Goal: Contribute content: Contribute content

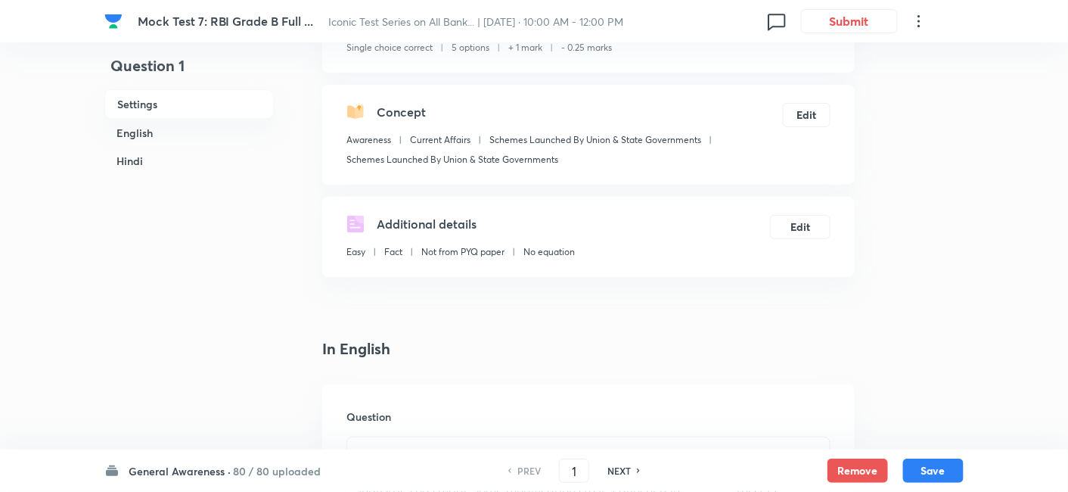
scroll to position [248, 0]
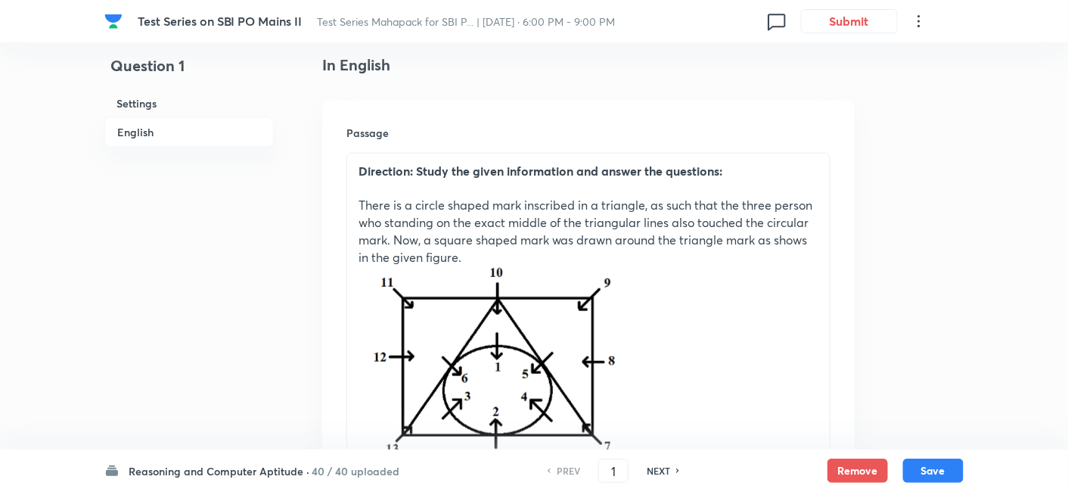
click at [327, 476] on h6 "40 / 40 uploaded" at bounding box center [356, 471] width 88 height 16
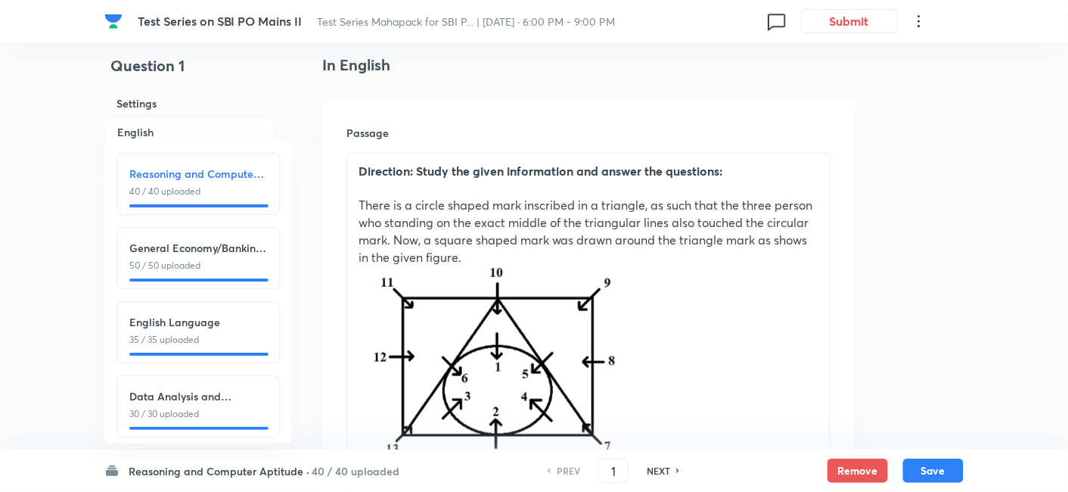
click at [222, 356] on div "English Language 35 / 35 uploaded" at bounding box center [198, 332] width 163 height 62
type input "91"
checkbox input "true"
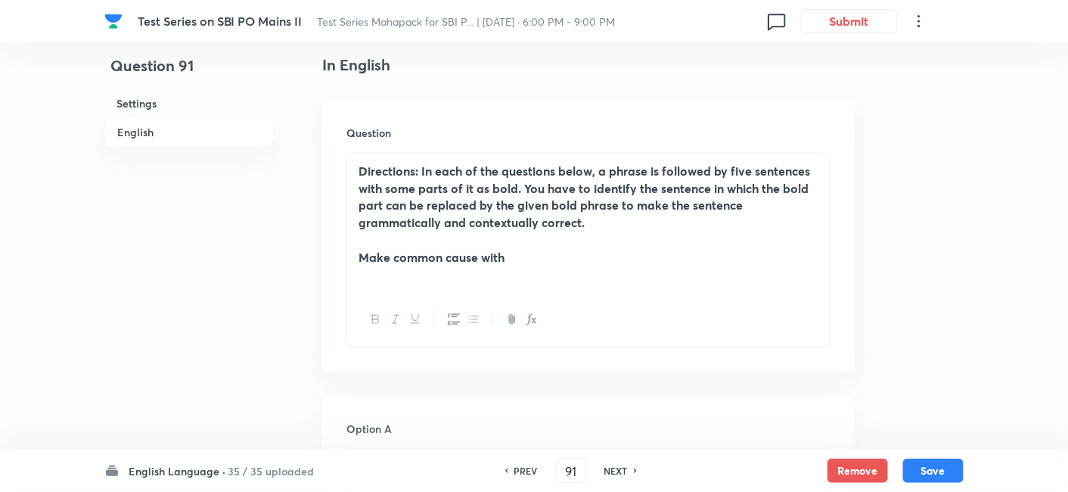
click at [238, 474] on h6 "35 / 35 uploaded" at bounding box center [271, 471] width 86 height 16
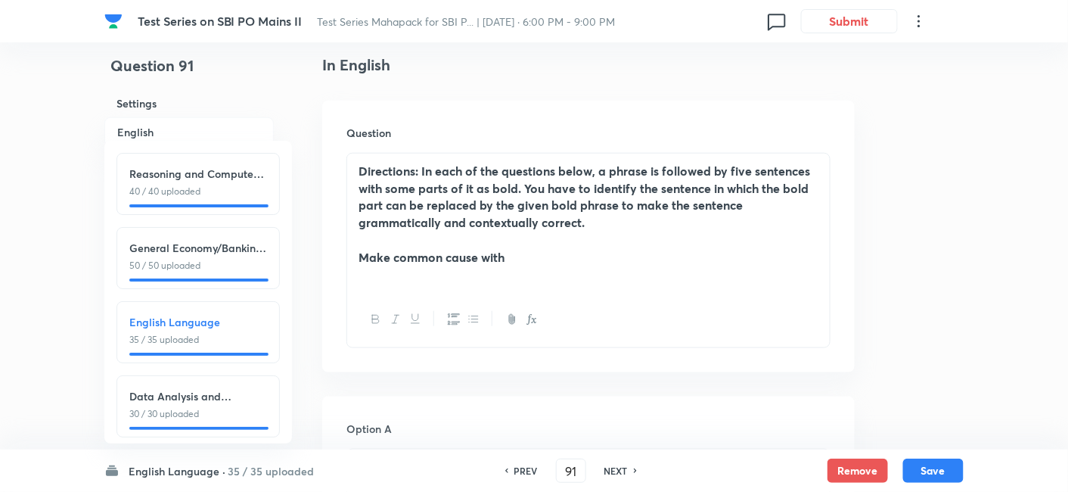
click at [238, 391] on h6 "Data Analysis and Interpretation" at bounding box center [198, 396] width 138 height 16
type input "126"
checkbox input "false"
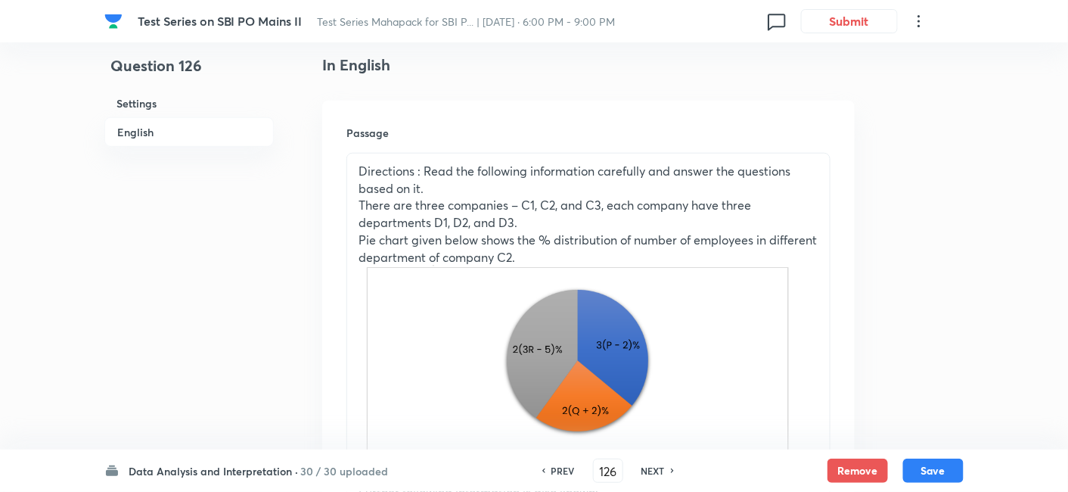
checkbox input "true"
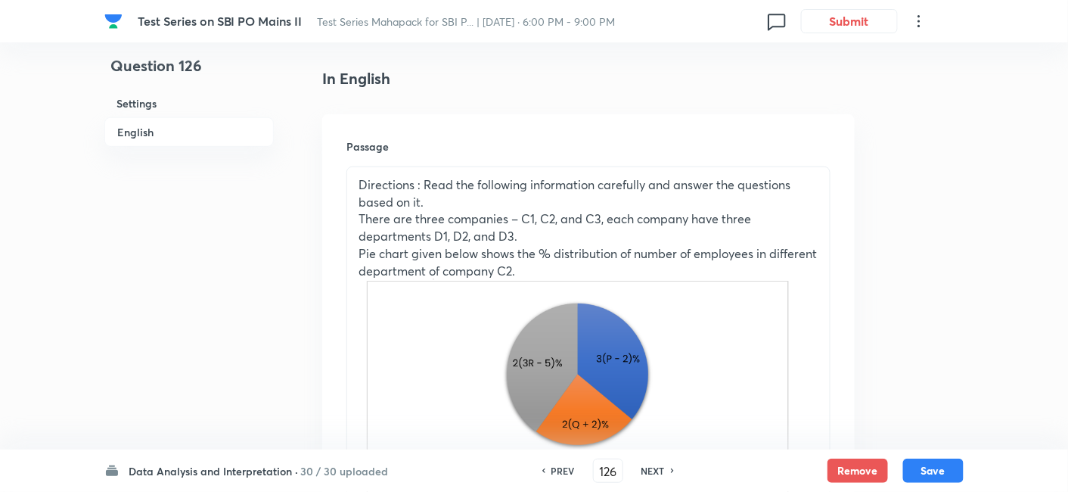
scroll to position [376, 0]
click at [648, 468] on h6 "NEXT" at bounding box center [653, 471] width 23 height 14
type input "127"
checkbox input "true"
checkbox input "false"
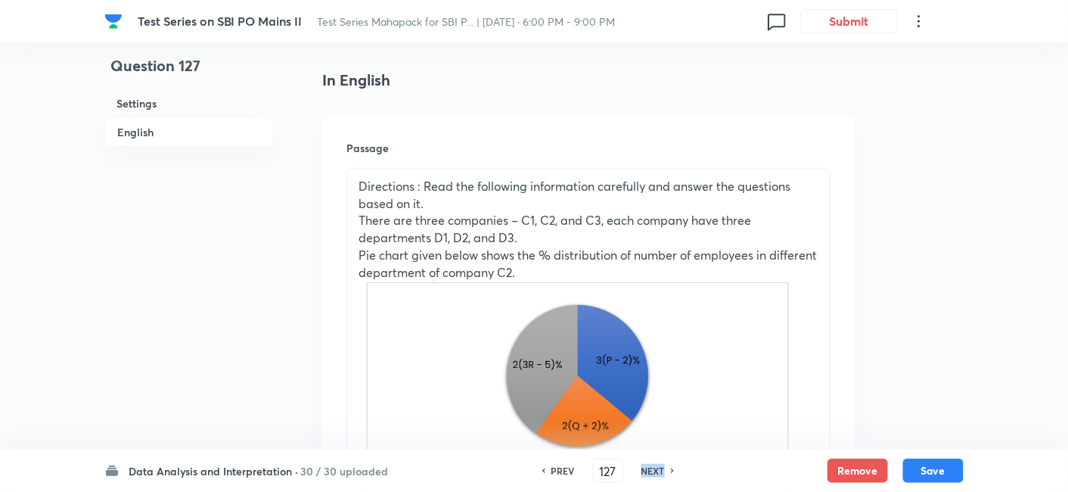
click at [648, 468] on h6 "NEXT" at bounding box center [653, 471] width 23 height 14
type input "128"
checkbox input "false"
checkbox input "true"
click at [648, 468] on h6 "NEXT" at bounding box center [653, 471] width 23 height 14
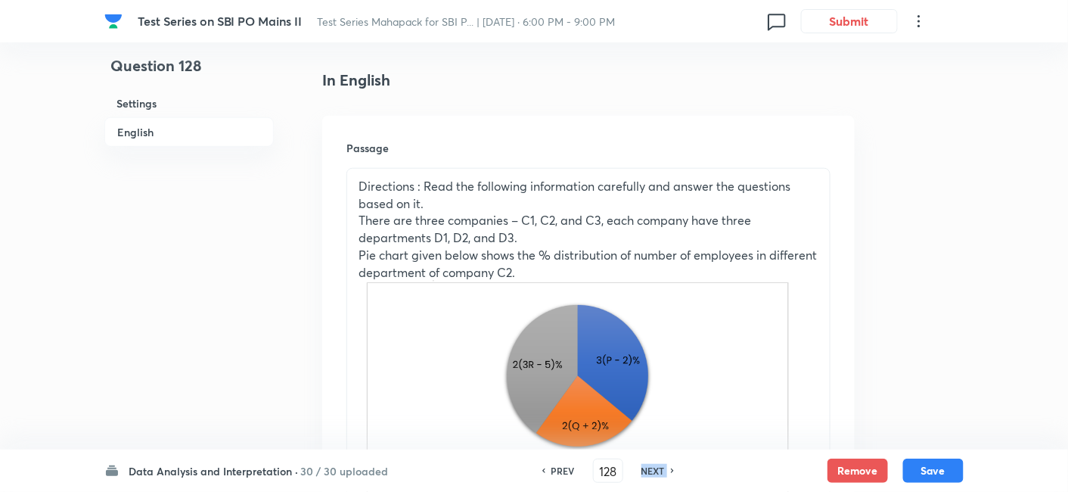
type input "129"
checkbox input "true"
checkbox input "false"
click at [648, 468] on h6 "NEXT" at bounding box center [653, 471] width 23 height 14
checkbox input "false"
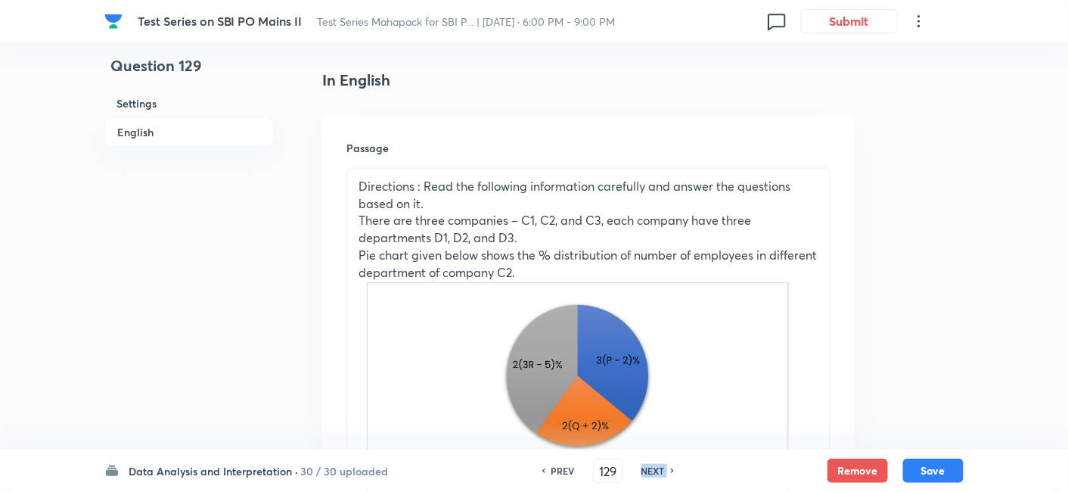
type input "130"
checkbox input "true"
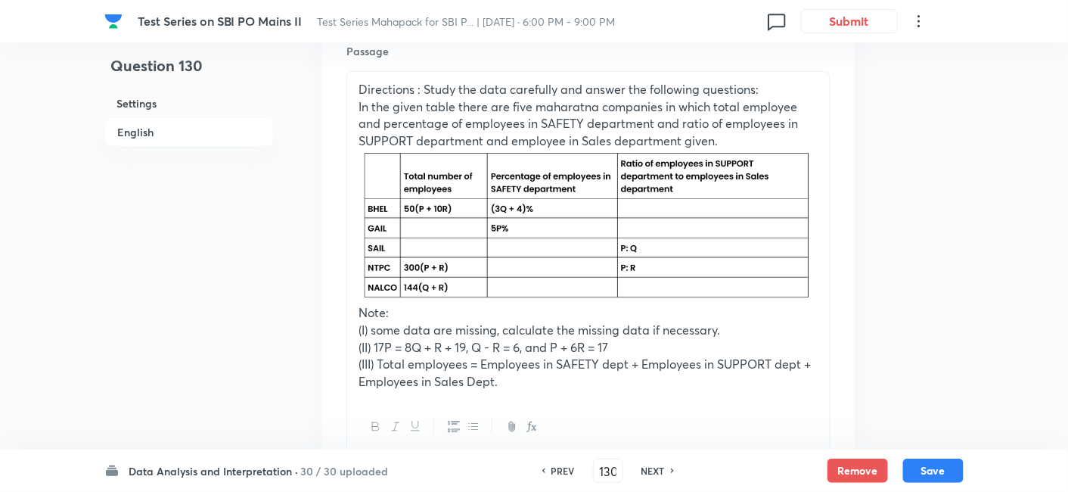
scroll to position [472, 0]
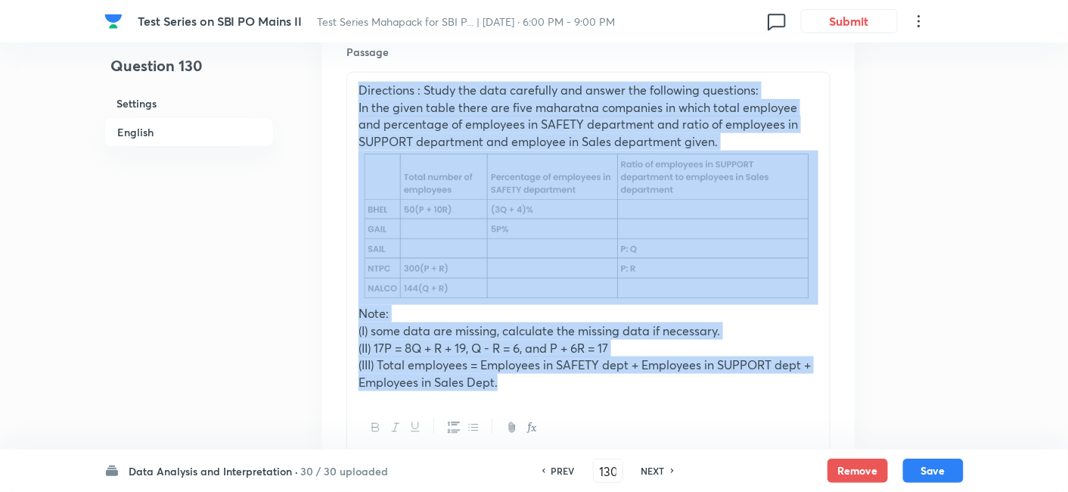
drag, startPoint x: 356, startPoint y: 90, endPoint x: 502, endPoint y: 390, distance: 333.6
click at [502, 390] on div "Directions : Study the data carefully and answer the following questions: In th…" at bounding box center [588, 237] width 483 height 328
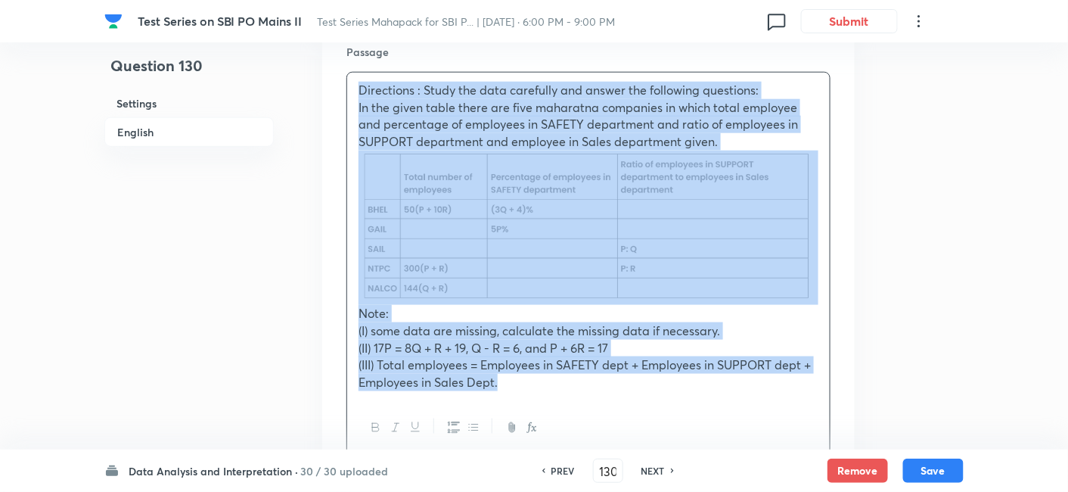
copy div "Directions : Study the data carefully and answer the following questions: In th…"
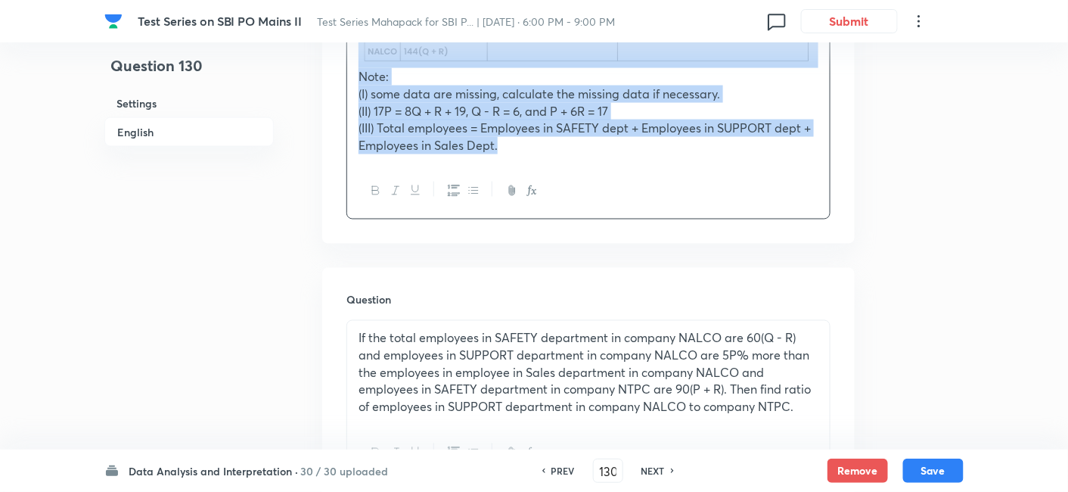
scroll to position [780, 0]
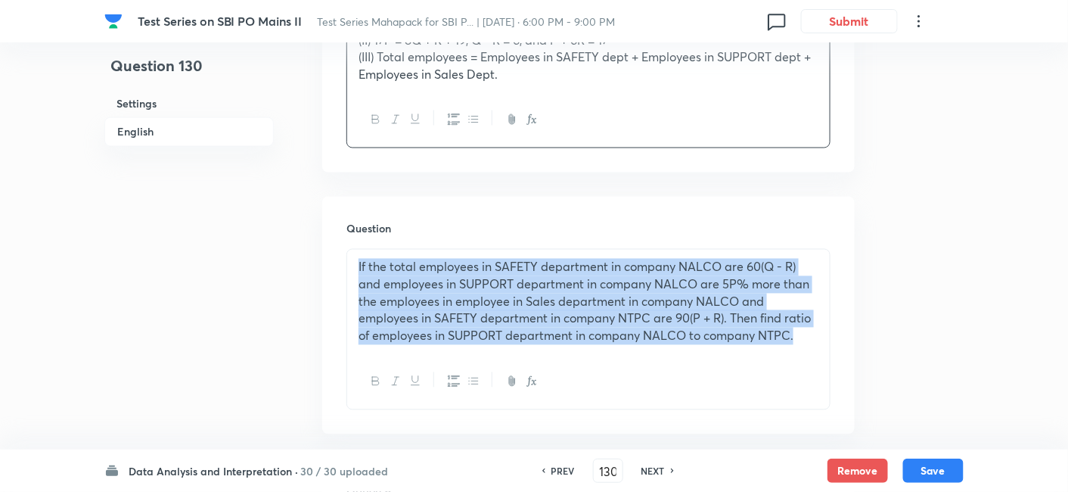
drag, startPoint x: 804, startPoint y: 334, endPoint x: 340, endPoint y: 267, distance: 469.3
click at [340, 267] on div "Question If the total employees in SAFETY department in company NALCO are 60(Q …" at bounding box center [588, 316] width 533 height 238
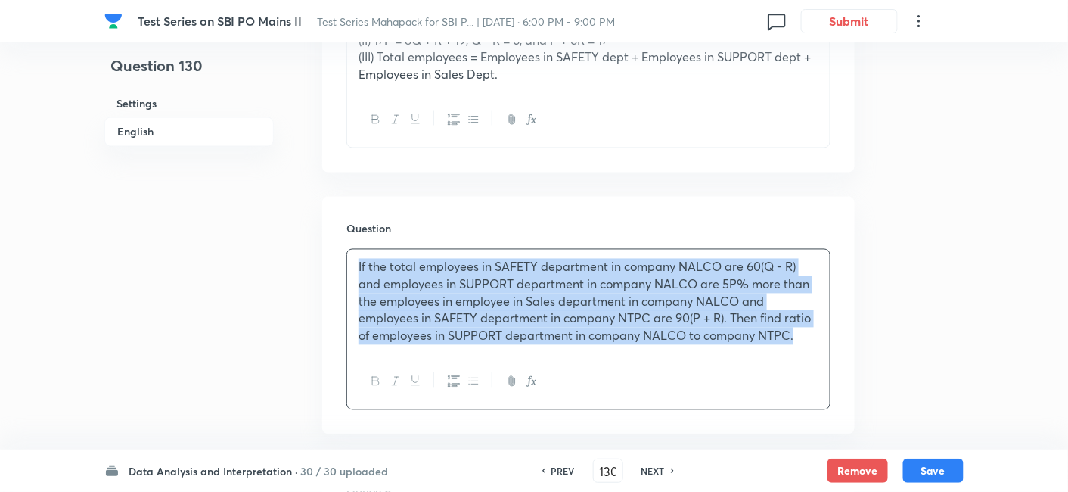
copy p "If the total employees in SAFETY department in company NALCO are 60(Q - R) and …"
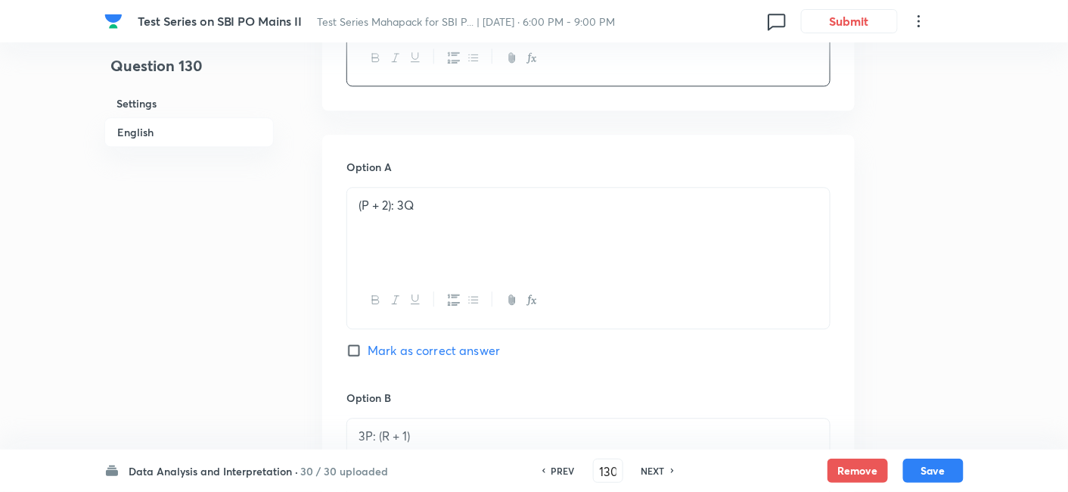
scroll to position [1105, 0]
drag, startPoint x: 477, startPoint y: 204, endPoint x: 259, endPoint y: 206, distance: 217.9
copy p "(P + 2): 3Q"
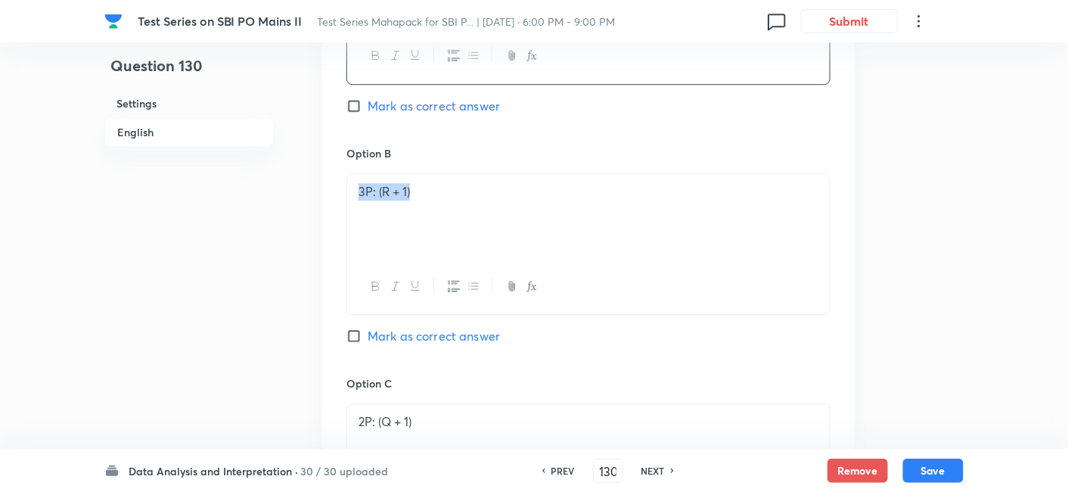
drag, startPoint x: 512, startPoint y: 193, endPoint x: 289, endPoint y: 176, distance: 223.9
click at [289, 176] on div "Question 130 Settings English Settings Type Single choice correct 5 options Wit…" at bounding box center [533, 294] width 859 height 3140
copy p "3P: (R + 1)"
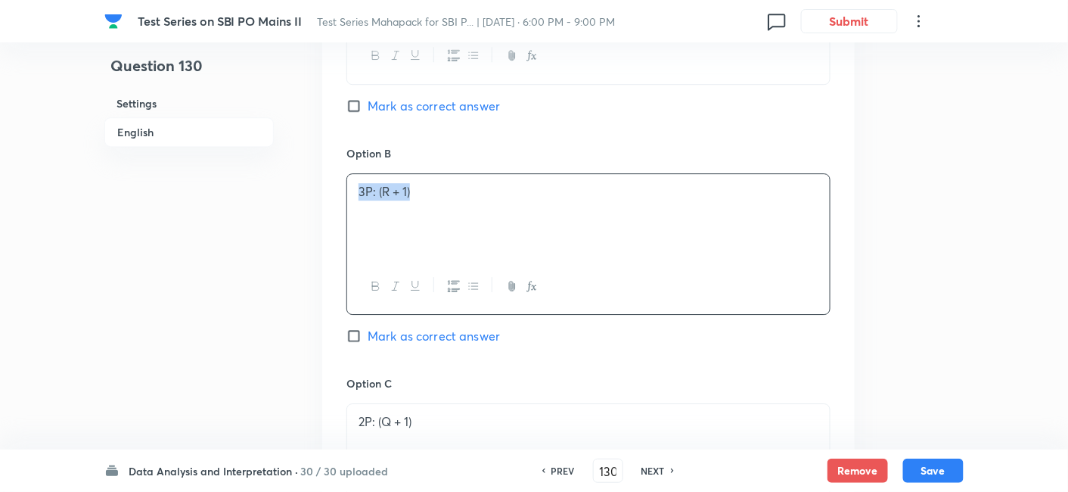
scroll to position [1478, 0]
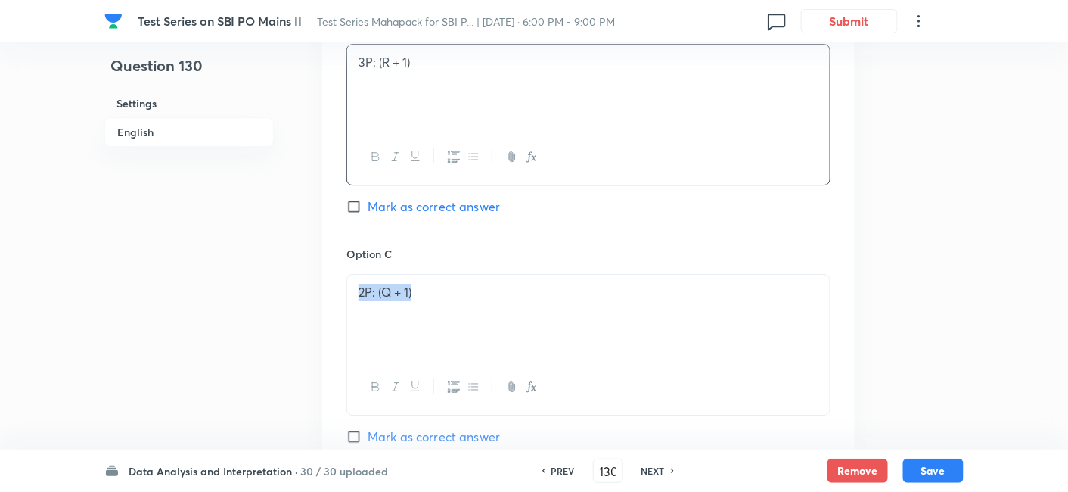
drag, startPoint x: 476, startPoint y: 303, endPoint x: 285, endPoint y: 283, distance: 191.7
click at [285, 283] on div "Question 130 Settings English Settings Type Single choice correct 5 options Wit…" at bounding box center [533, 165] width 859 height 3140
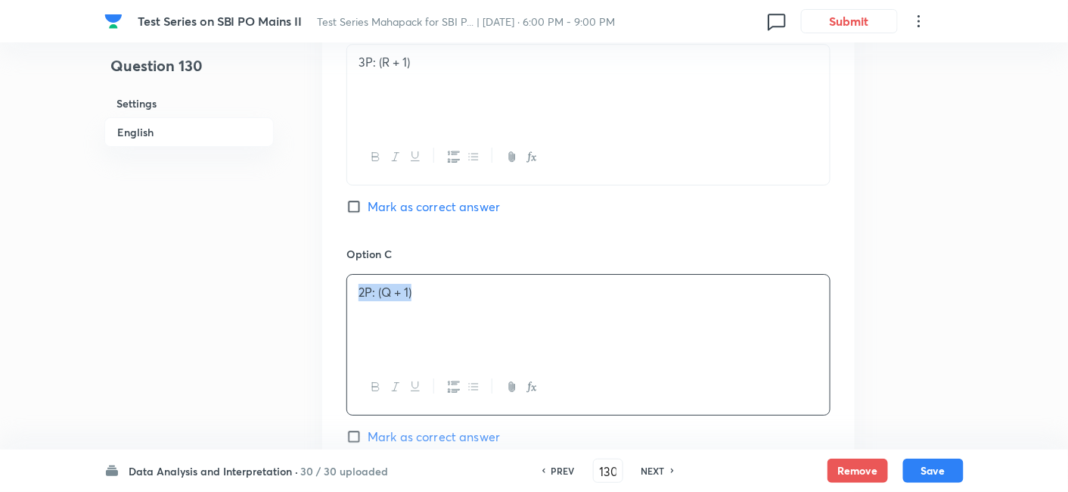
copy p "2P: (Q + 1)"
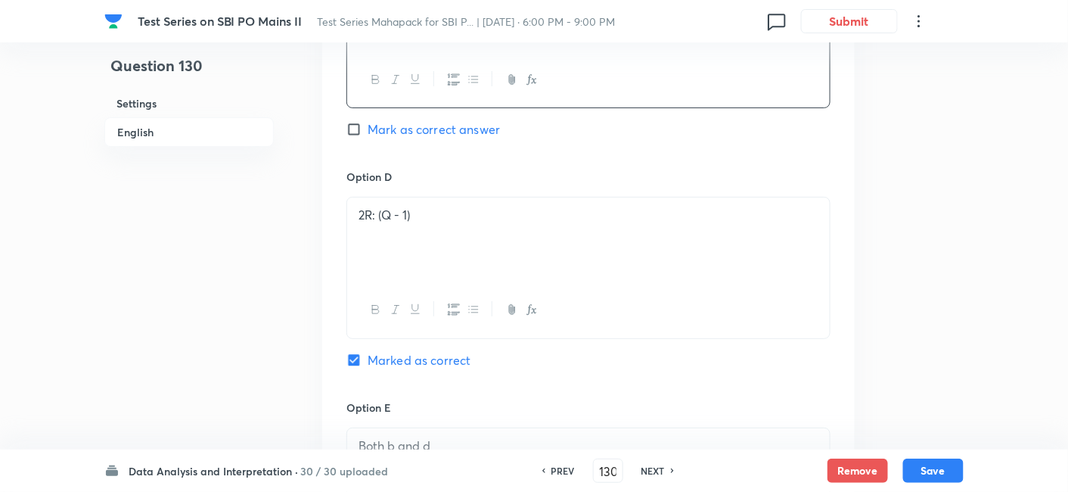
scroll to position [1785, 0]
drag, startPoint x: 514, startPoint y: 219, endPoint x: 316, endPoint y: 224, distance: 198.3
copy p "2R: (Q - 1)"
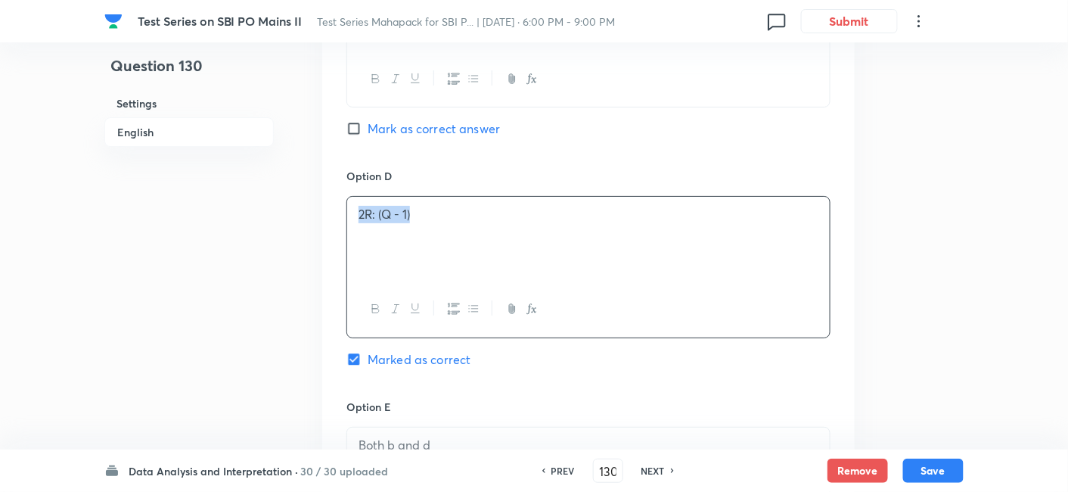
scroll to position [2021, 0]
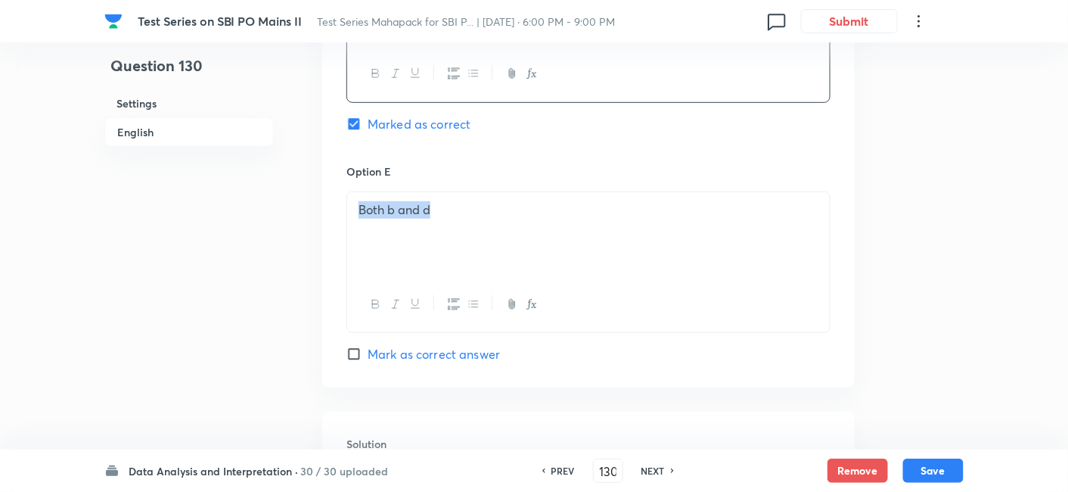
drag, startPoint x: 522, startPoint y: 206, endPoint x: 295, endPoint y: 210, distance: 227.0
copy p "Both b and d"
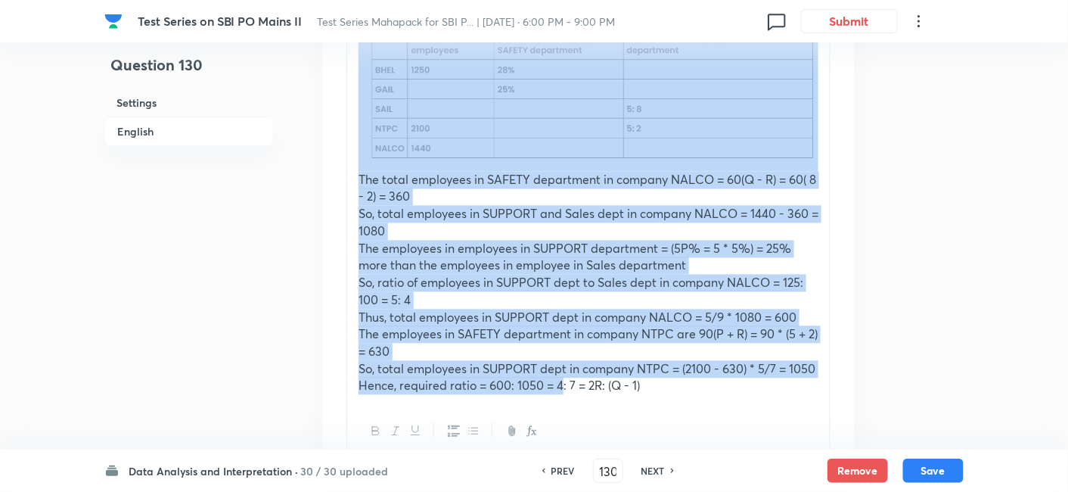
scroll to position [2689, 0]
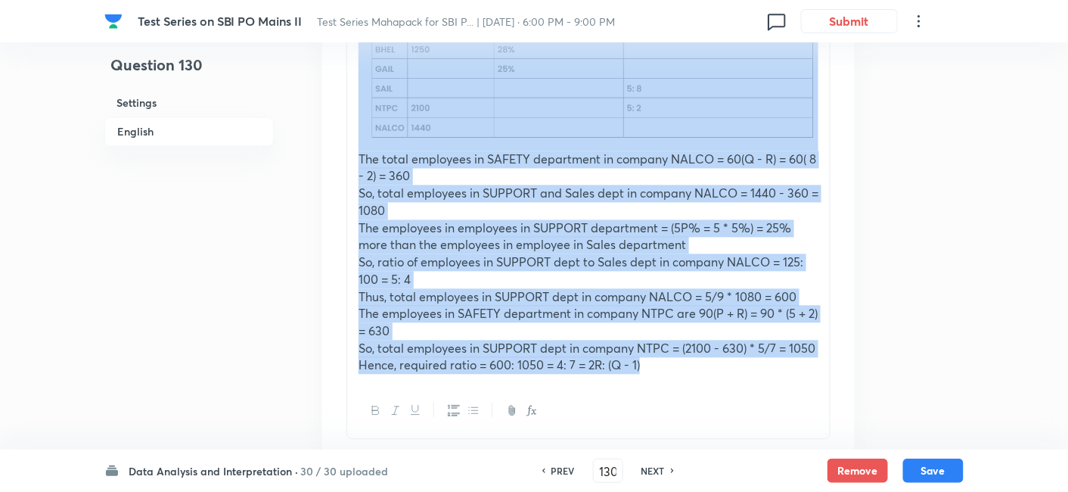
drag, startPoint x: 354, startPoint y: 157, endPoint x: 672, endPoint y: 384, distance: 390.5
click at [672, 384] on div "17P = 8Q + R + 19, Q - R = 6, and P + 6R = 17 Solving all supported equations w…" at bounding box center [588, 118] width 484 height 644
copy div "17P = 8Q + R + 19, Q - R = 6, and P + 6R = 17 Solving all supported equations w…"
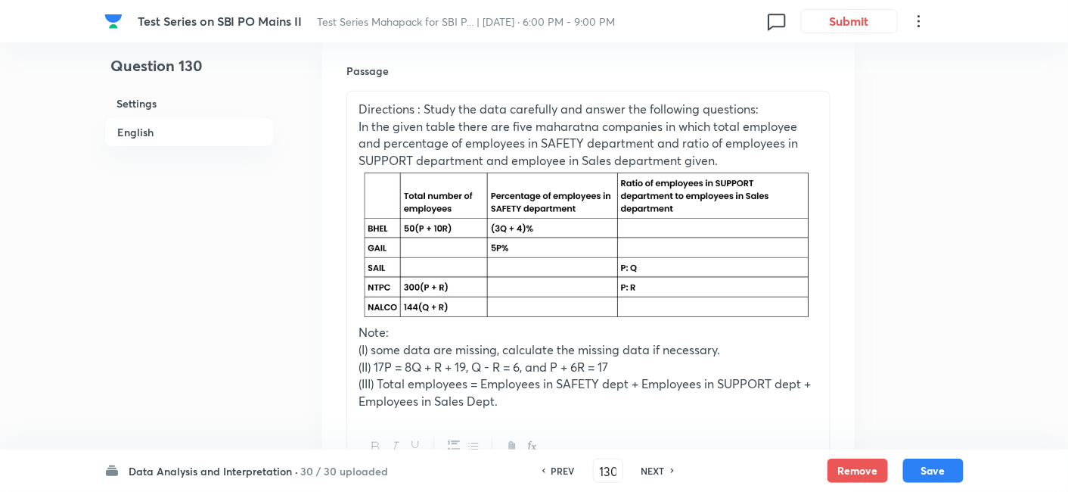
scroll to position [452, 0]
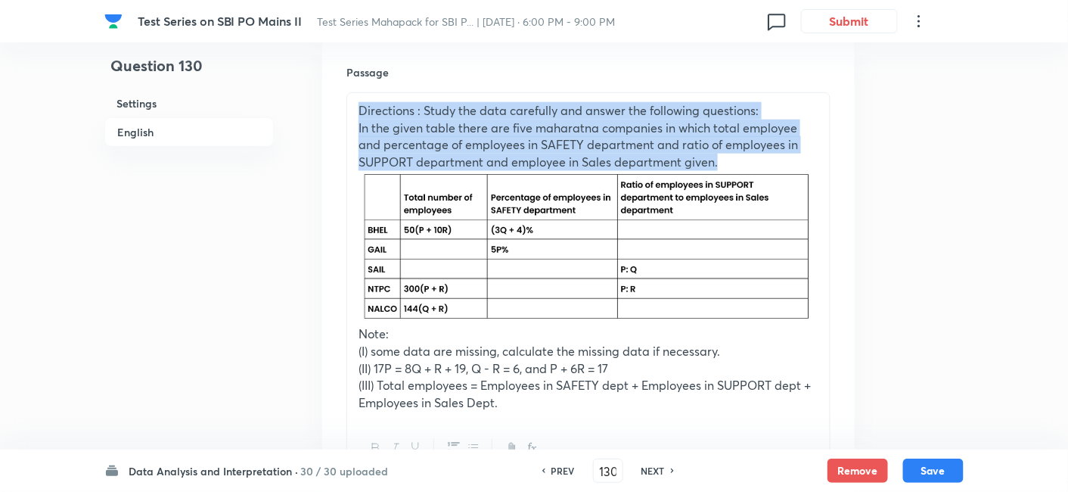
drag, startPoint x: 352, startPoint y: 112, endPoint x: 731, endPoint y: 161, distance: 382.2
click at [731, 161] on div "Directions : Study the data carefully and answer the following questions: In th…" at bounding box center [588, 257] width 483 height 328
copy div "Directions : Study the data carefully and answer the following questions: In th…"
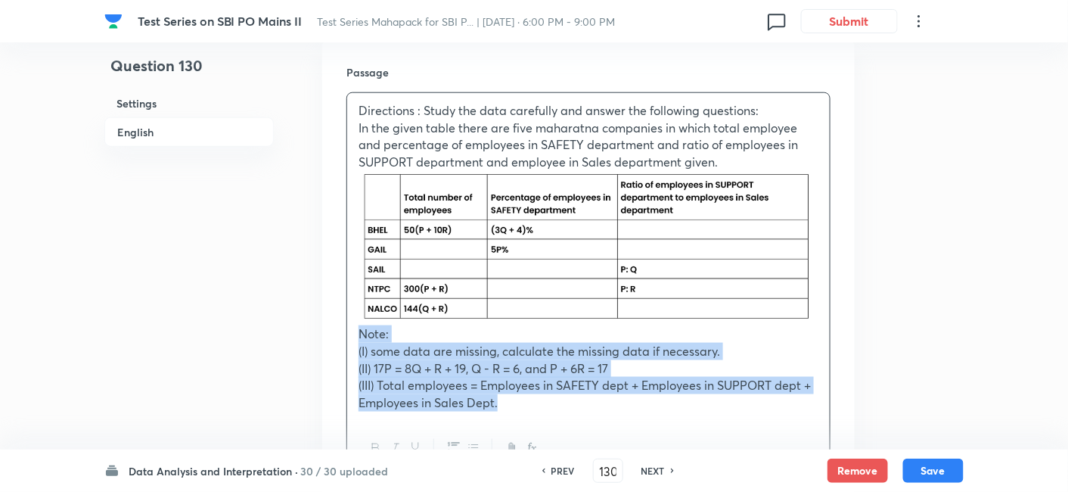
drag, startPoint x: 352, startPoint y: 333, endPoint x: 598, endPoint y: 431, distance: 264.8
click at [598, 431] on div "Directions : Study the data carefully and answer the following questions: In th…" at bounding box center [588, 284] width 484 height 384
copy div "Note: (I) some data are missing, calculate the missing data if necessary. (II) …"
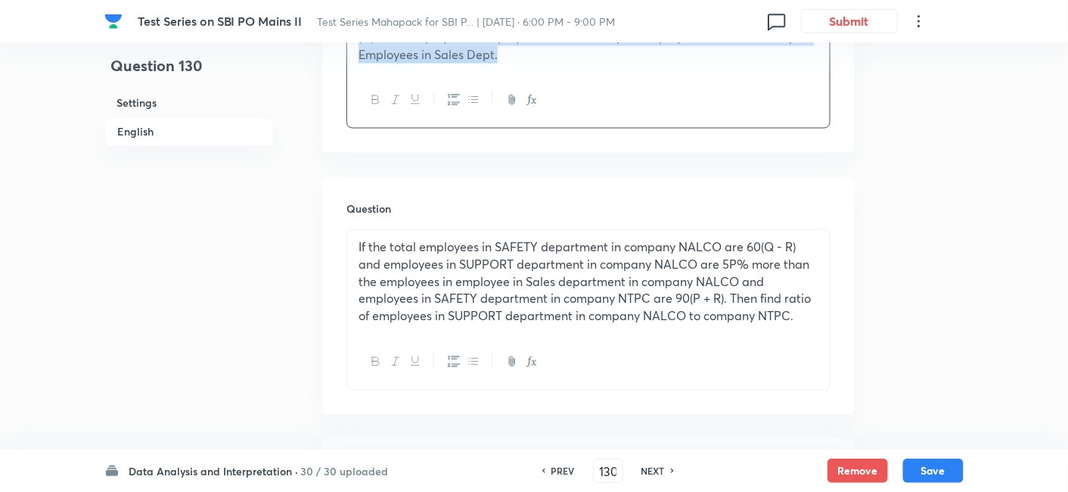
scroll to position [856, 0]
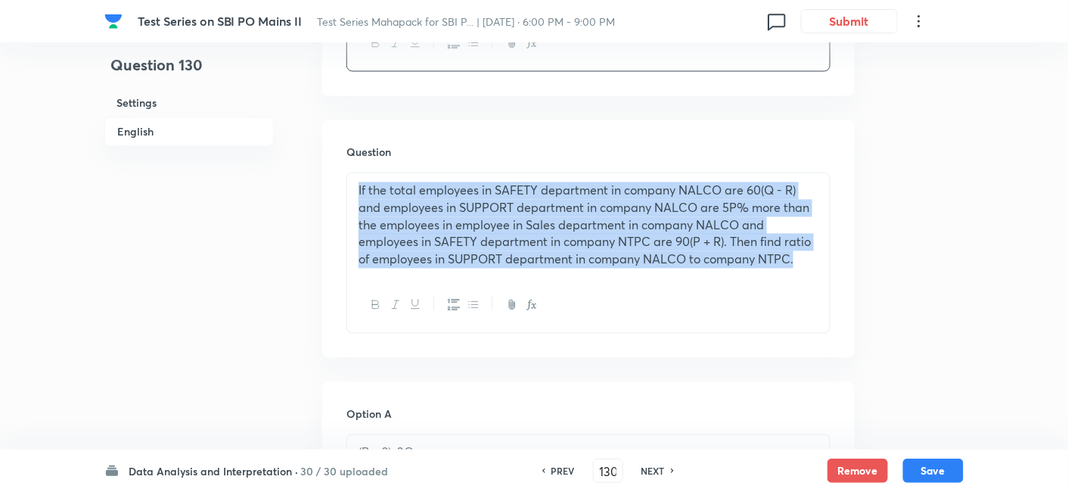
drag, startPoint x: 357, startPoint y: 189, endPoint x: 830, endPoint y: 269, distance: 479.5
click at [830, 269] on div "If the total employees in SAFETY department in company NALCO are 60(Q - R) and …" at bounding box center [588, 225] width 483 height 104
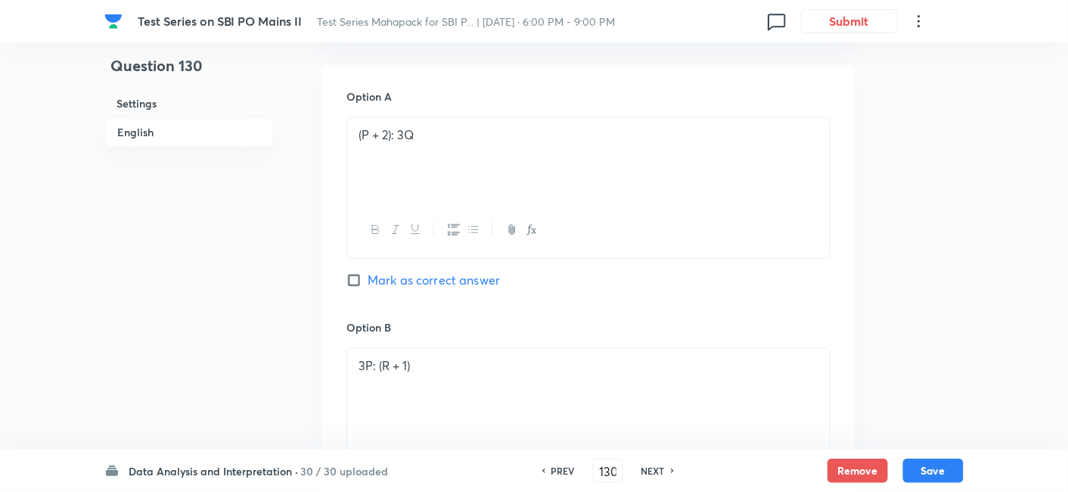
scroll to position [1241, 0]
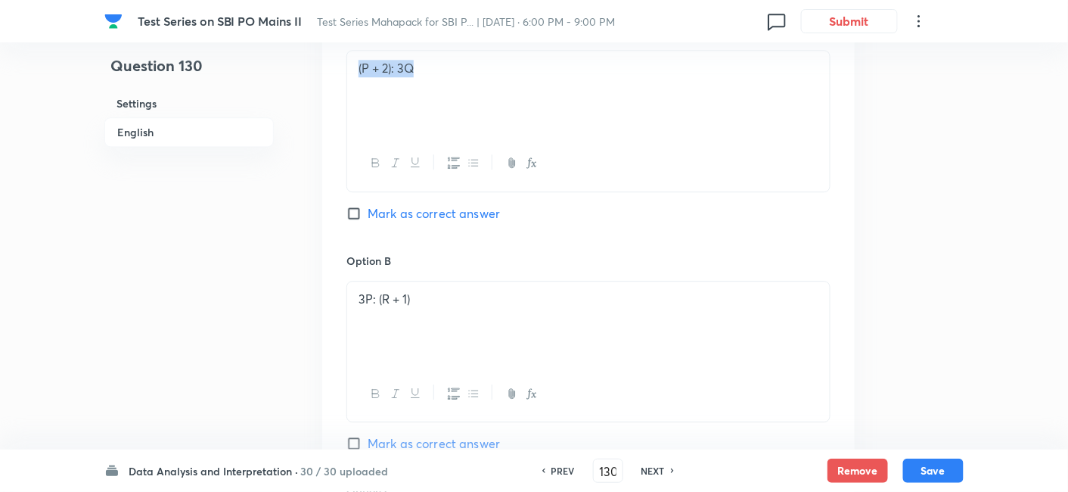
drag, startPoint x: 477, startPoint y: 76, endPoint x: 294, endPoint y: 89, distance: 183.6
click at [294, 89] on div "Question 130 Settings English Settings Type Single choice correct 5 options Wit…" at bounding box center [533, 402] width 859 height 3140
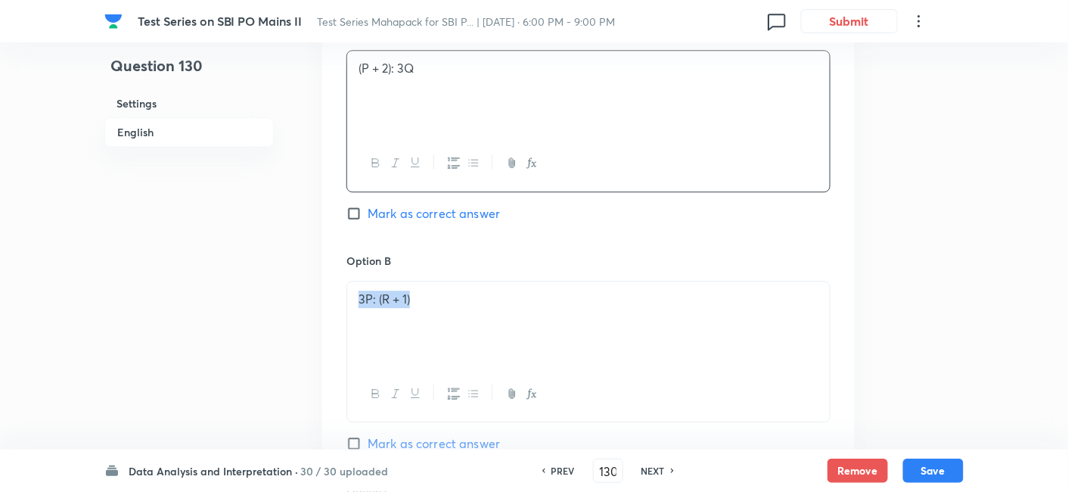
drag, startPoint x: 480, startPoint y: 293, endPoint x: 309, endPoint y: 300, distance: 171.1
click at [309, 300] on div "Question 130 Settings English Settings Type Single choice correct 5 options Wit…" at bounding box center [533, 402] width 859 height 3140
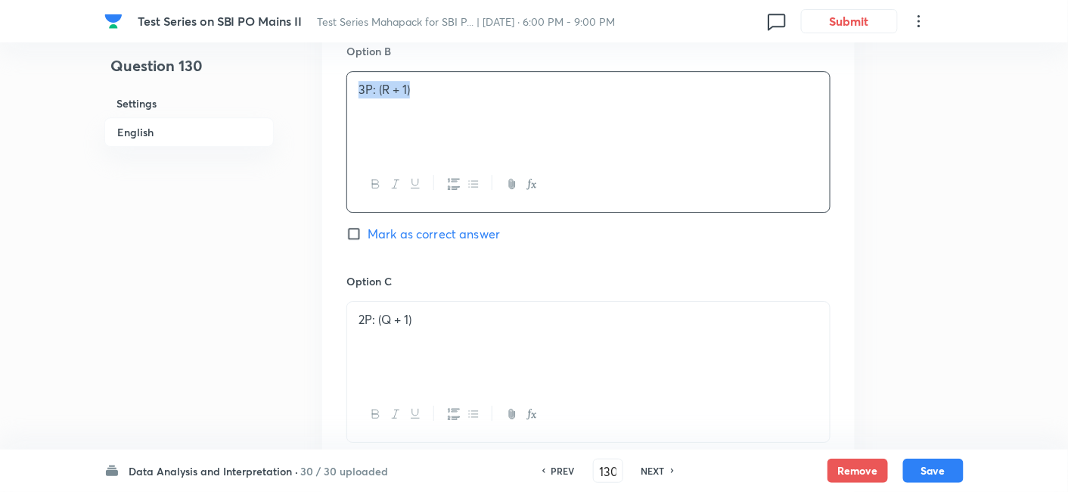
scroll to position [1450, 0]
drag, startPoint x: 440, startPoint y: 313, endPoint x: 301, endPoint y: 329, distance: 139.4
click at [301, 329] on div "Question 130 Settings English Settings Type Single choice correct 5 options Wit…" at bounding box center [533, 192] width 859 height 3140
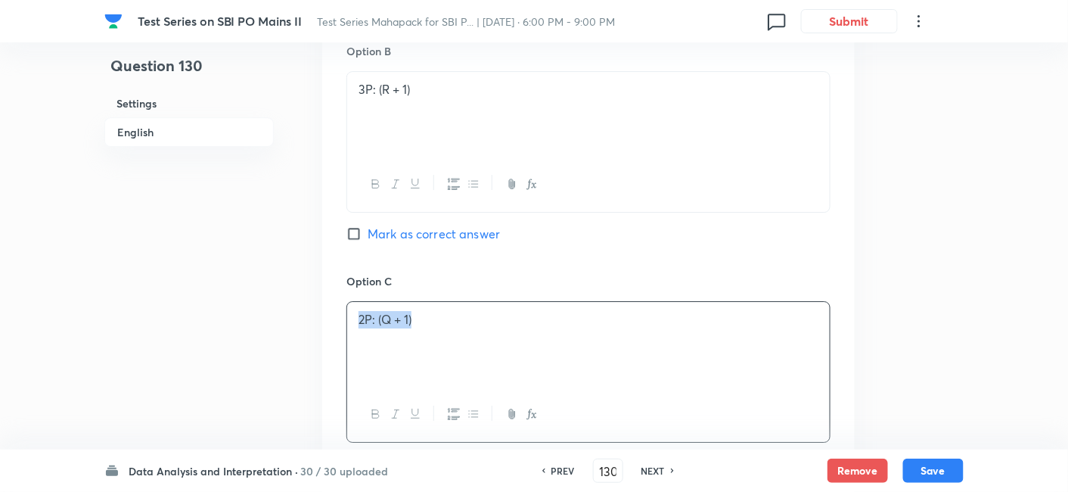
scroll to position [1742, 0]
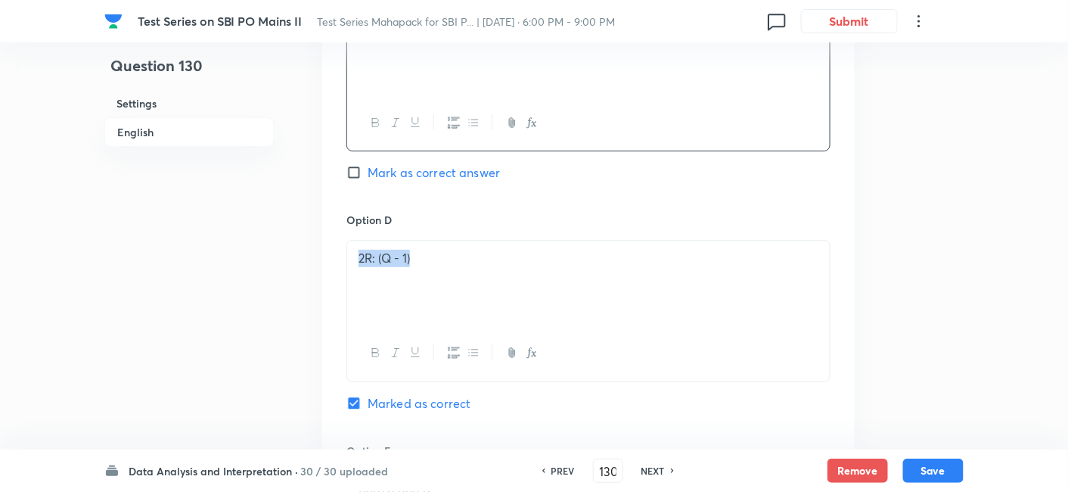
drag, startPoint x: 500, startPoint y: 269, endPoint x: 315, endPoint y: 278, distance: 185.6
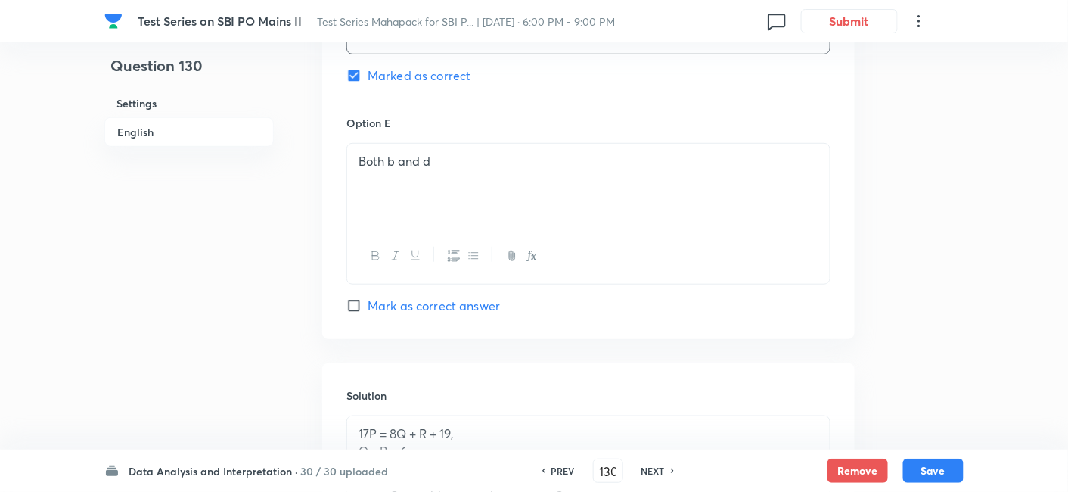
scroll to position [2128, 0]
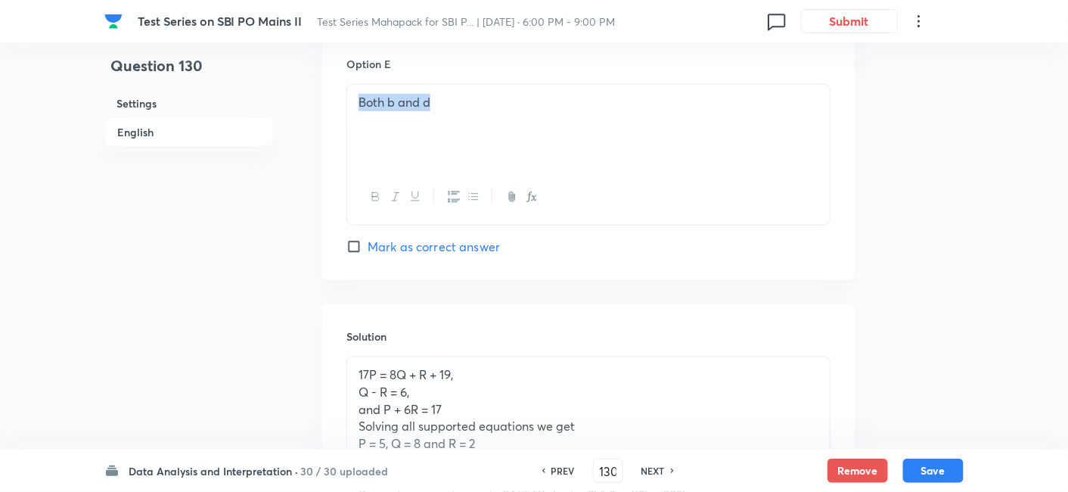
drag, startPoint x: 576, startPoint y: 129, endPoint x: 298, endPoint y: 120, distance: 277.8
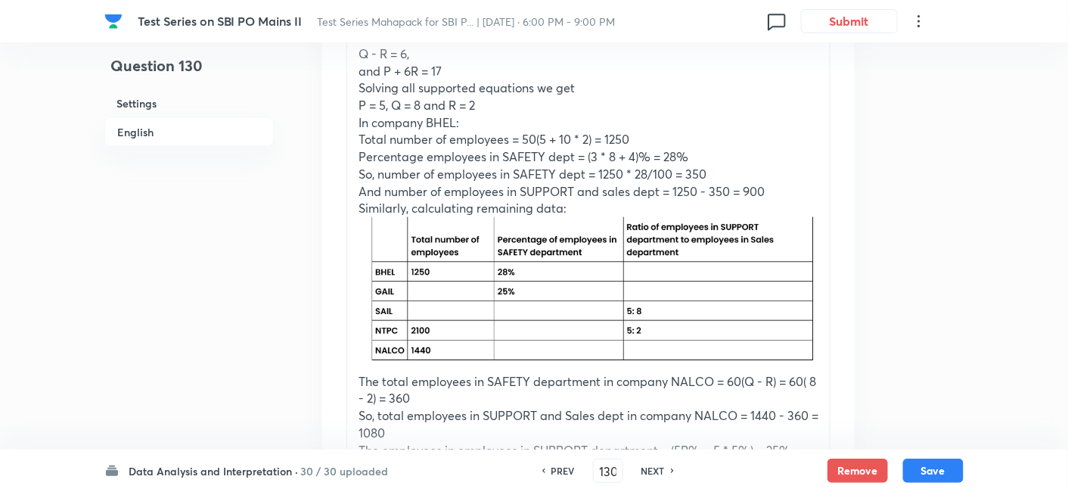
scroll to position [2412, 0]
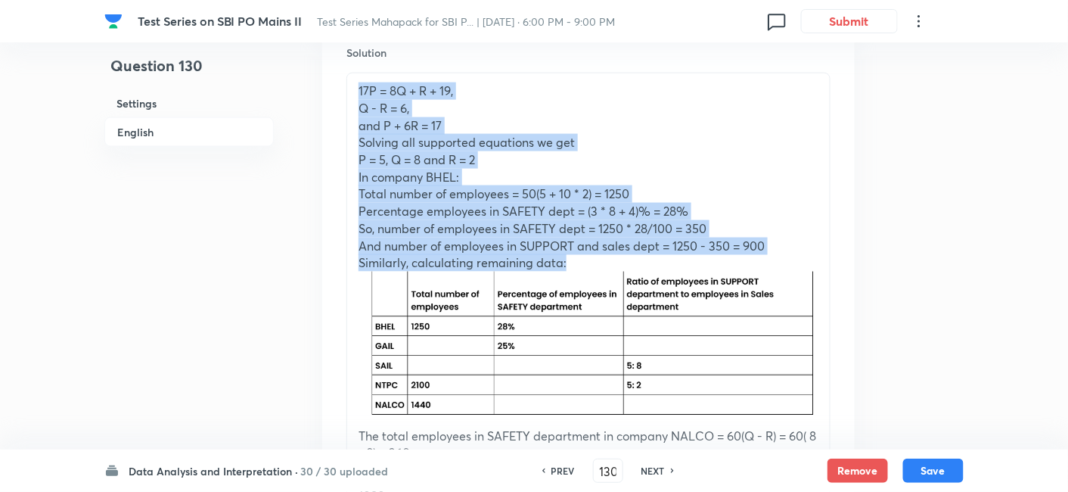
drag, startPoint x: 356, startPoint y: 85, endPoint x: 629, endPoint y: 258, distance: 323.4
click at [629, 258] on div "17P = 8Q + R + 19, Q - R = 6, and P + 6R = 17 Solving all supported equations w…" at bounding box center [588, 366] width 483 height 587
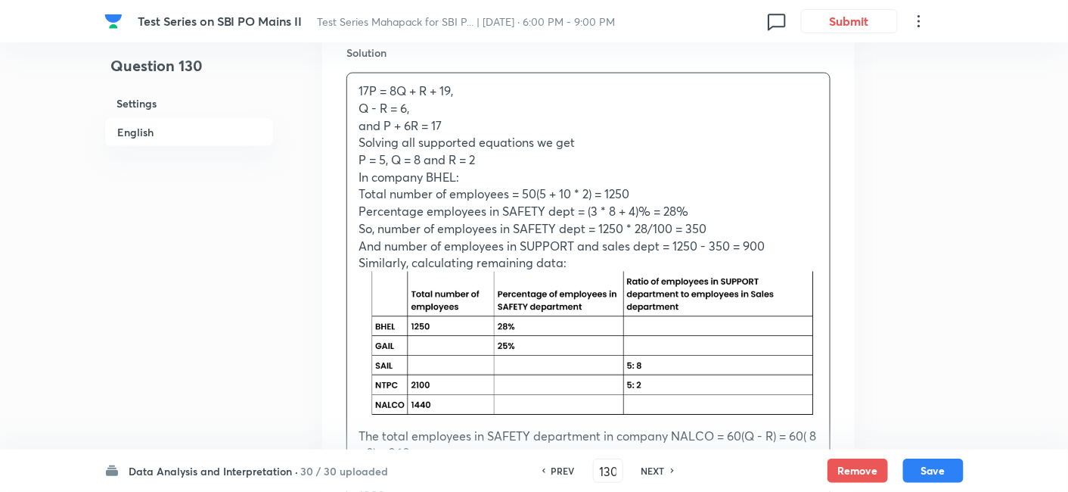
drag, startPoint x: 820, startPoint y: 318, endPoint x: 478, endPoint y: 327, distance: 342.1
click at [478, 327] on div "17P = 8Q + R + 19, Q - R = 6, and P + 6R = 17 Solving all supported equations w…" at bounding box center [588, 366] width 483 height 587
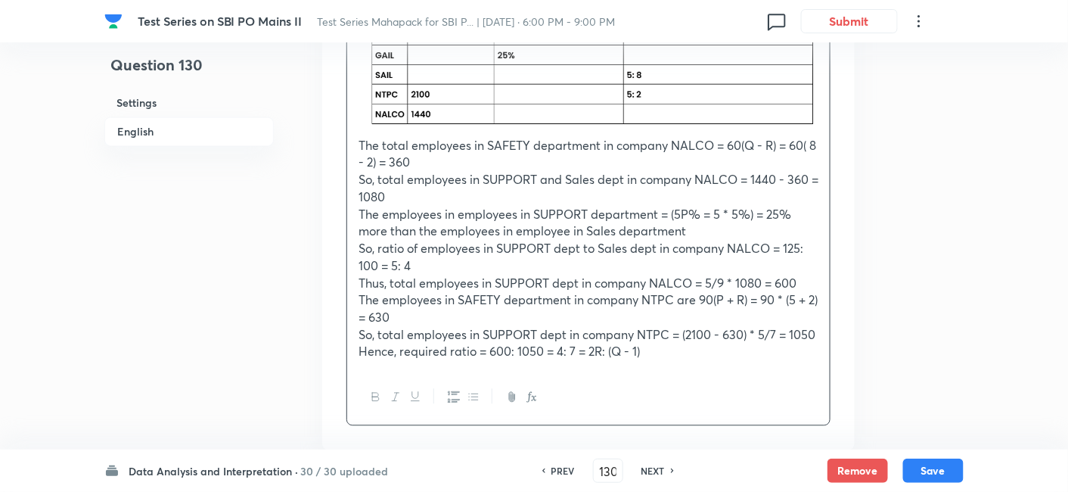
scroll to position [2776, 0]
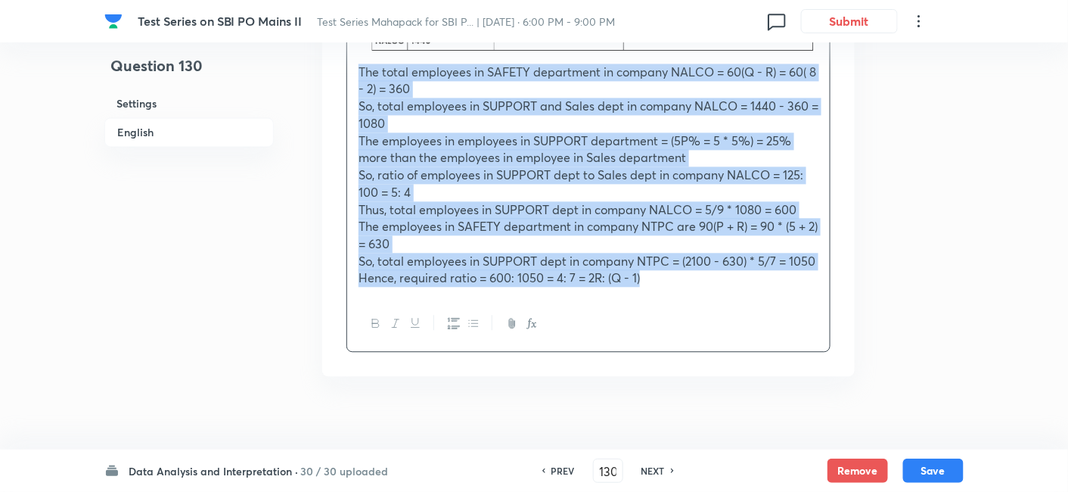
drag, startPoint x: 356, startPoint y: 69, endPoint x: 677, endPoint y: 283, distance: 386.3
click at [677, 283] on div "17P = 8Q + R + 19, Q - R = 6, and P + 6R = 17 Solving all supported equations w…" at bounding box center [588, 2] width 483 height 587
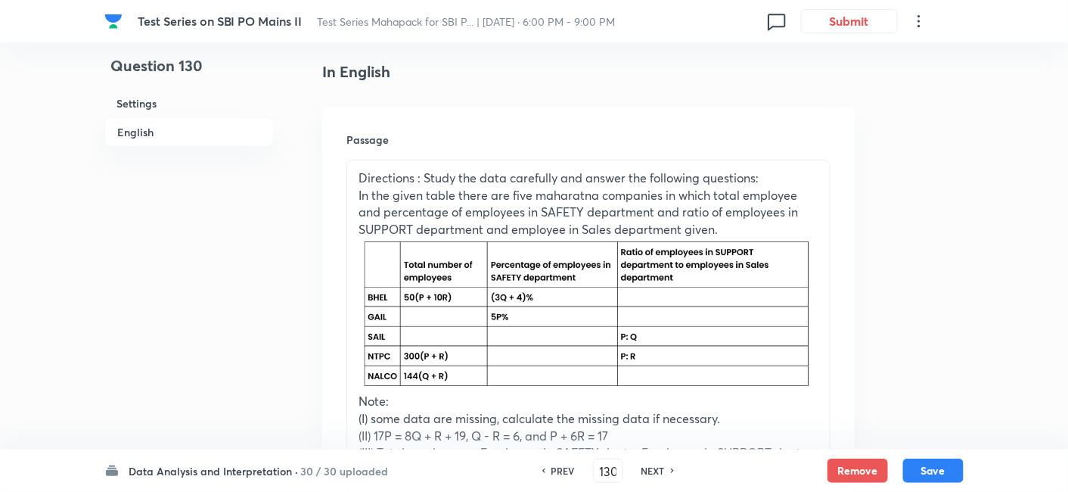
scroll to position [388, 0]
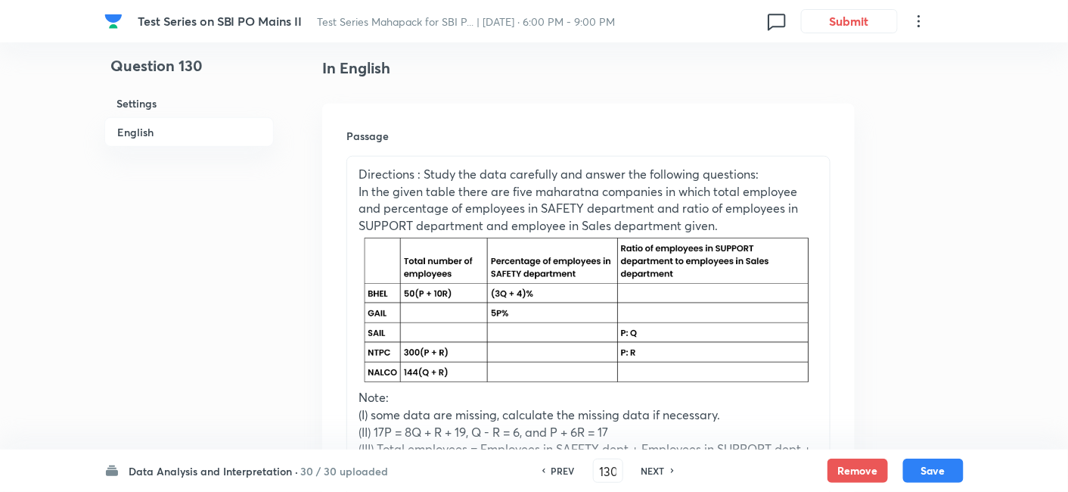
click at [654, 478] on div "PREV 130 ​ NEXT" at bounding box center [608, 470] width 195 height 24
click at [654, 464] on h6 "NEXT" at bounding box center [653, 471] width 23 height 14
type input "131"
checkbox input "false"
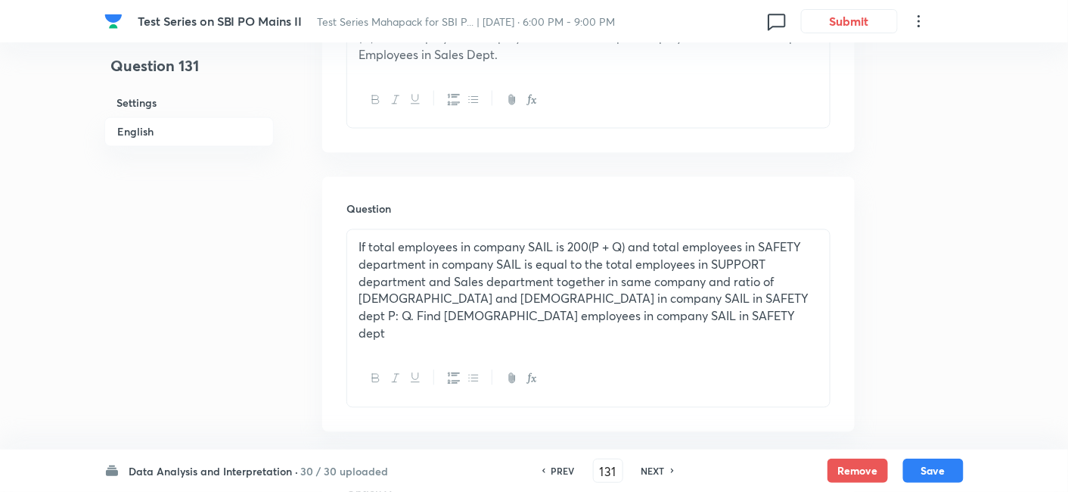
scroll to position [800, 0]
click at [559, 477] on h6 "PREV" at bounding box center [563, 471] width 23 height 14
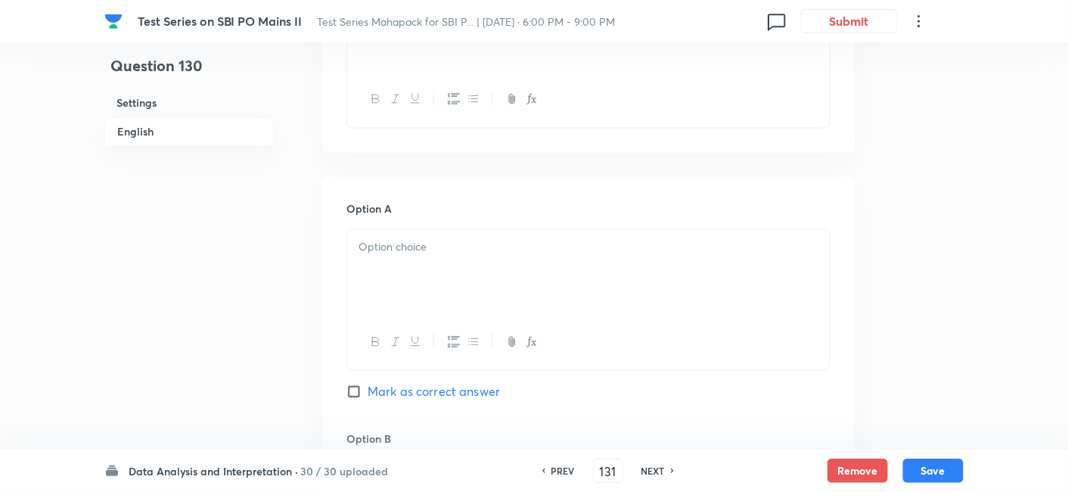
checkbox input "false"
type input "130"
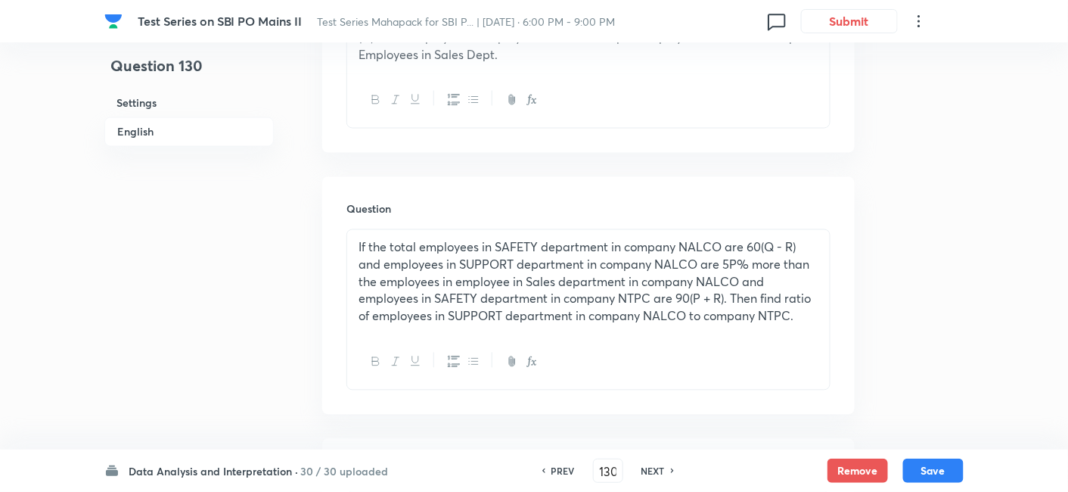
click at [662, 474] on h6 "NEXT" at bounding box center [653, 471] width 23 height 14
checkbox input "false"
type input "131"
checkbox input "true"
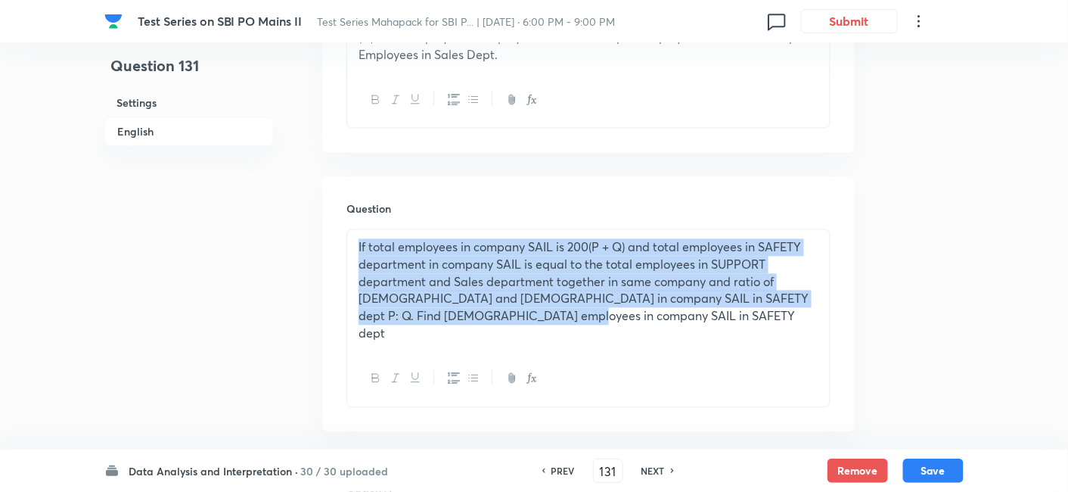
drag, startPoint x: 350, startPoint y: 250, endPoint x: 572, endPoint y: 322, distance: 234.0
click at [572, 322] on div "If total employees in company SAIL is 200(P + Q) and total employees in SAFETY …" at bounding box center [588, 290] width 483 height 121
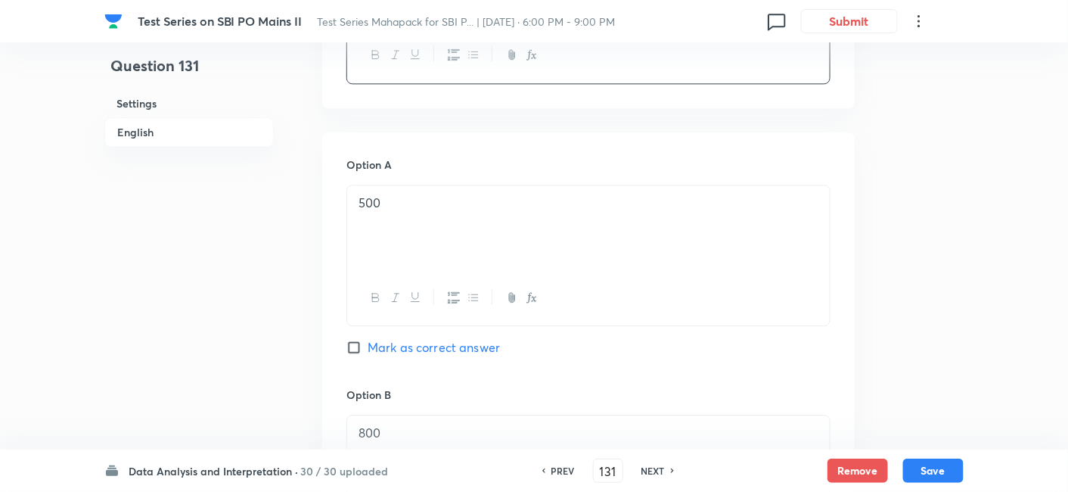
scroll to position [1124, 0]
drag, startPoint x: 542, startPoint y: 206, endPoint x: 322, endPoint y: 207, distance: 219.4
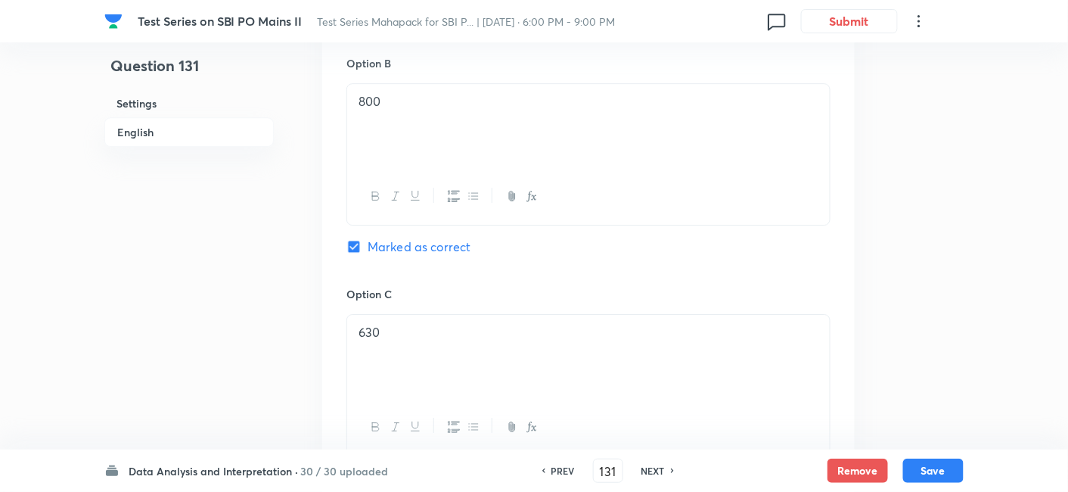
scroll to position [1481, 0]
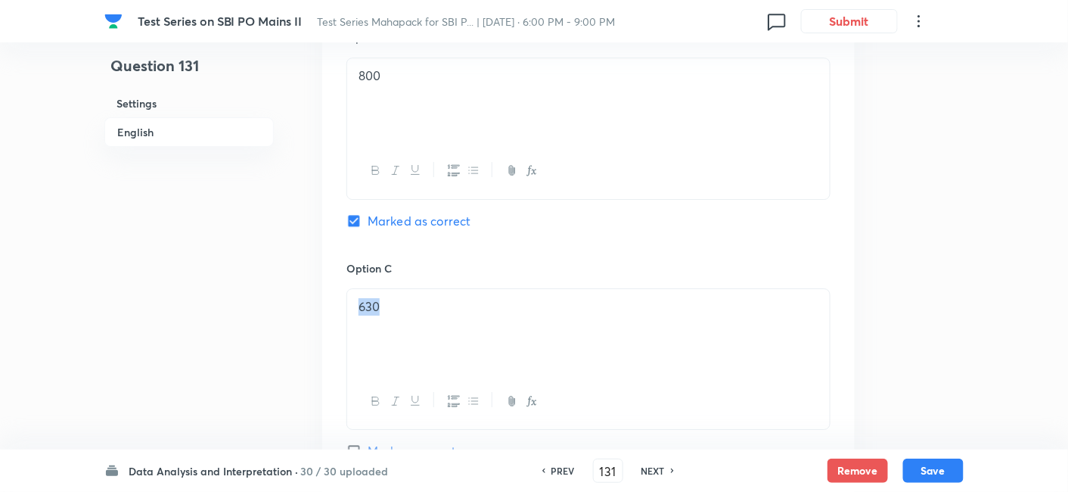
drag, startPoint x: 476, startPoint y: 293, endPoint x: 316, endPoint y: 302, distance: 159.9
click at [316, 302] on div "Question 131 Settings English Settings Type Single choice correct 5 options Wit…" at bounding box center [533, 146] width 859 height 3109
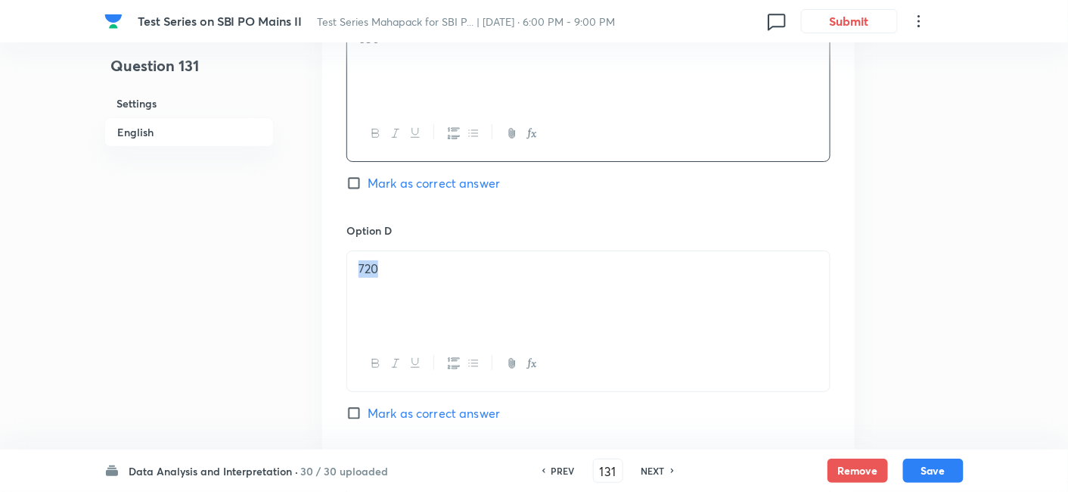
drag, startPoint x: 611, startPoint y: 280, endPoint x: 294, endPoint y: 307, distance: 318.2
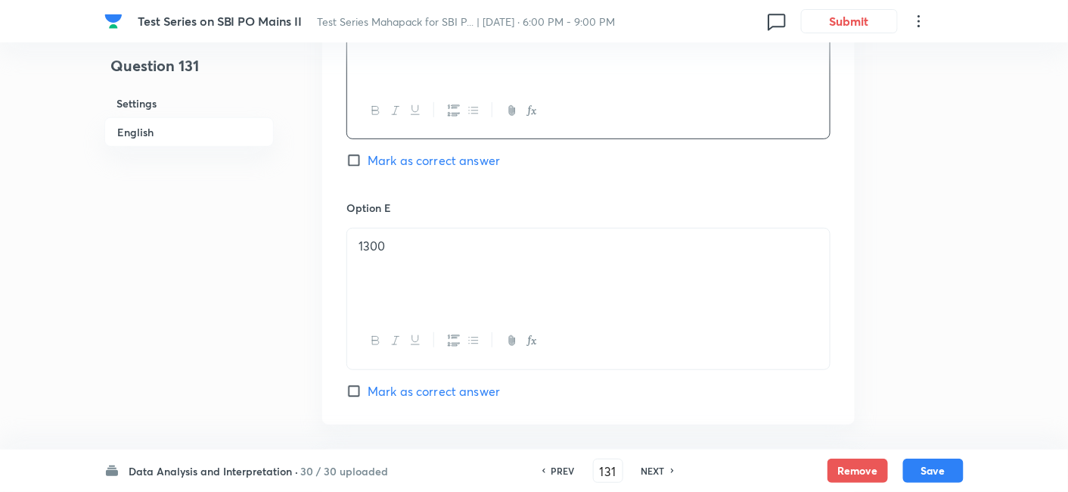
scroll to position [2002, 0]
drag, startPoint x: 505, startPoint y: 235, endPoint x: 304, endPoint y: 245, distance: 201.5
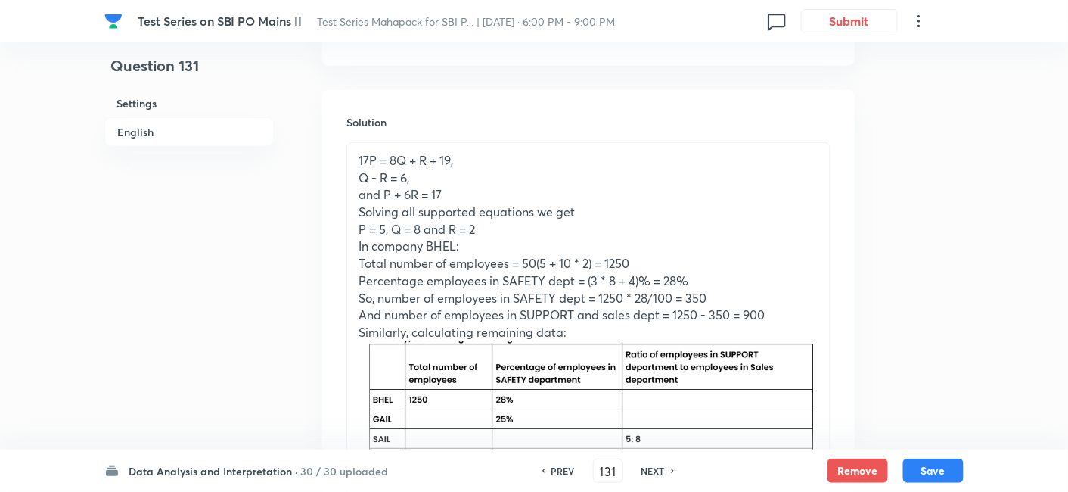
scroll to position [2360, 0]
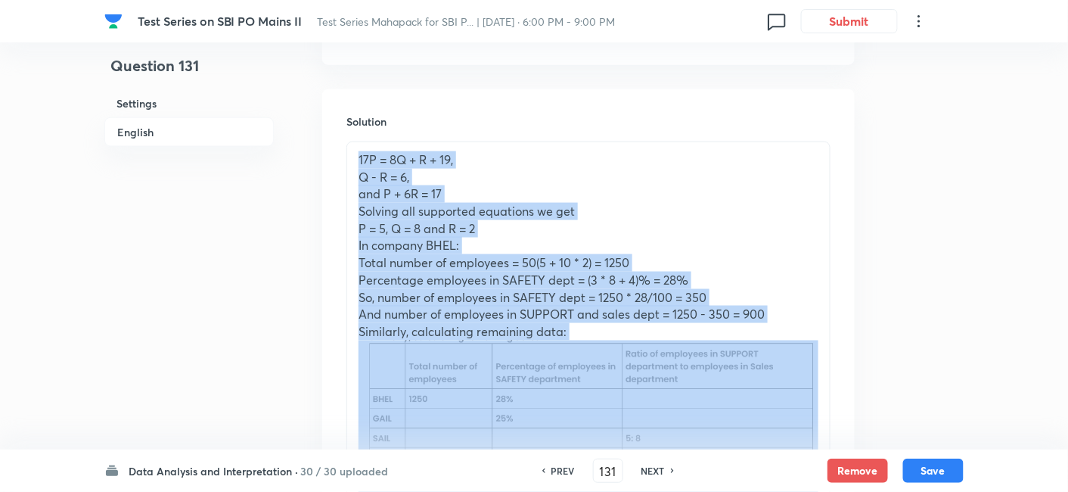
drag, startPoint x: 349, startPoint y: 139, endPoint x: 589, endPoint y: 409, distance: 360.6
click at [589, 409] on div "17P = 8Q + R + 19, Q - R = 6, and P + 6R = 17 Solving all supported equations w…" at bounding box center [588, 411] width 483 height 539
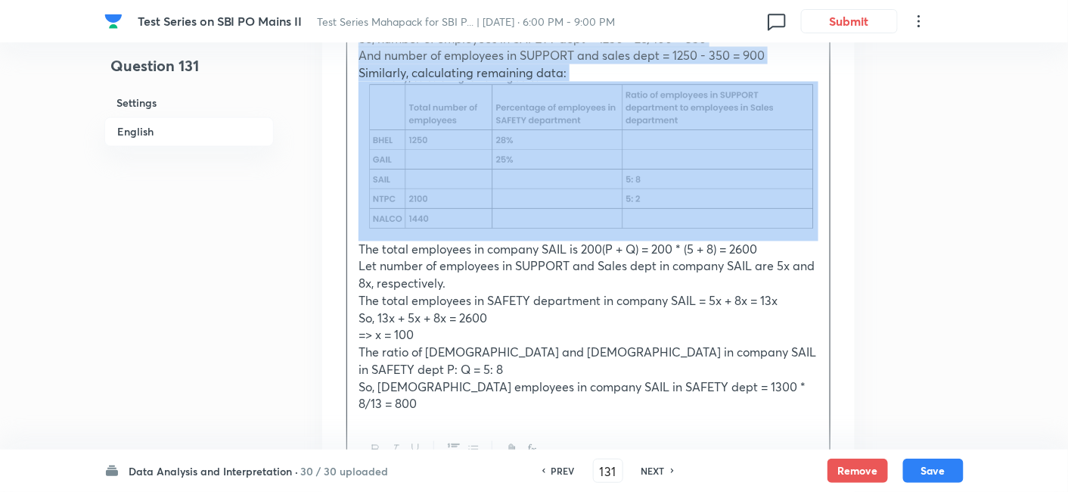
scroll to position [2639, 0]
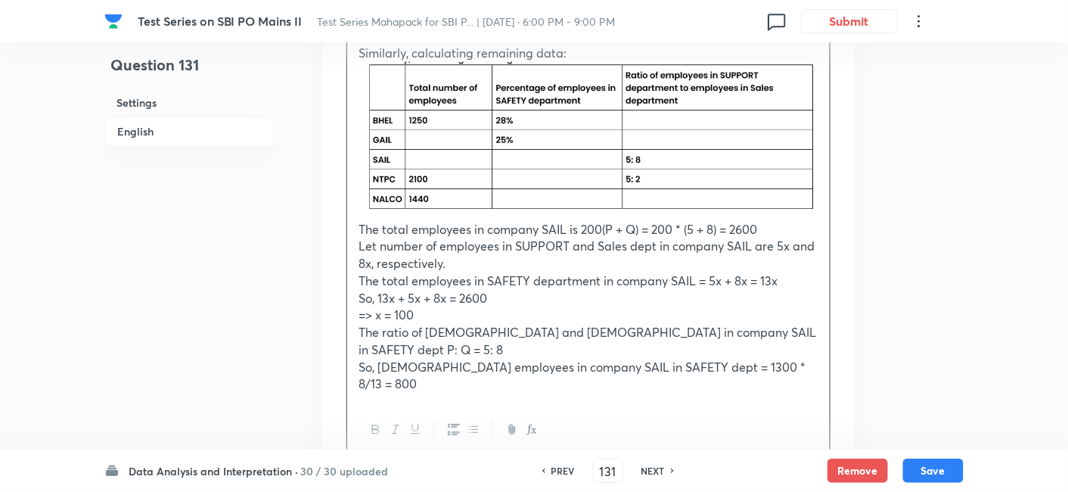
click at [356, 210] on div "17P = 8Q + R + 19, Q - R = 6, and P + 6R = 17 Solving all supported equations w…" at bounding box center [588, 133] width 483 height 539
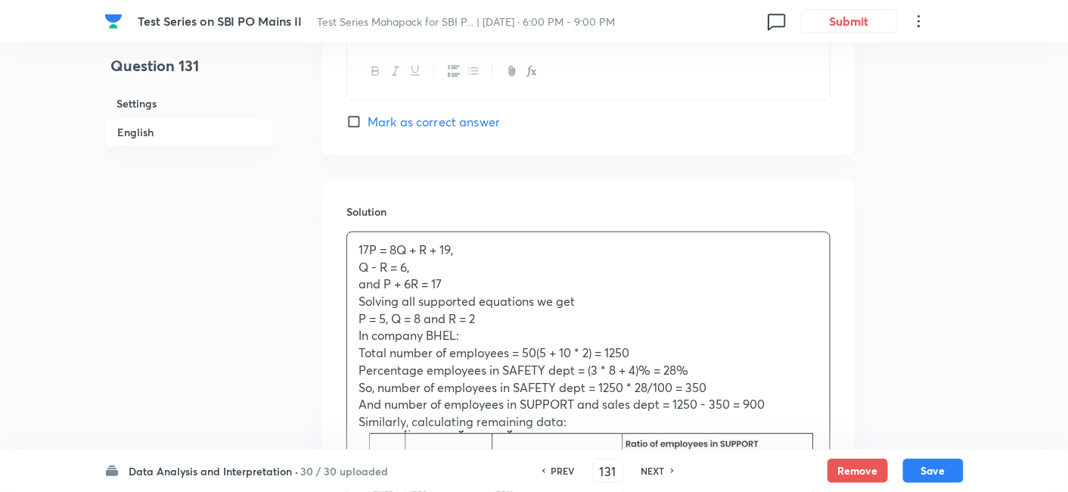
scroll to position [2270, 0]
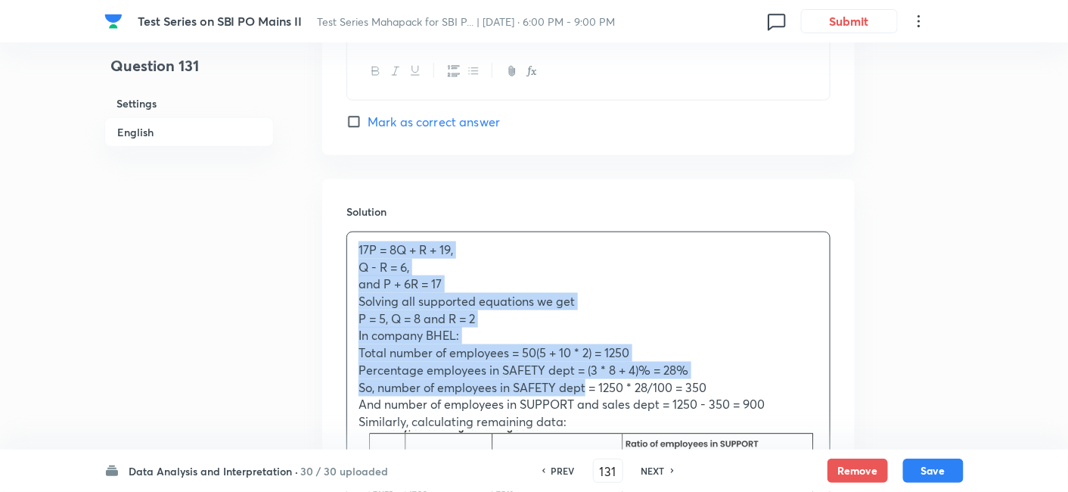
drag, startPoint x: 354, startPoint y: 228, endPoint x: 587, endPoint y: 365, distance: 269.9
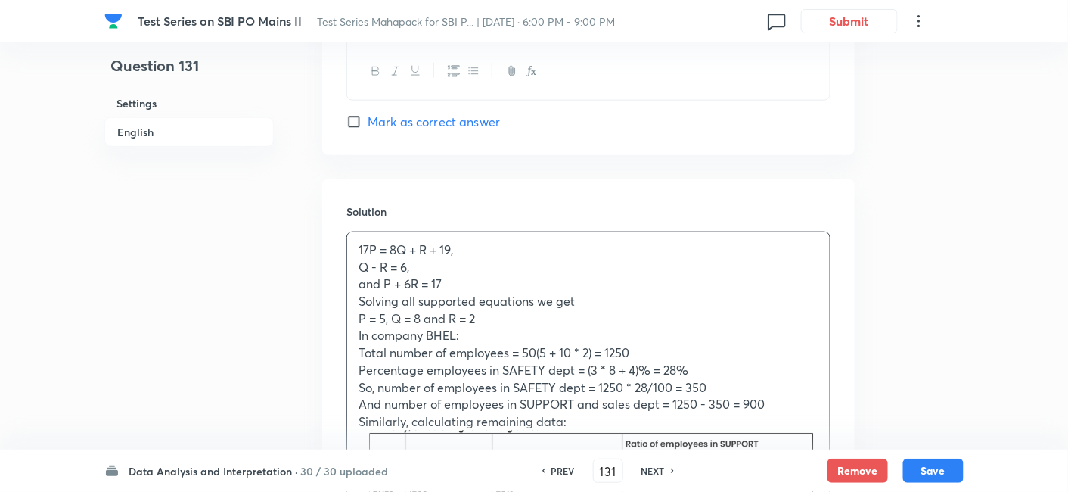
click at [558, 477] on h6 "PREV" at bounding box center [563, 471] width 23 height 14
type input "130"
checkbox input "false"
checkbox input "true"
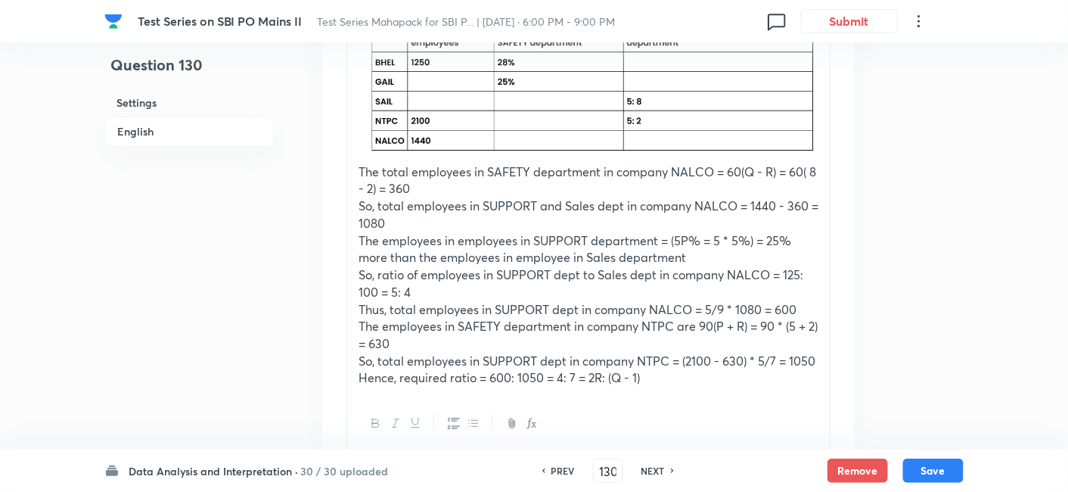
scroll to position [2676, 0]
click at [669, 465] on div "NEXT" at bounding box center [655, 471] width 40 height 14
type input "131"
checkbox input "true"
checkbox input "false"
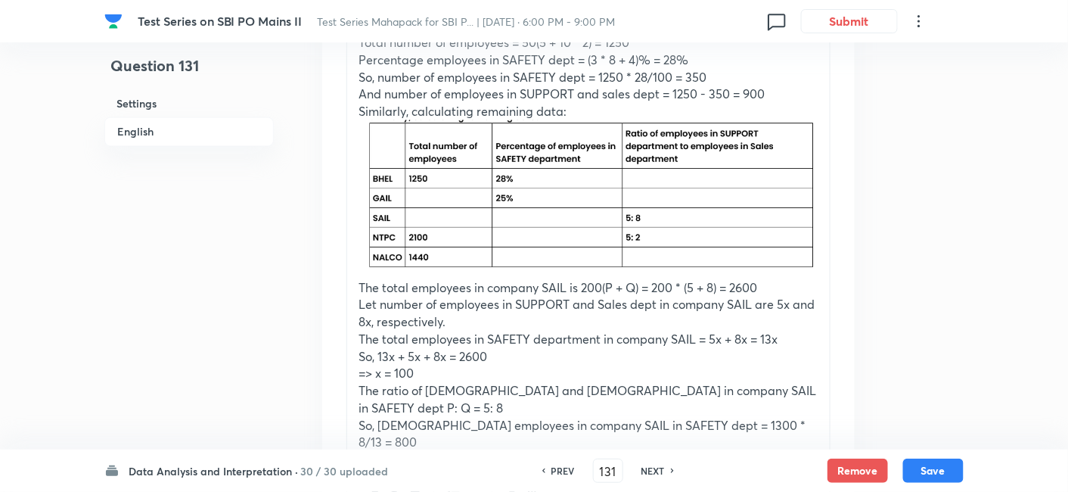
scroll to position [2621, 0]
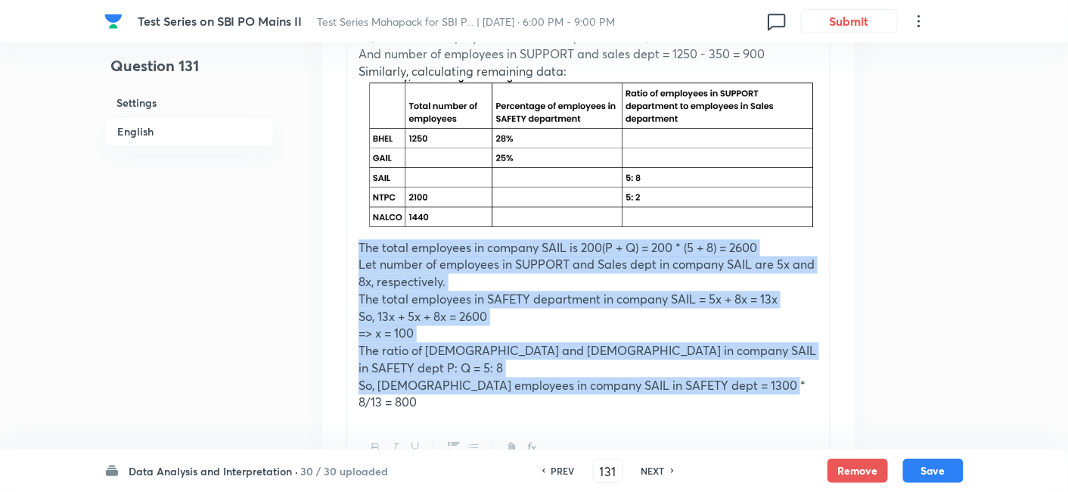
drag, startPoint x: 356, startPoint y: 225, endPoint x: 861, endPoint y: 361, distance: 522.5
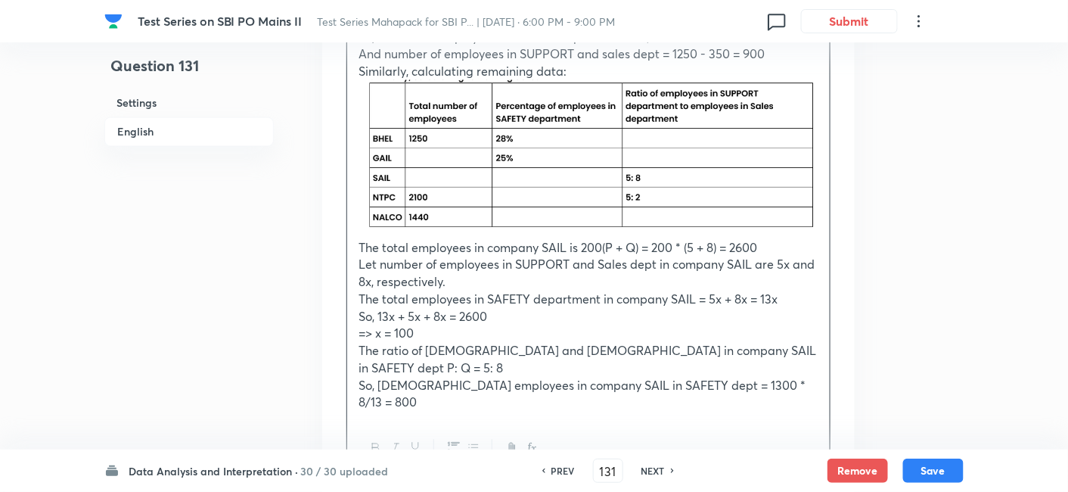
click at [657, 472] on h6 "NEXT" at bounding box center [653, 471] width 23 height 14
type input "132"
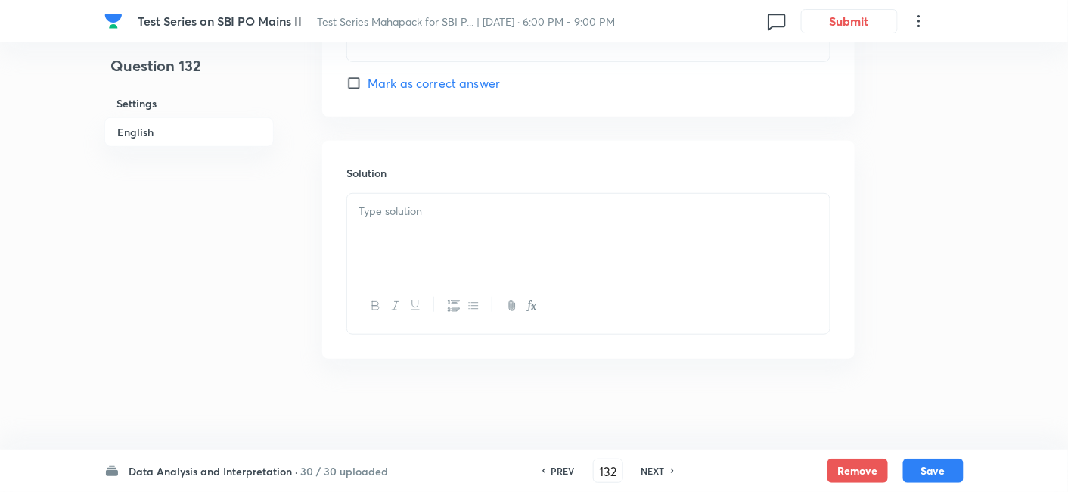
checkbox input "false"
checkbox input "true"
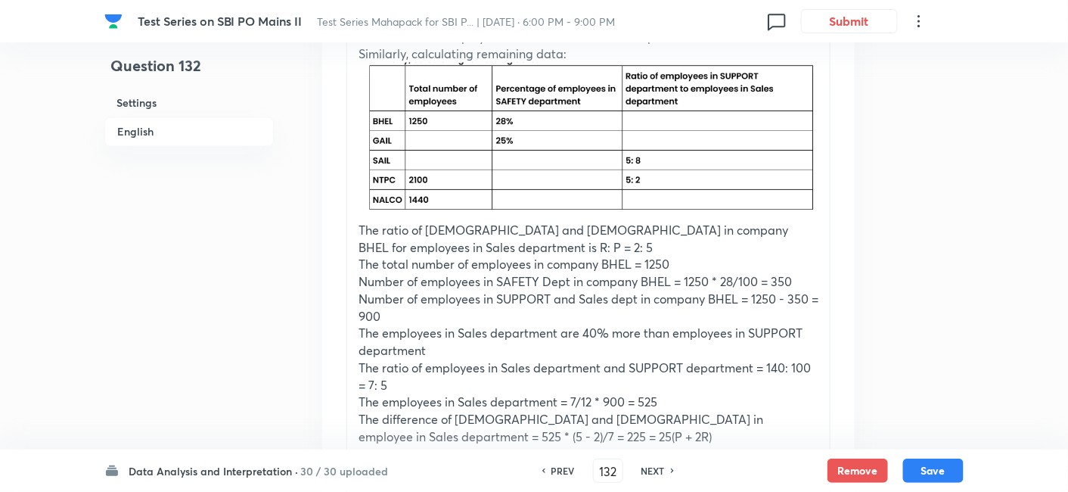
click at [648, 477] on div "PREV 132 ​ NEXT" at bounding box center [608, 470] width 195 height 24
click at [651, 472] on h6 "NEXT" at bounding box center [653, 471] width 23 height 14
type input "133"
checkbox input "true"
checkbox input "false"
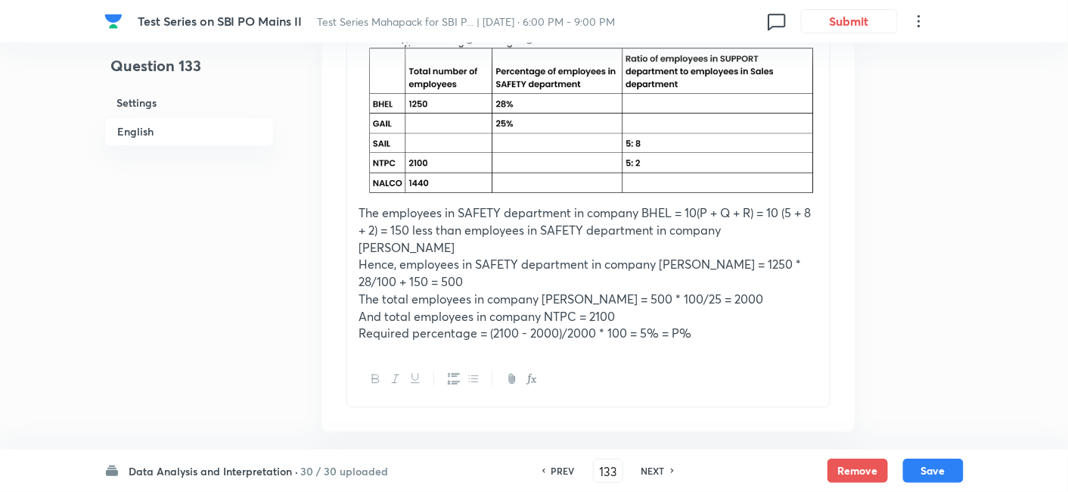
click at [651, 472] on h6 "NEXT" at bounding box center [653, 471] width 23 height 14
type input "134"
checkbox input "false"
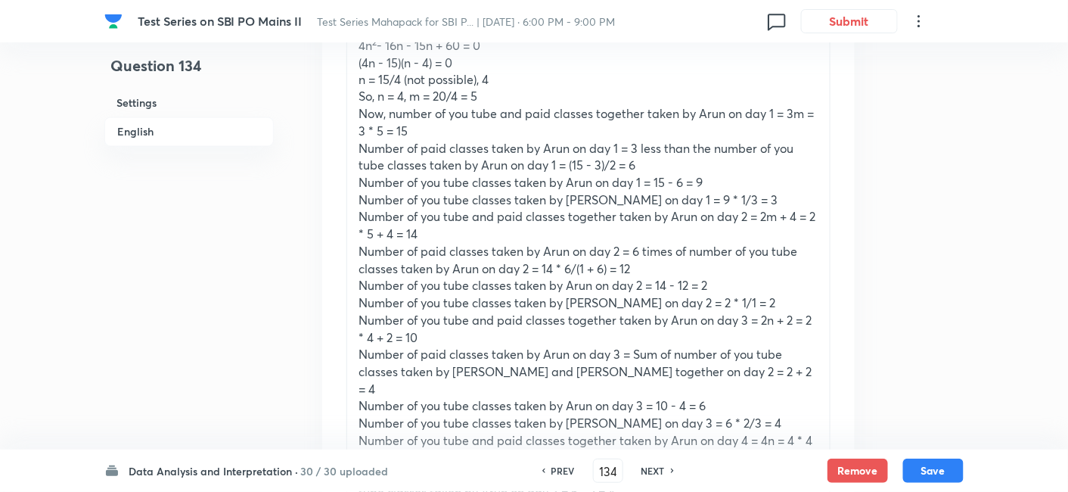
click at [548, 471] on div "PREV" at bounding box center [561, 471] width 40 height 14
checkbox input "false"
type input "133"
checkbox input "true"
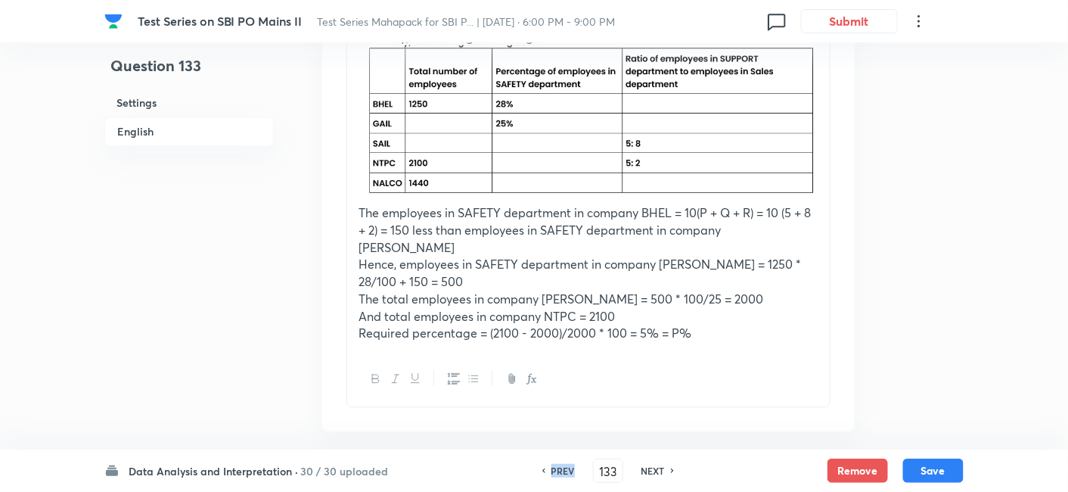
click at [548, 471] on div "PREV" at bounding box center [561, 471] width 40 height 14
type input "132"
checkbox input "false"
checkbox input "true"
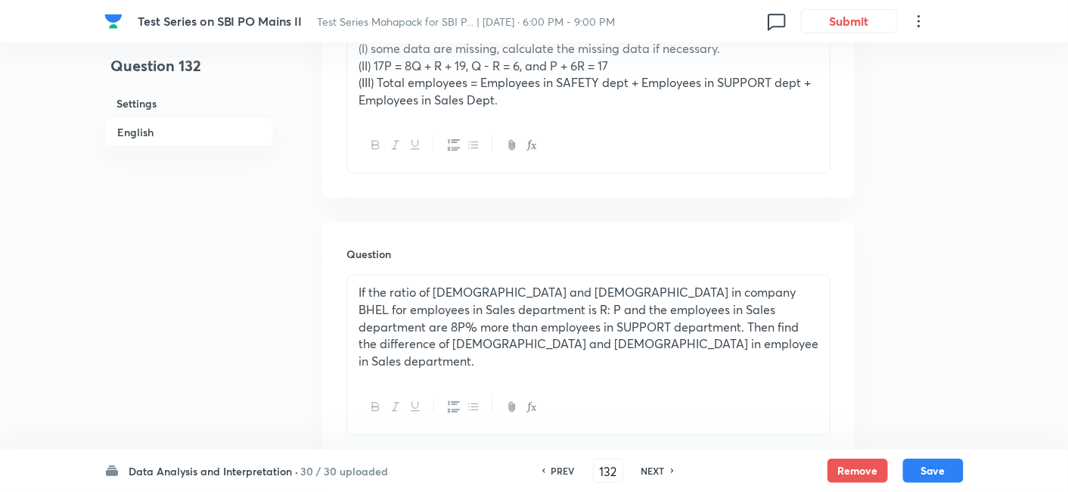
scroll to position [825, 0]
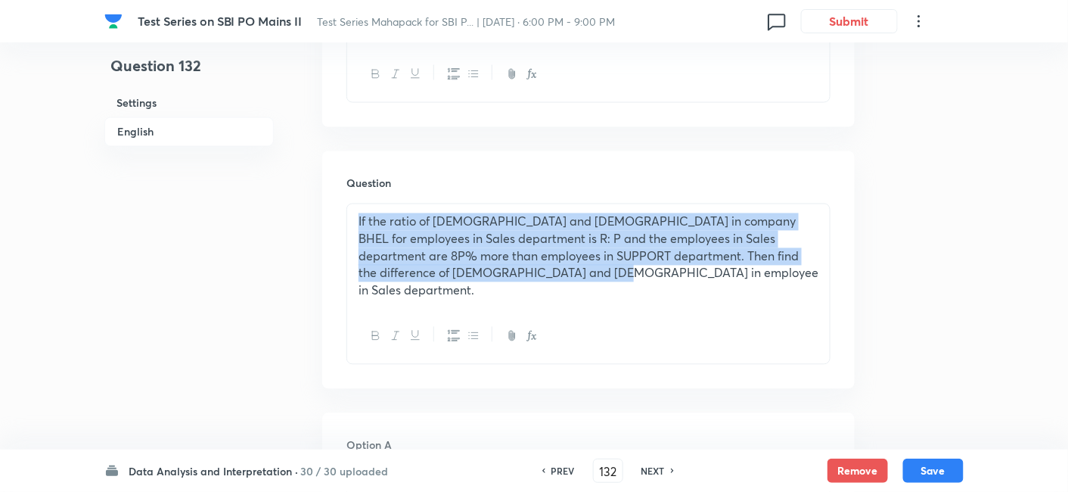
drag, startPoint x: 350, startPoint y: 219, endPoint x: 650, endPoint y: 297, distance: 310.3
click at [650, 297] on div "If the ratio of [DEMOGRAPHIC_DATA] and [DEMOGRAPHIC_DATA] in company BHEL for e…" at bounding box center [588, 284] width 484 height 161
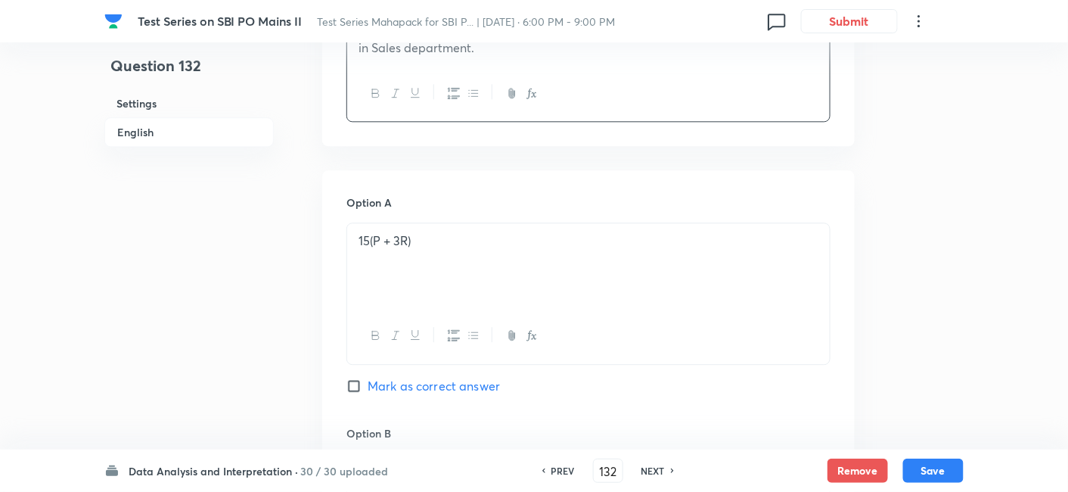
scroll to position [1070, 0]
drag, startPoint x: 463, startPoint y: 208, endPoint x: 287, endPoint y: 236, distance: 178.5
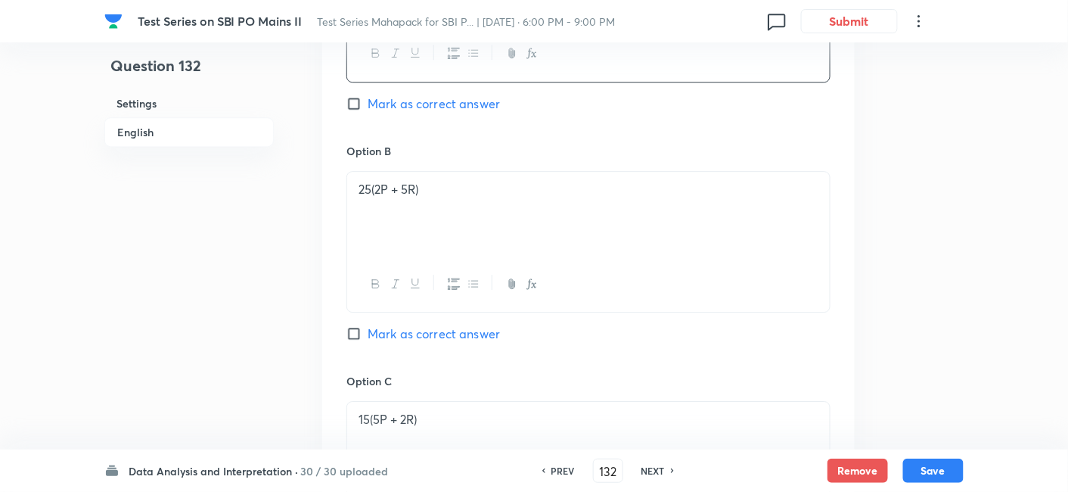
scroll to position [1353, 0]
drag, startPoint x: 443, startPoint y: 158, endPoint x: 298, endPoint y: 177, distance: 145.7
click at [298, 177] on div "Question 132 Settings English Settings Type Single choice correct 5 options Wit…" at bounding box center [533, 292] width 859 height 3144
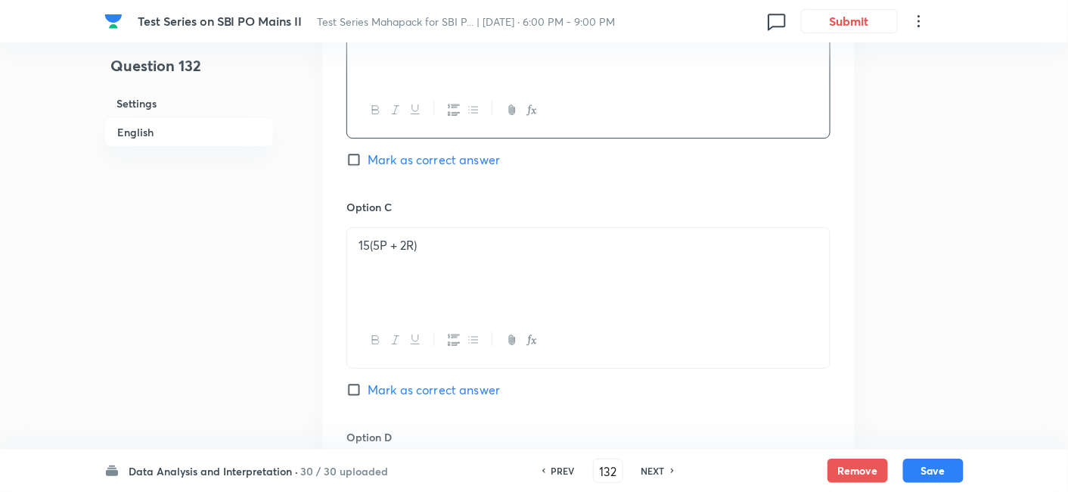
scroll to position [1526, 0]
drag, startPoint x: 485, startPoint y: 232, endPoint x: 289, endPoint y: 234, distance: 196.0
click at [289, 234] on div "Question 132 Settings English Settings Type Single choice correct 5 options Wit…" at bounding box center [533, 119] width 859 height 3144
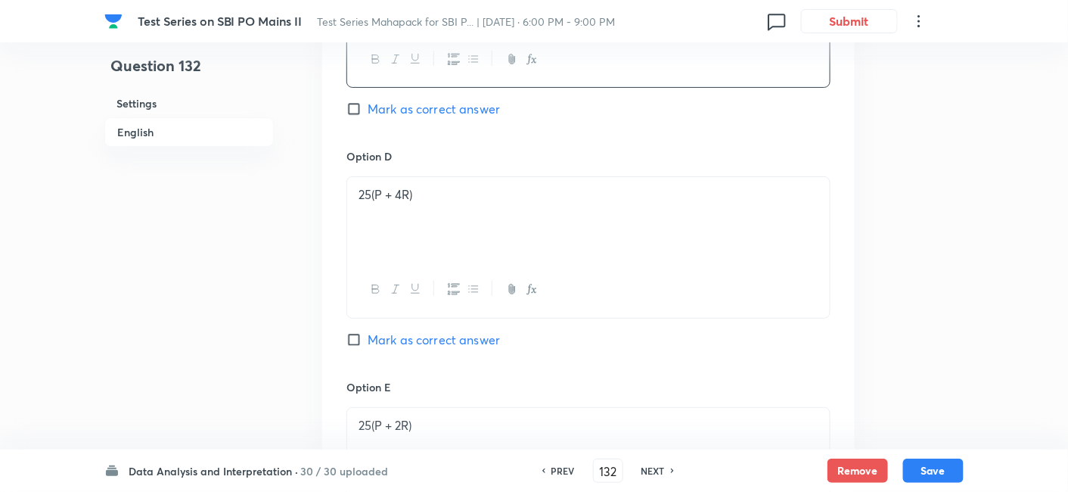
scroll to position [1807, 0]
drag, startPoint x: 503, startPoint y: 177, endPoint x: 291, endPoint y: 190, distance: 212.2
drag, startPoint x: 468, startPoint y: 396, endPoint x: 296, endPoint y: 418, distance: 173.9
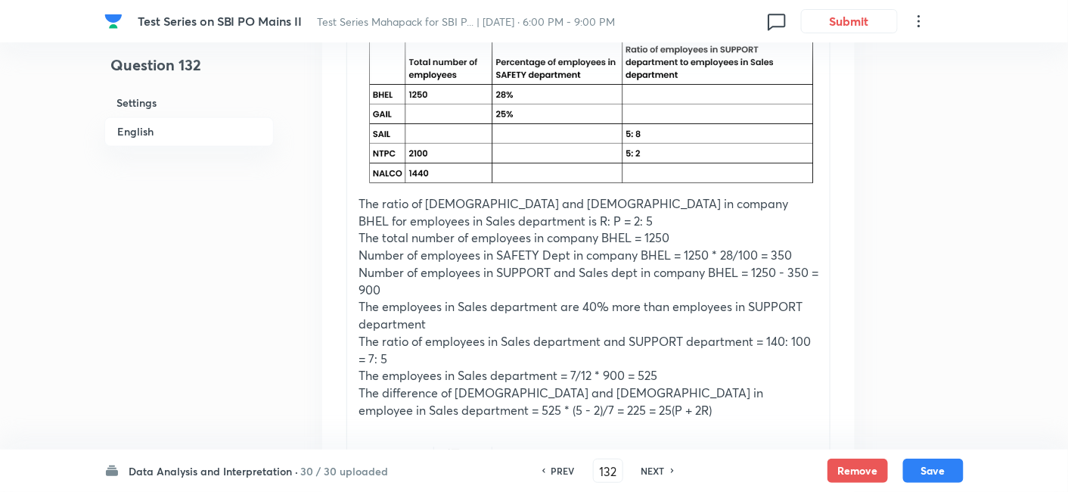
scroll to position [2649, 0]
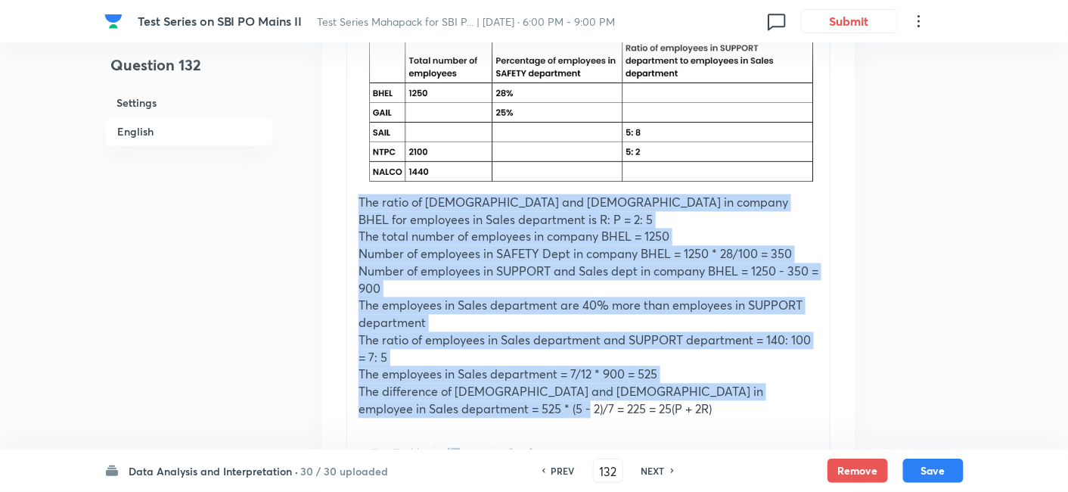
drag, startPoint x: 355, startPoint y: 181, endPoint x: 532, endPoint y: 393, distance: 276.6
click at [532, 393] on div "17P = 8Q + R + 19, Q - R = 6, and P + 6R = 17 Solving all tSupportee equations …" at bounding box center [588, 132] width 483 height 590
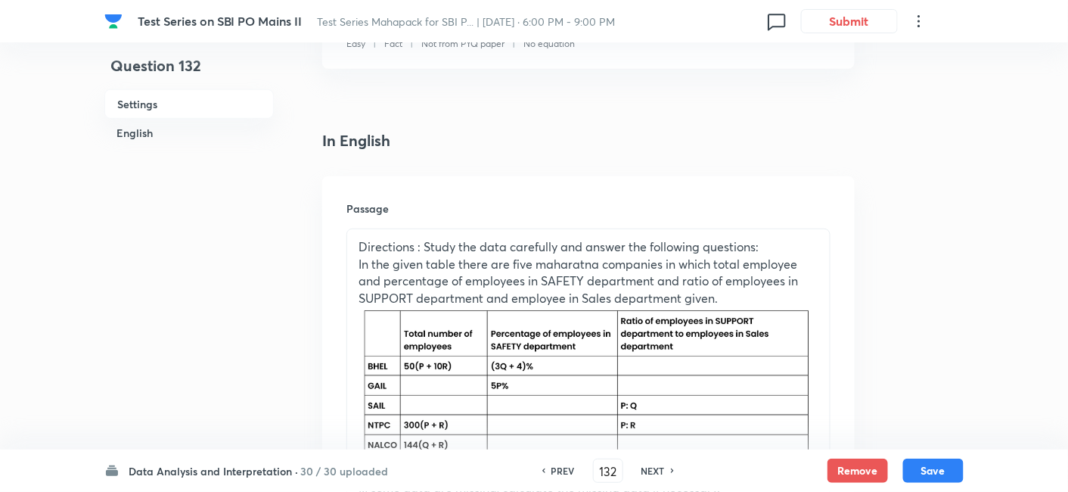
scroll to position [327, 0]
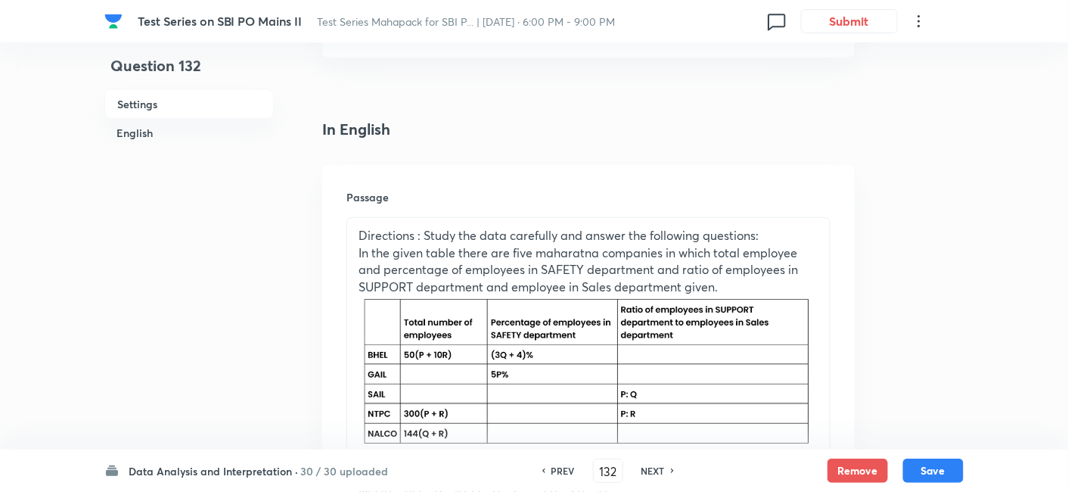
click at [658, 475] on h6 "NEXT" at bounding box center [653, 471] width 23 height 14
type input "133"
checkbox input "false"
checkbox input "true"
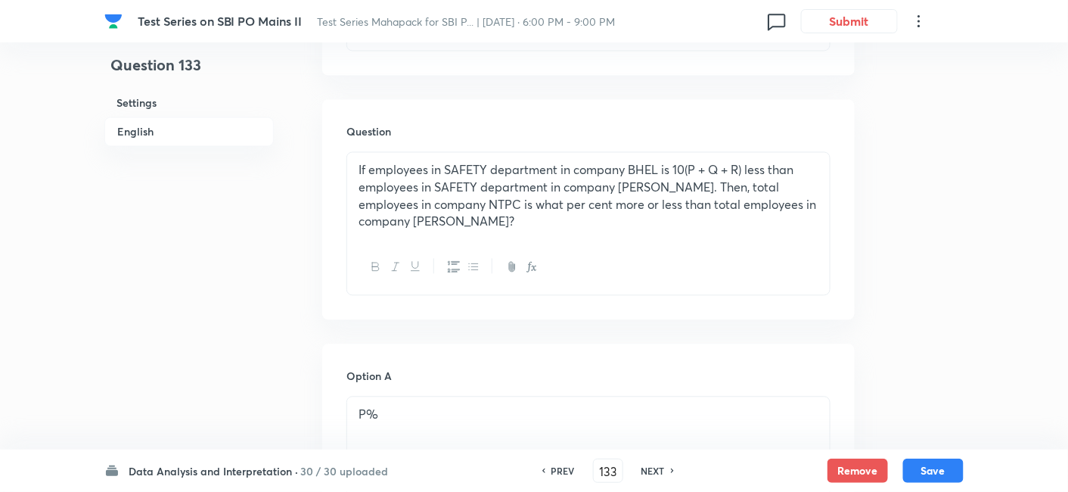
scroll to position [880, 0]
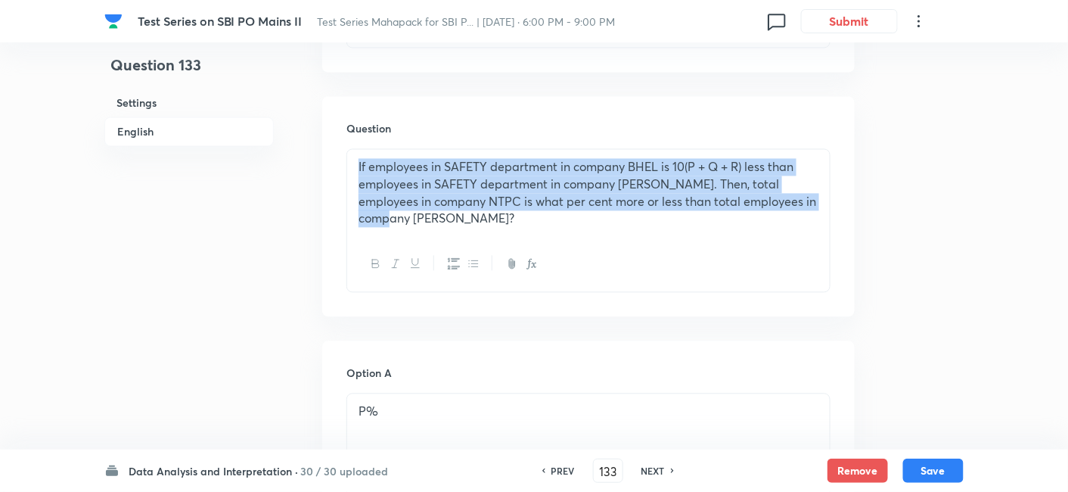
drag, startPoint x: 356, startPoint y: 167, endPoint x: 465, endPoint y: 249, distance: 135.6
click at [465, 249] on div "If employees in SAFETY department in company BHEL is 10(P + Q + R) less than em…" at bounding box center [588, 221] width 484 height 144
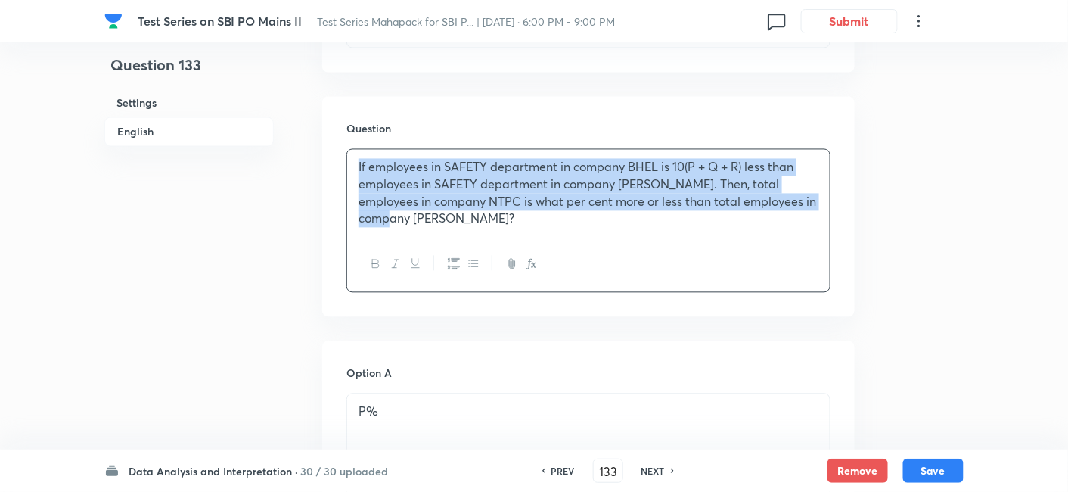
scroll to position [1042, 0]
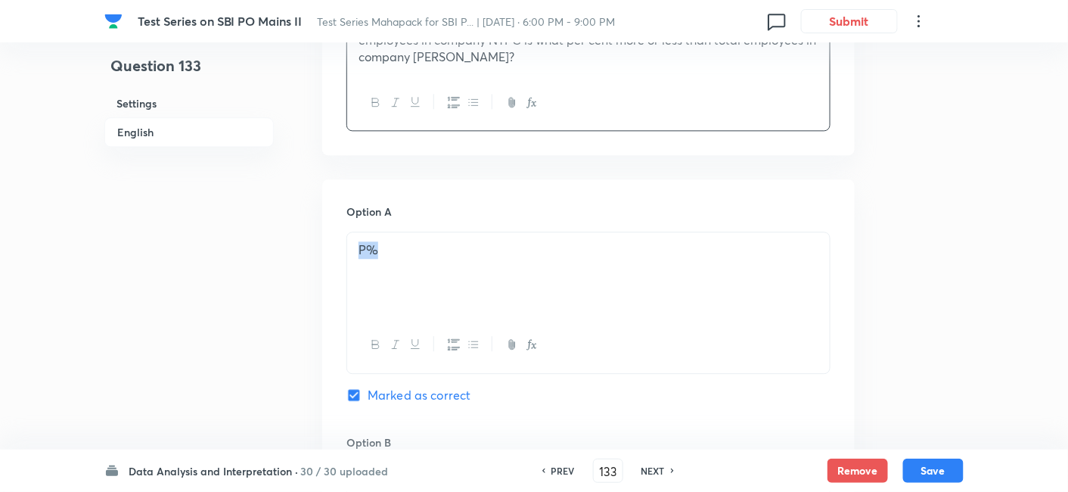
drag, startPoint x: 458, startPoint y: 258, endPoint x: 311, endPoint y: 266, distance: 147.0
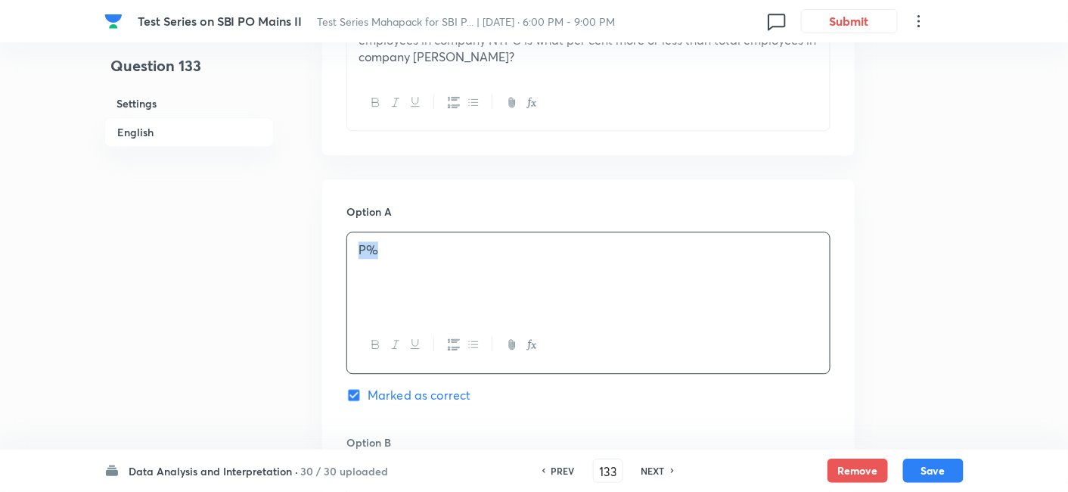
scroll to position [1291, 0]
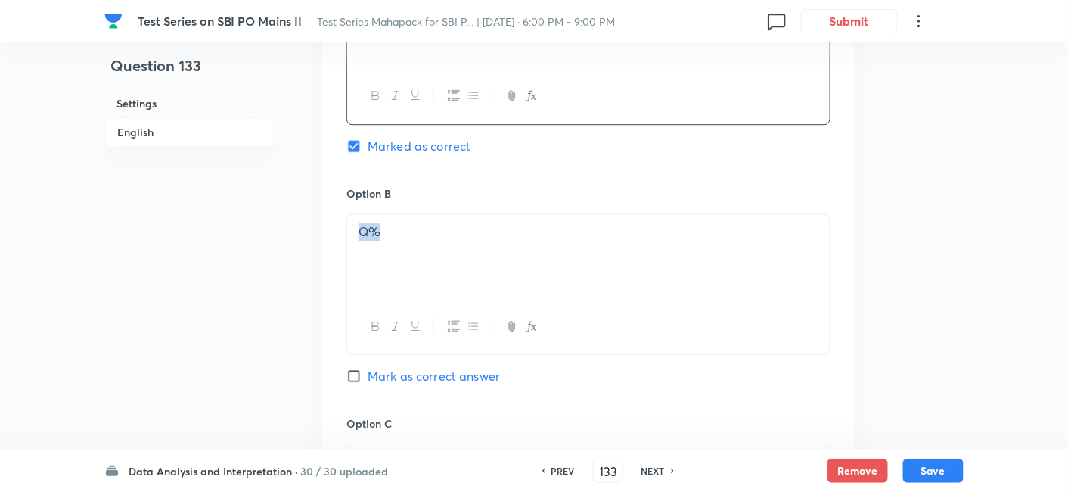
drag, startPoint x: 586, startPoint y: 296, endPoint x: 351, endPoint y: 331, distance: 237.2
click at [351, 331] on div "Q%" at bounding box center [588, 283] width 484 height 141
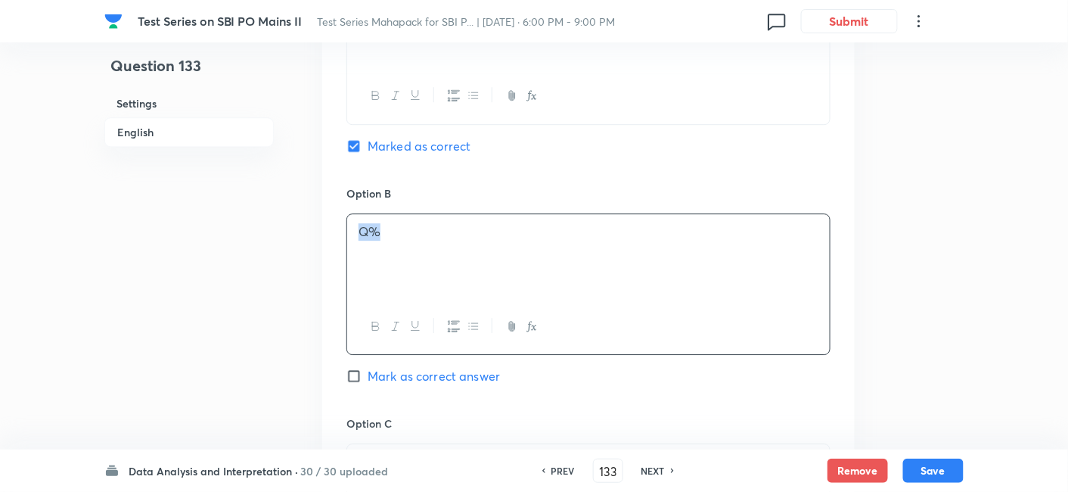
scroll to position [1476, 0]
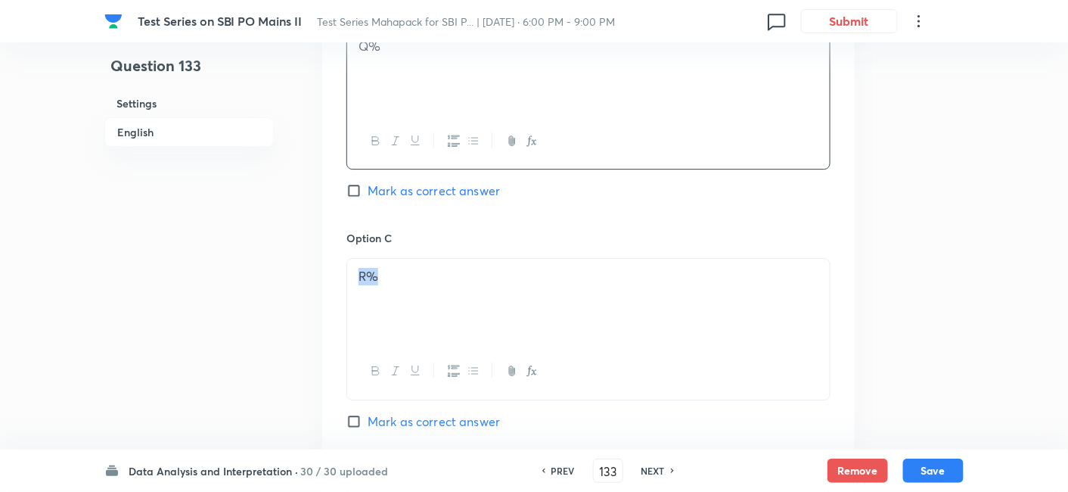
drag, startPoint x: 539, startPoint y: 271, endPoint x: 270, endPoint y: 308, distance: 271.1
click at [270, 308] on div "Question 133 Settings English Settings Type Single choice correct 5 options Wit…" at bounding box center [533, 117] width 859 height 3041
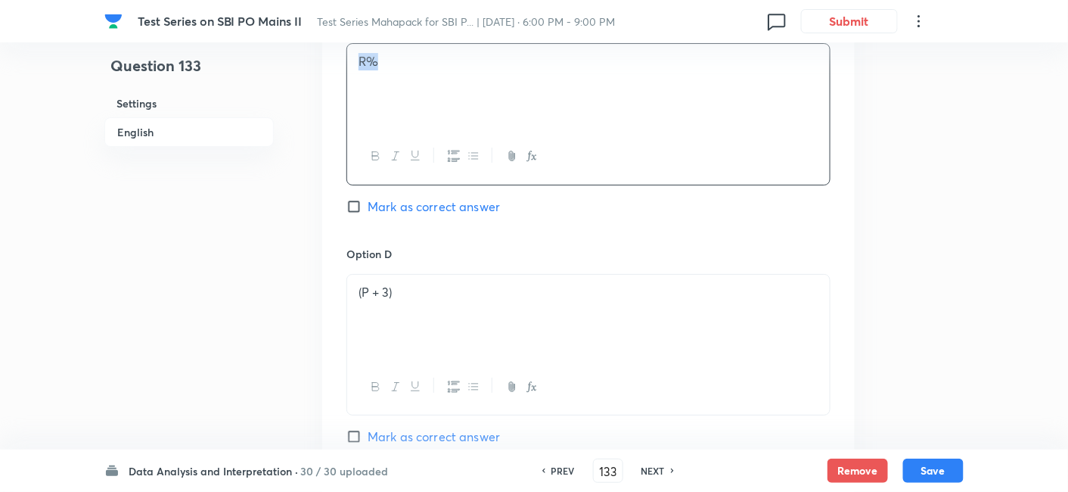
scroll to position [1704, 0]
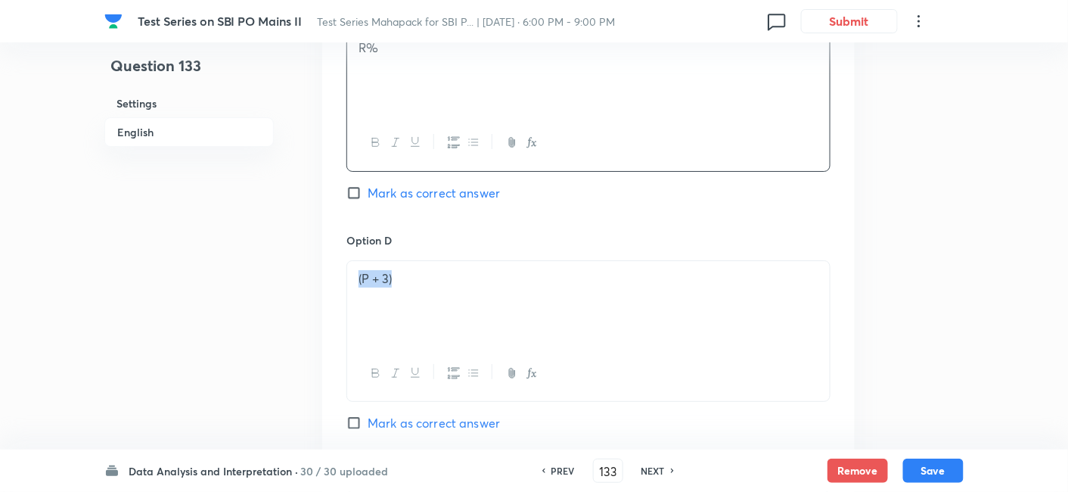
drag, startPoint x: 560, startPoint y: 314, endPoint x: 261, endPoint y: 347, distance: 300.7
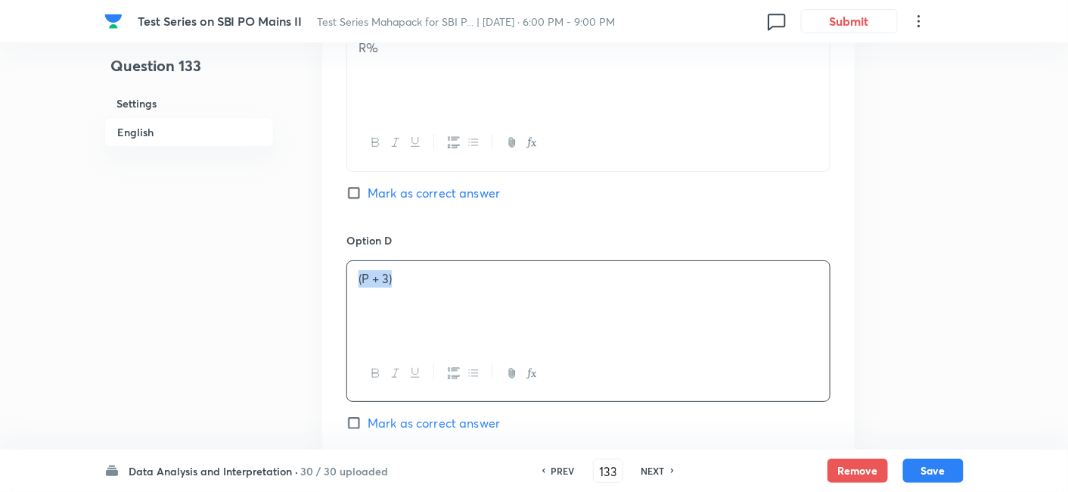
scroll to position [2017, 0]
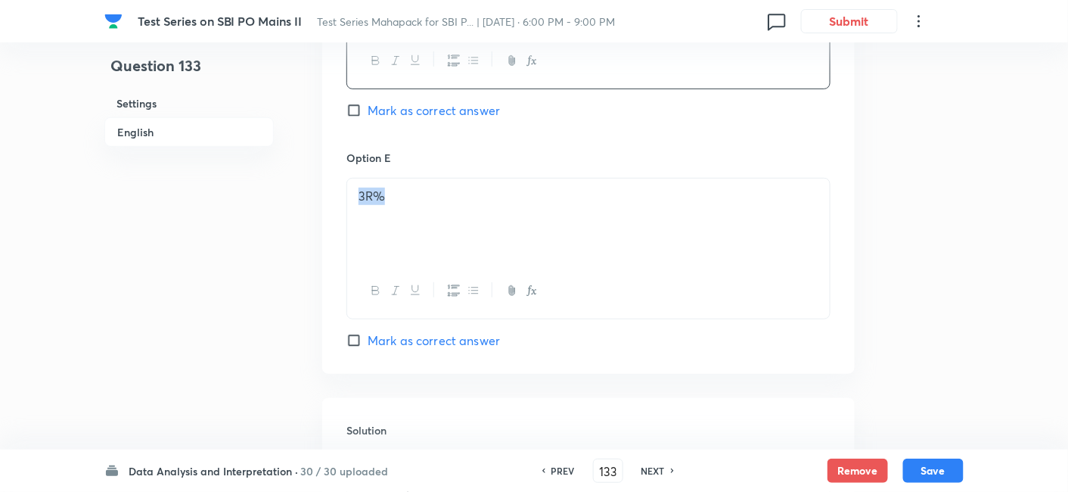
drag, startPoint x: 444, startPoint y: 203, endPoint x: 294, endPoint y: 210, distance: 150.7
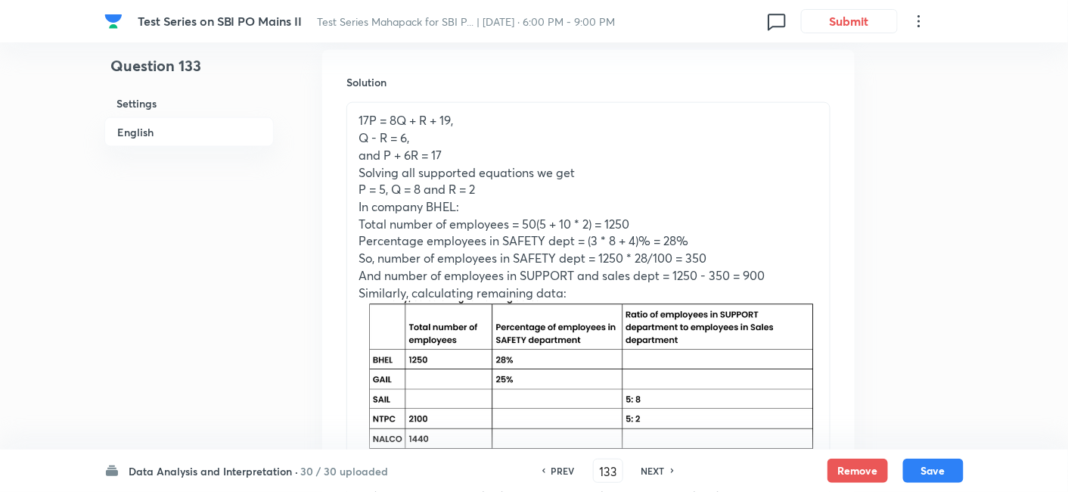
scroll to position [2650, 0]
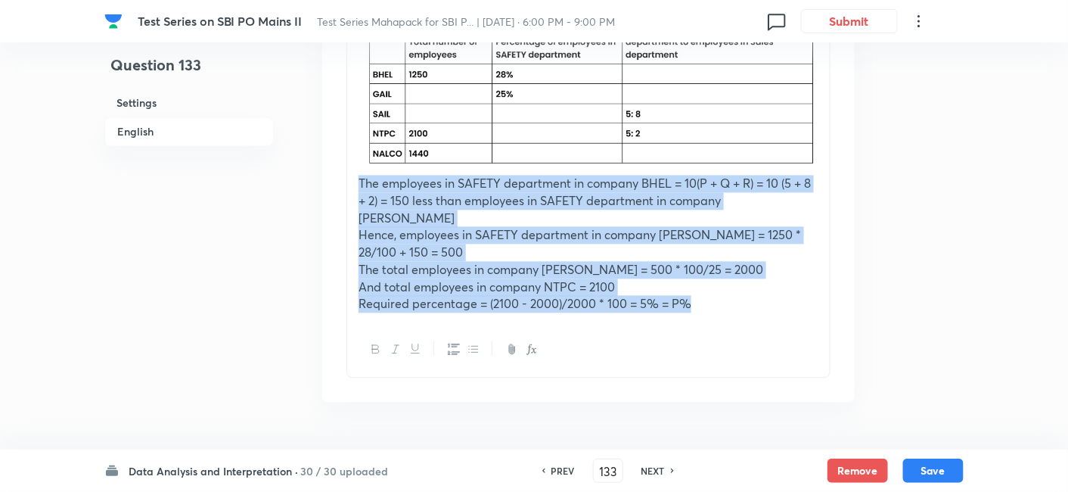
drag, startPoint x: 356, startPoint y: 179, endPoint x: 718, endPoint y: 299, distance: 381.1
click at [718, 299] on div "17P = 8Q + R + 19, Q - R = 6, and P + 6R = 17 Solving all supported equations w…" at bounding box center [588, 70] width 483 height 505
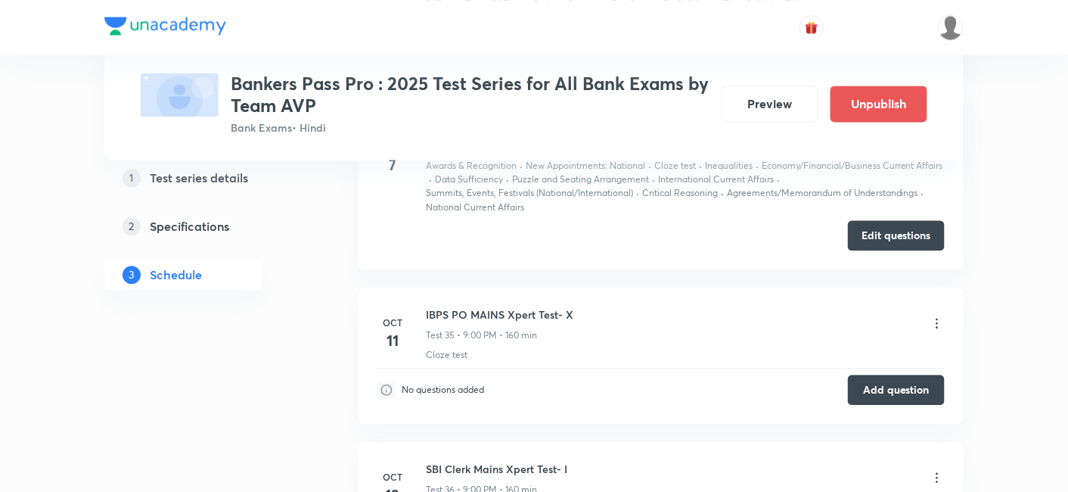
scroll to position [8034, 0]
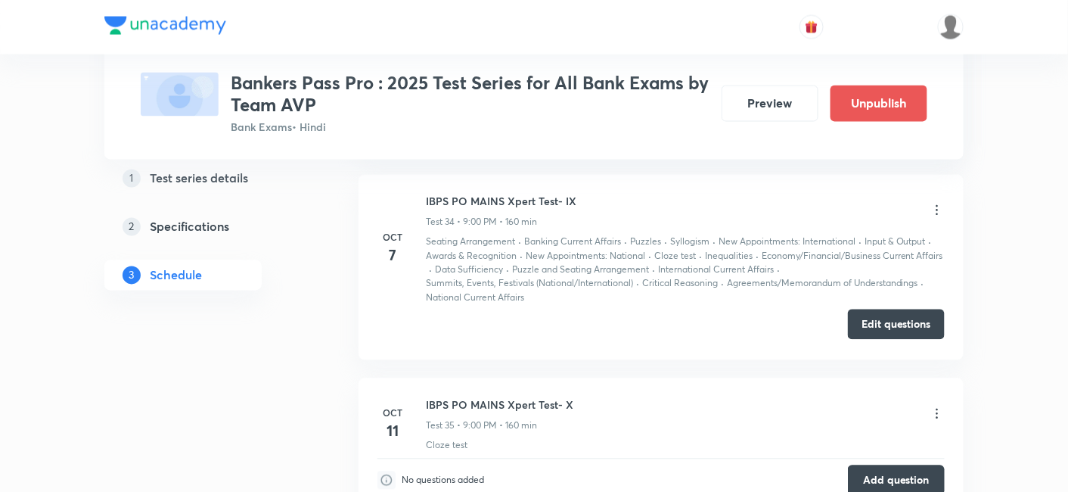
click at [890, 309] on button "Edit questions" at bounding box center [896, 324] width 97 height 30
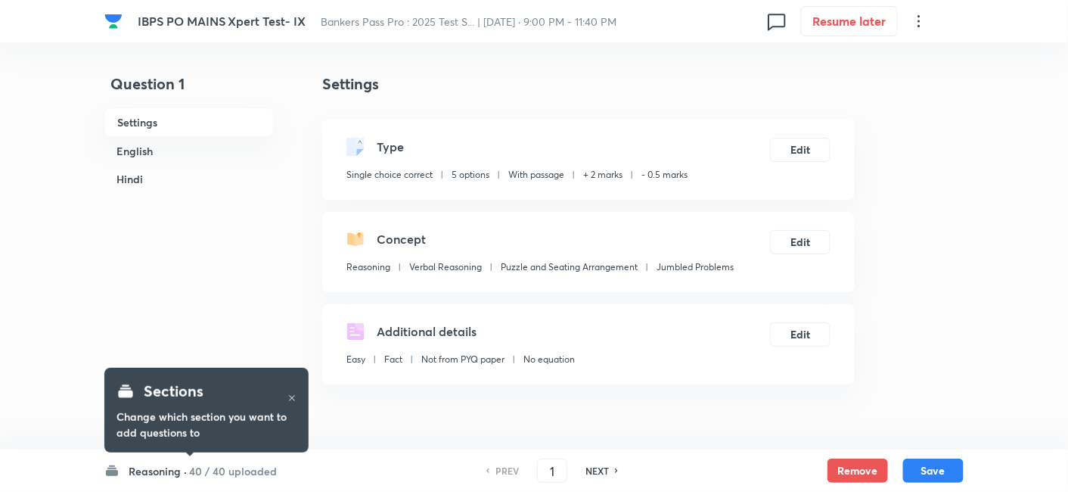
click at [225, 465] on h6 "40 / 40 uploaded" at bounding box center [233, 471] width 88 height 16
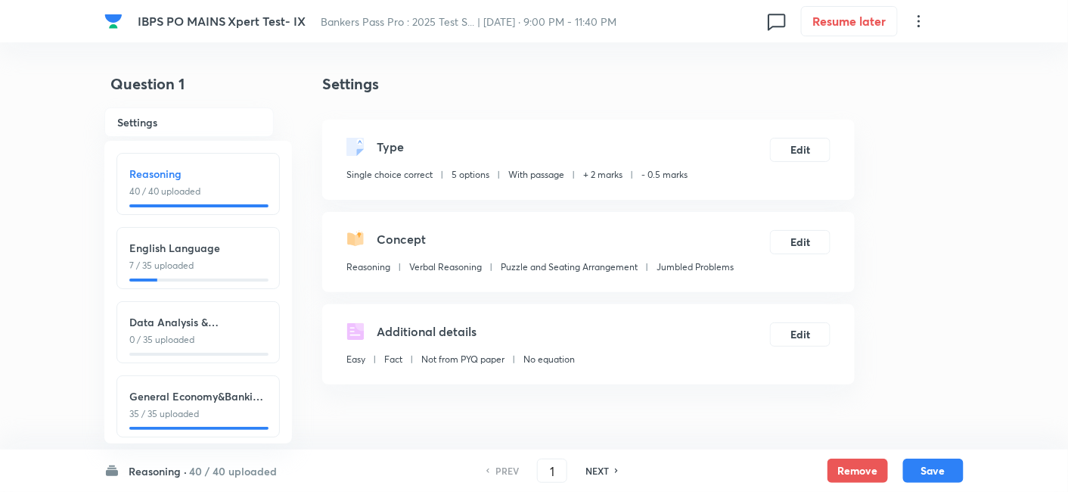
click at [183, 325] on h6 "Data Analysis & Interpretation" at bounding box center [198, 322] width 138 height 16
type input "76"
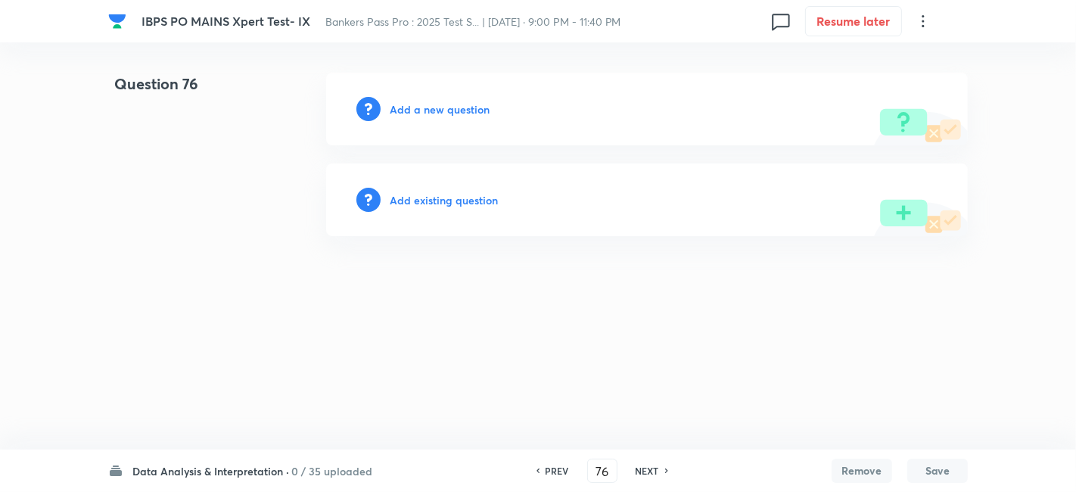
click at [466, 110] on h6 "Add a new question" at bounding box center [440, 109] width 100 height 16
click at [466, 110] on h6 "Choose a question type" at bounding box center [448, 109] width 117 height 16
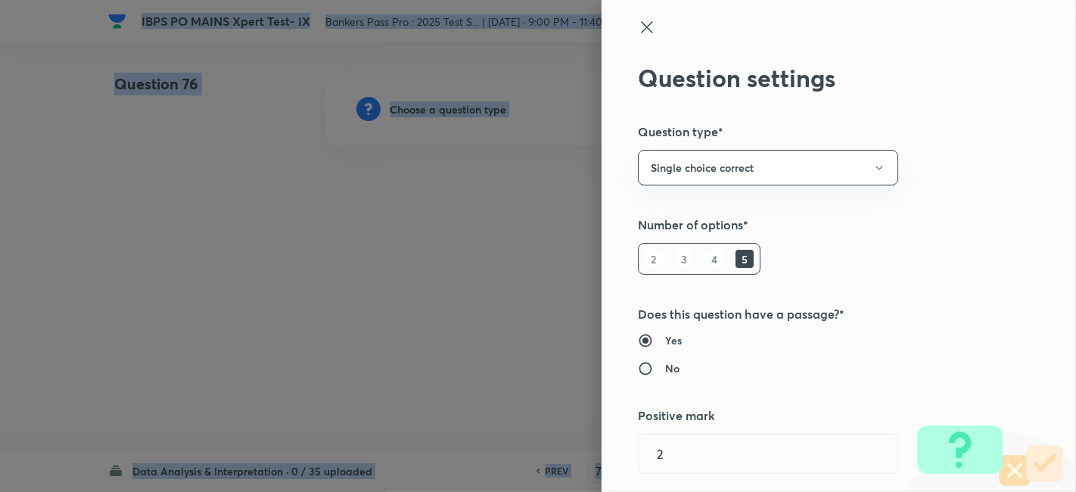
click at [466, 110] on div at bounding box center [538, 246] width 1076 height 492
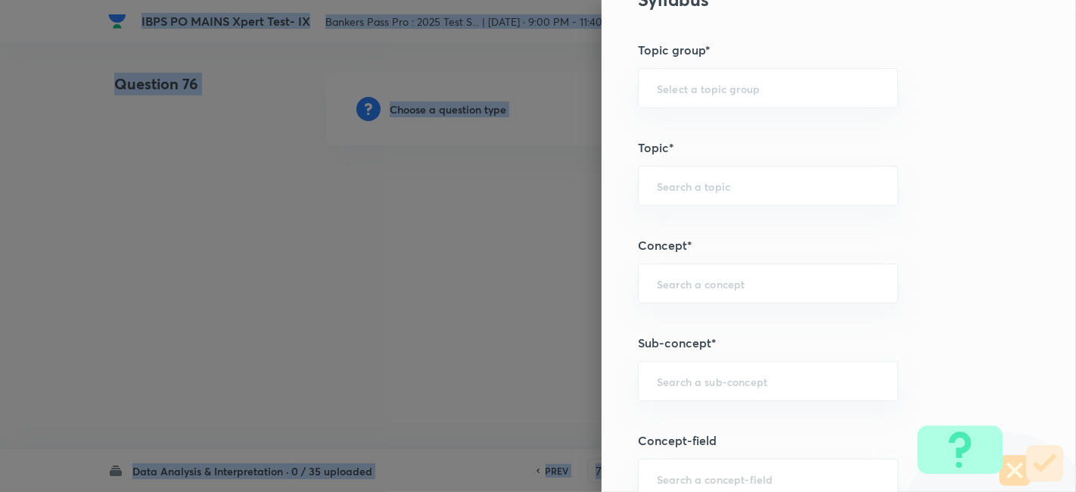
scroll to position [644, 0]
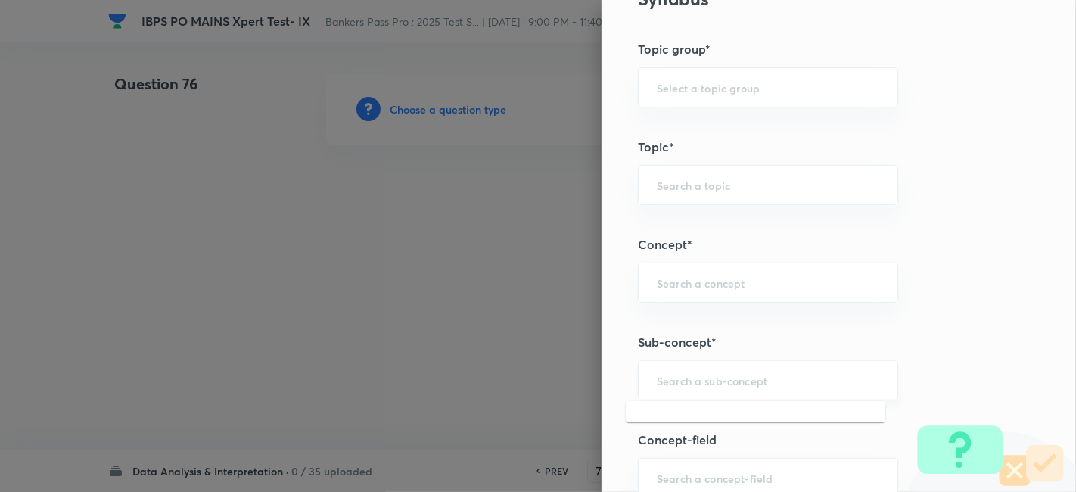
click at [688, 381] on input "text" at bounding box center [768, 380] width 222 height 14
click at [693, 443] on li "Missing Chart" at bounding box center [755, 447] width 259 height 27
type input "Missing Chart"
type input "Quantitative Aptitude"
type input "Data Interpretation"
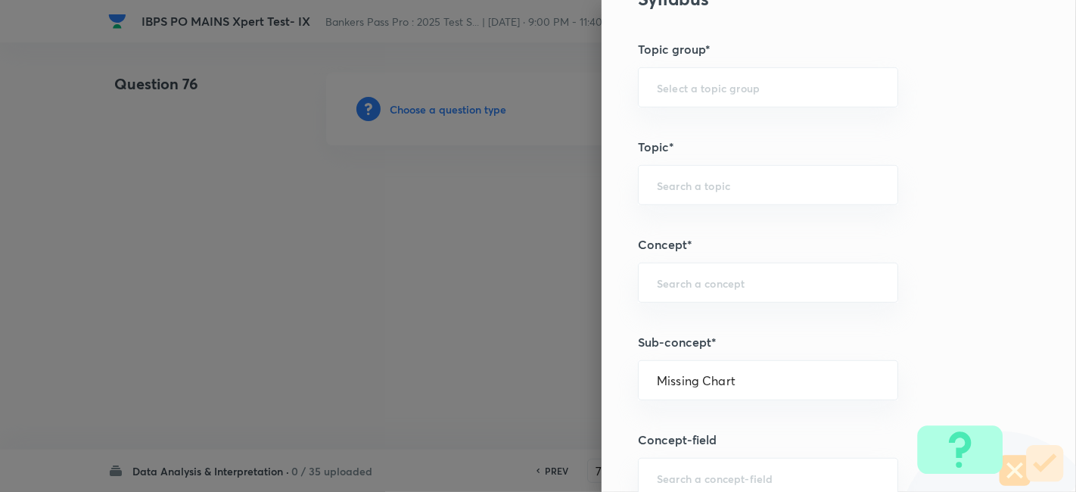
type input "Missing Chart"
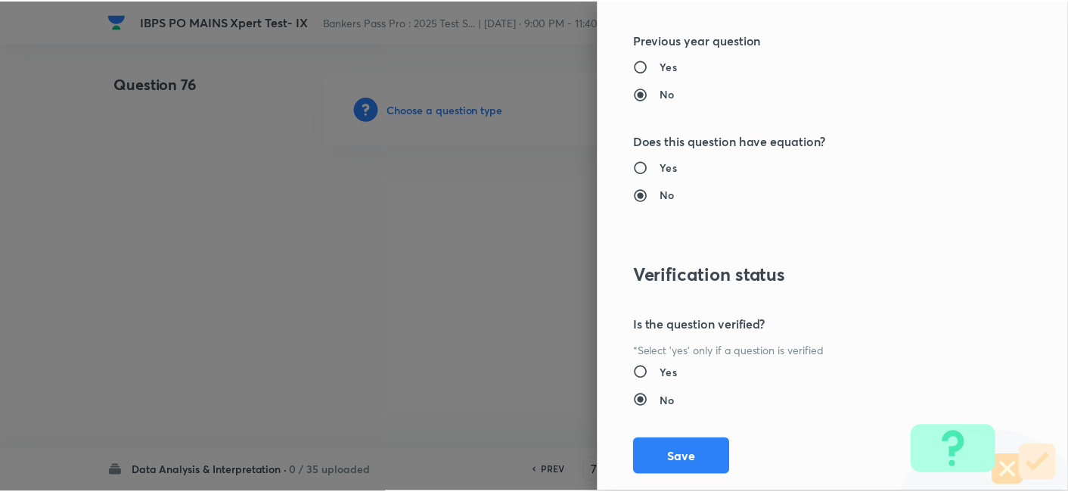
scroll to position [1566, 0]
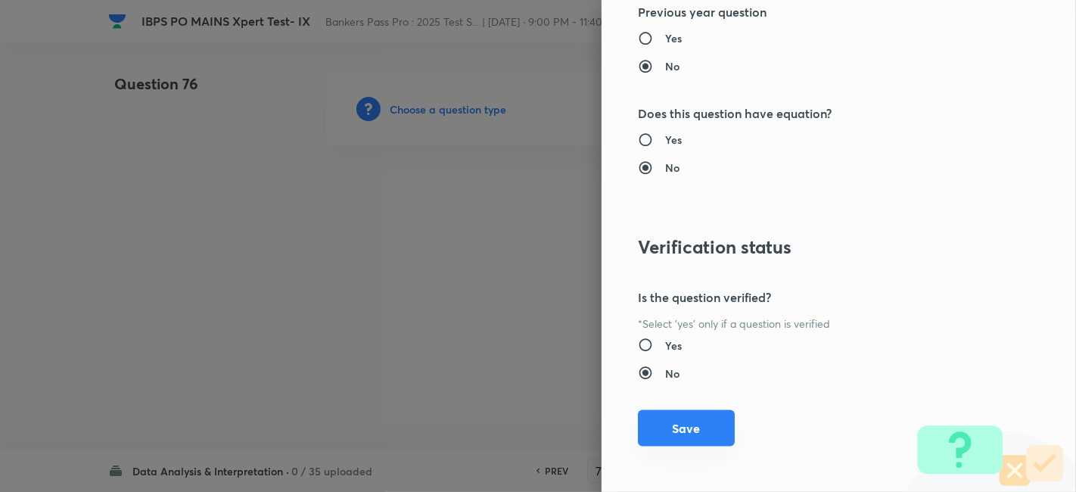
click at [676, 418] on button "Save" at bounding box center [686, 428] width 97 height 36
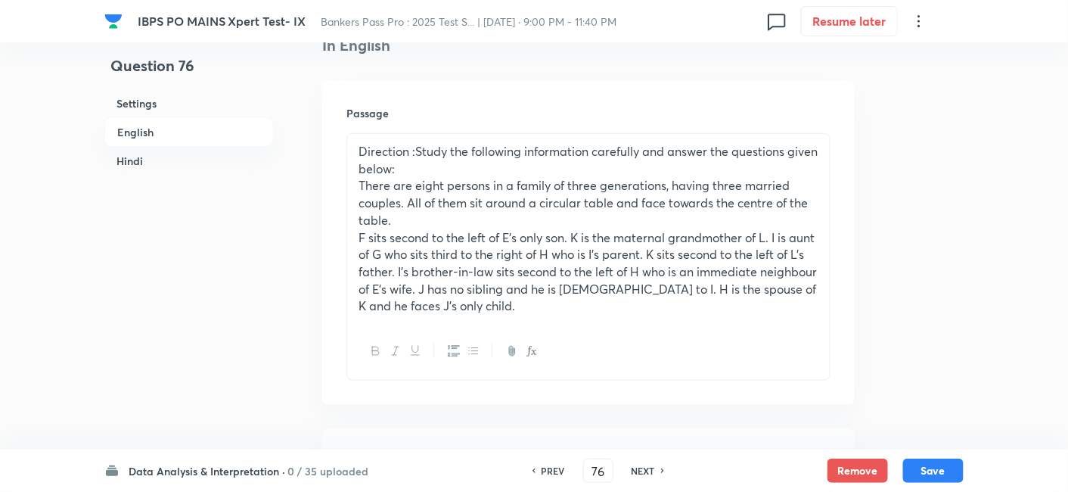
scroll to position [412, 0]
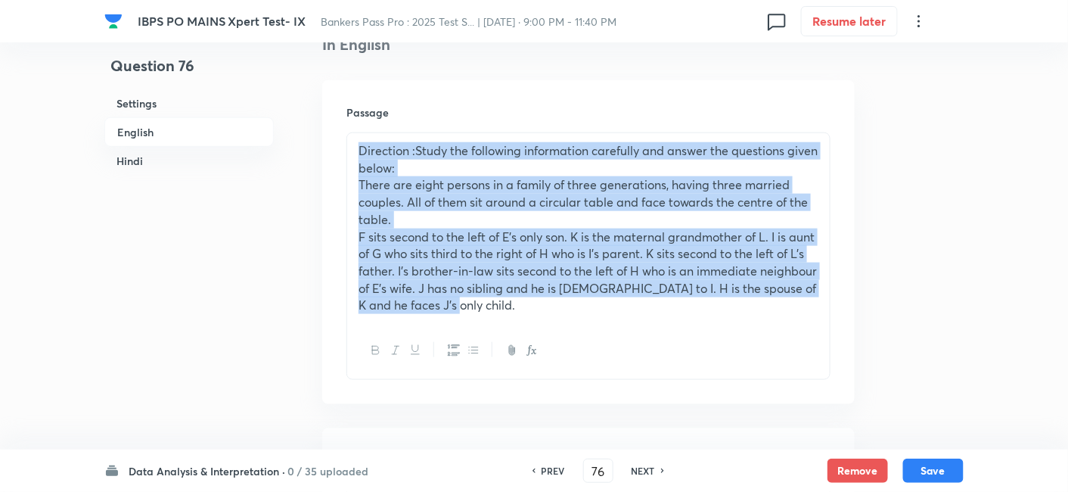
drag, startPoint x: 557, startPoint y: 312, endPoint x: 340, endPoint y: 141, distance: 276.8
click at [340, 141] on div "Passage Direction :Study the following information carefully and answer the que…" at bounding box center [588, 242] width 533 height 324
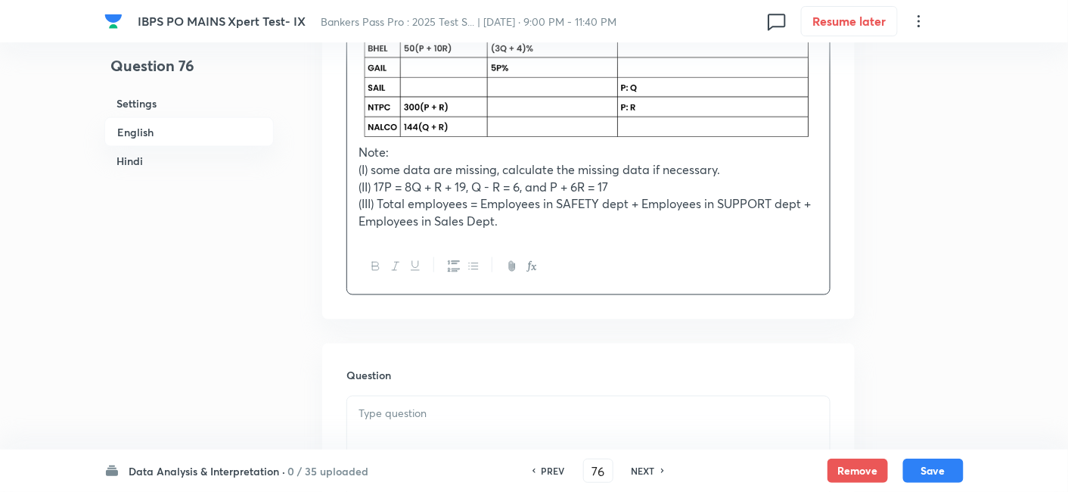
scroll to position [632, 0]
click at [561, 405] on div at bounding box center [588, 440] width 483 height 85
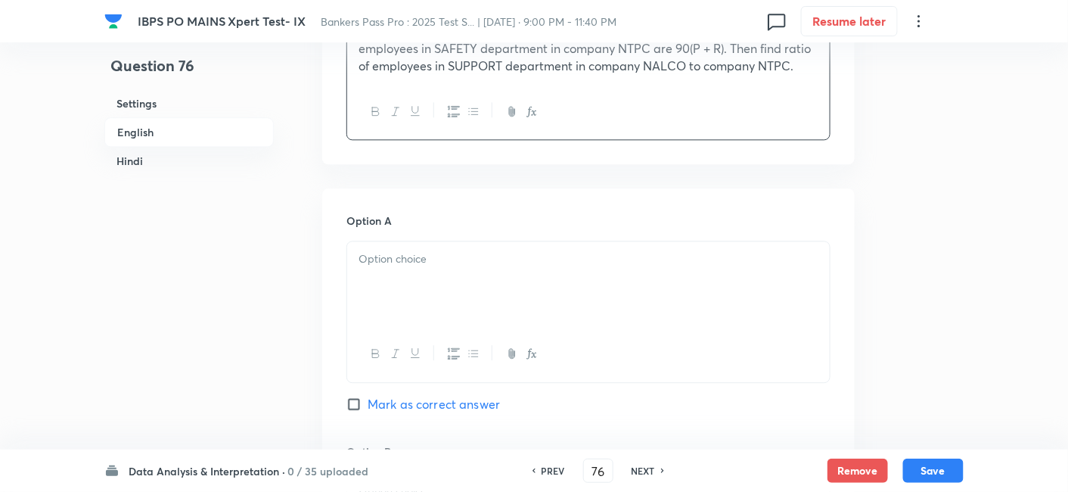
scroll to position [1057, 0]
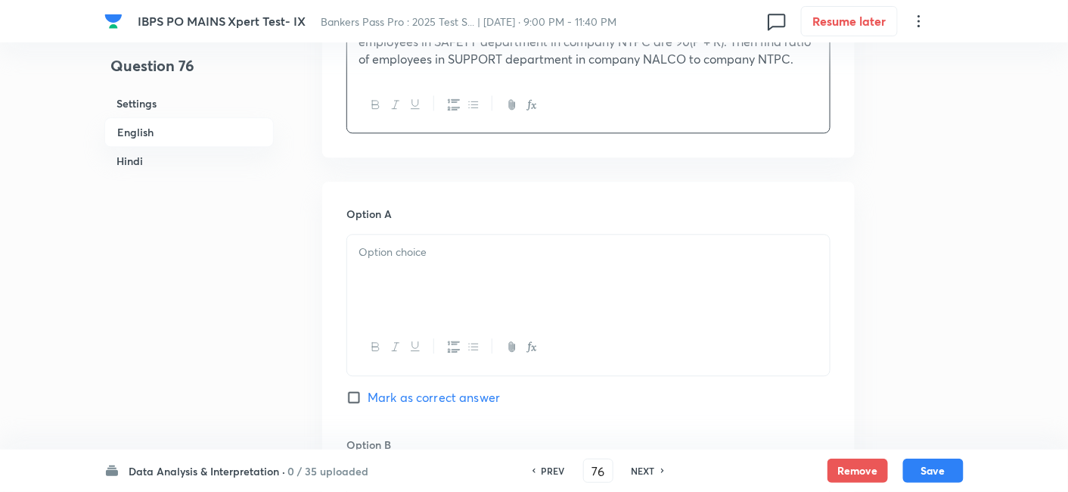
click at [562, 250] on p at bounding box center [589, 252] width 460 height 17
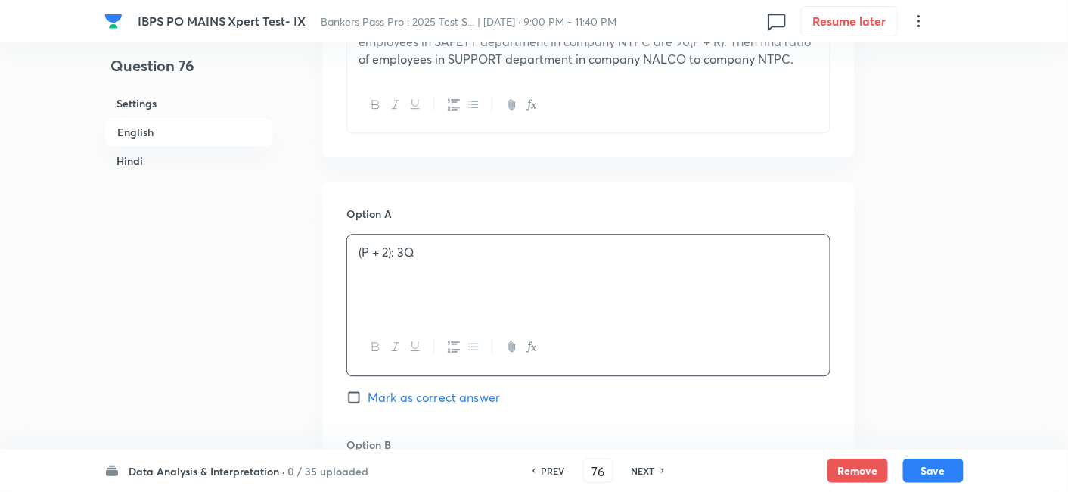
scroll to position [1275, 0]
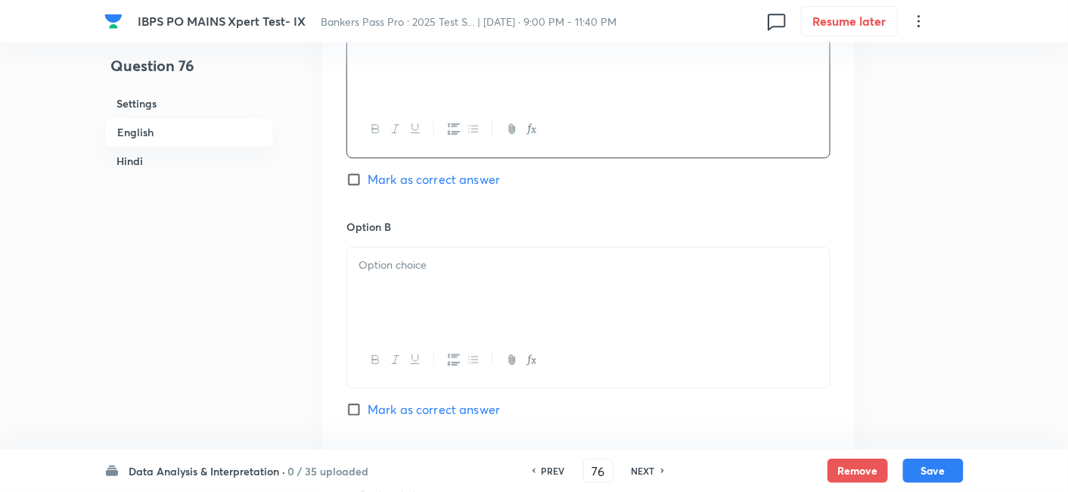
click at [471, 261] on p at bounding box center [589, 264] width 460 height 17
click at [608, 284] on div at bounding box center [588, 287] width 483 height 85
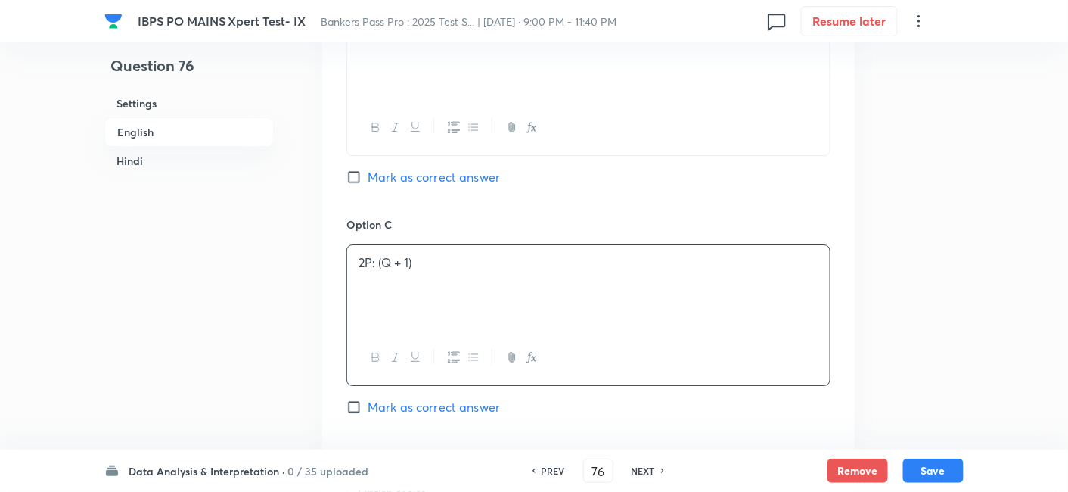
scroll to position [1720, 0]
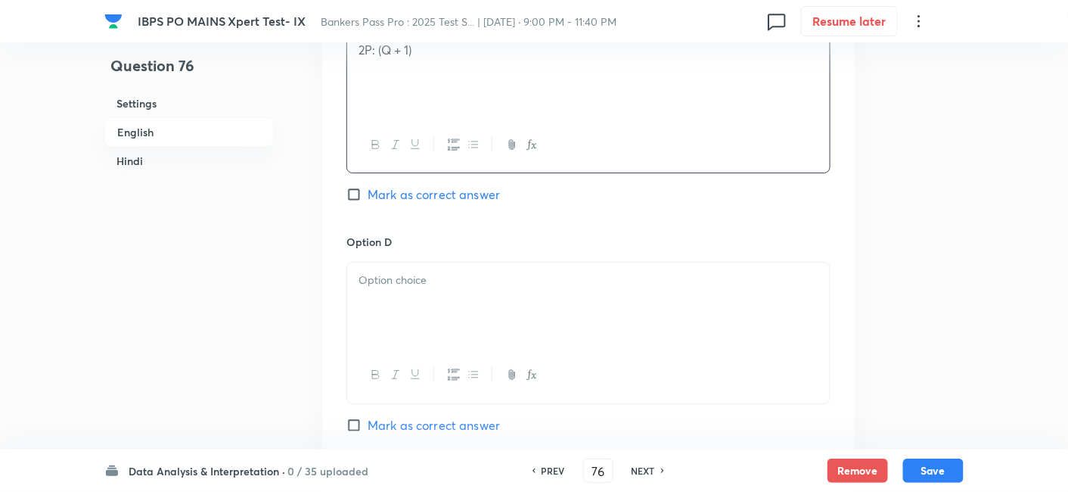
click at [488, 318] on div at bounding box center [588, 305] width 483 height 85
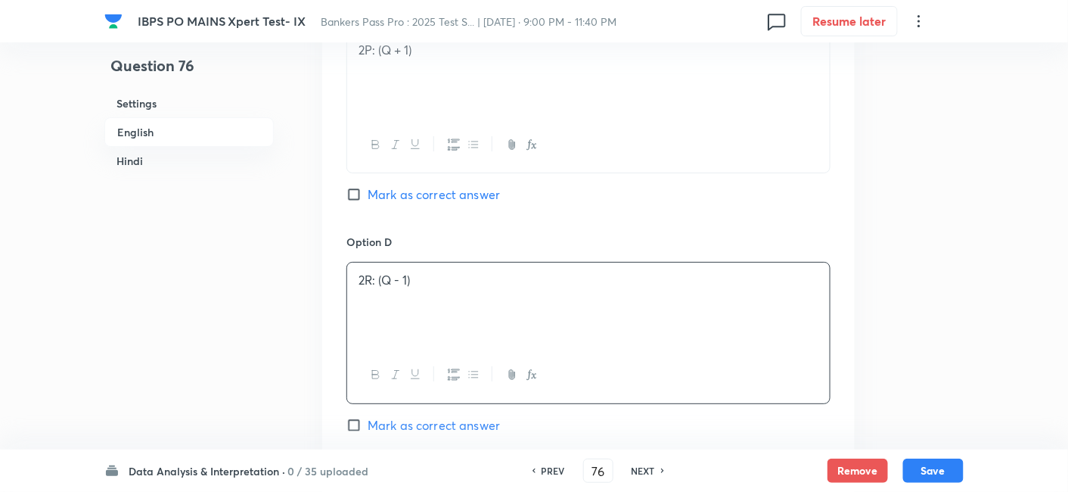
scroll to position [1893, 0]
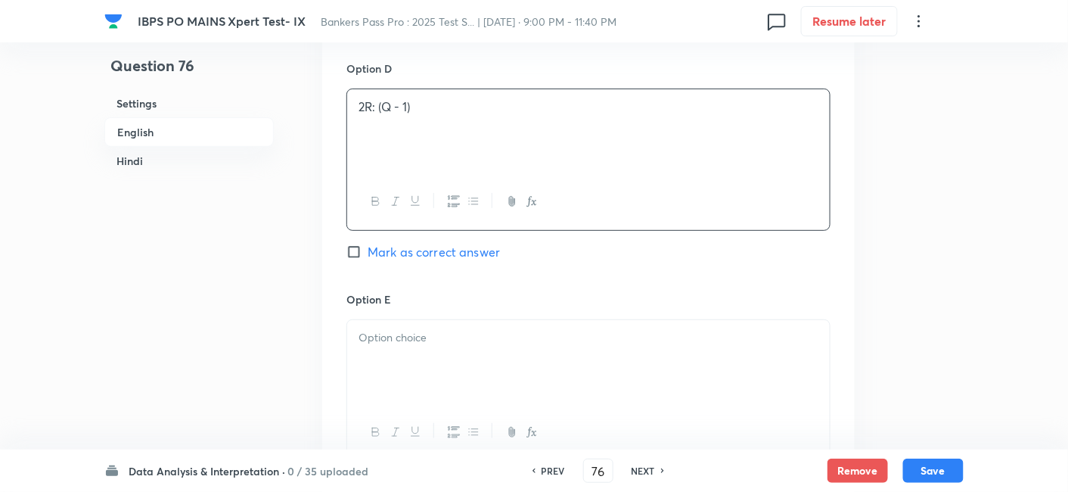
click at [445, 243] on span "Mark as correct answer" at bounding box center [434, 252] width 132 height 18
click at [368, 244] on input "Mark as correct answer" at bounding box center [356, 251] width 21 height 15
checkbox input "true"
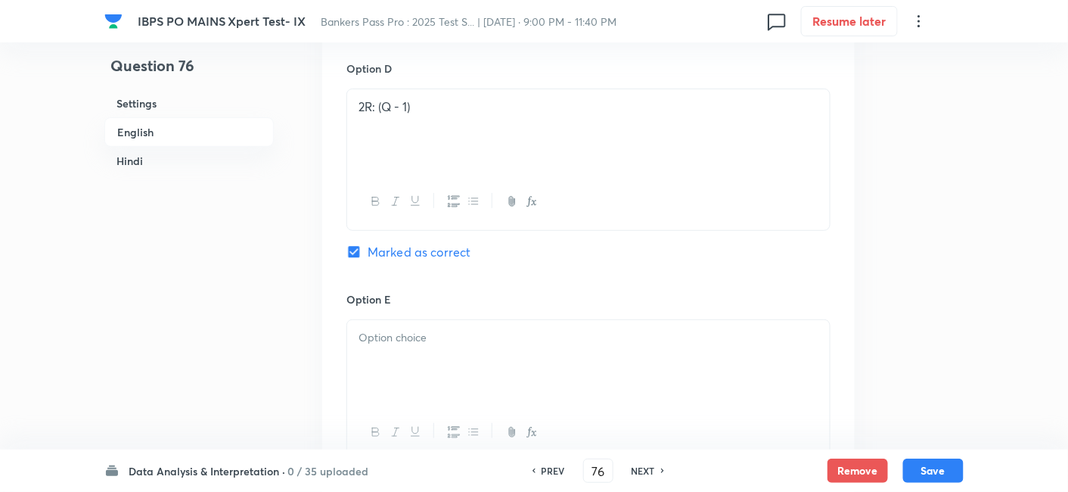
checkbox input "true"
click at [443, 379] on div at bounding box center [588, 362] width 483 height 85
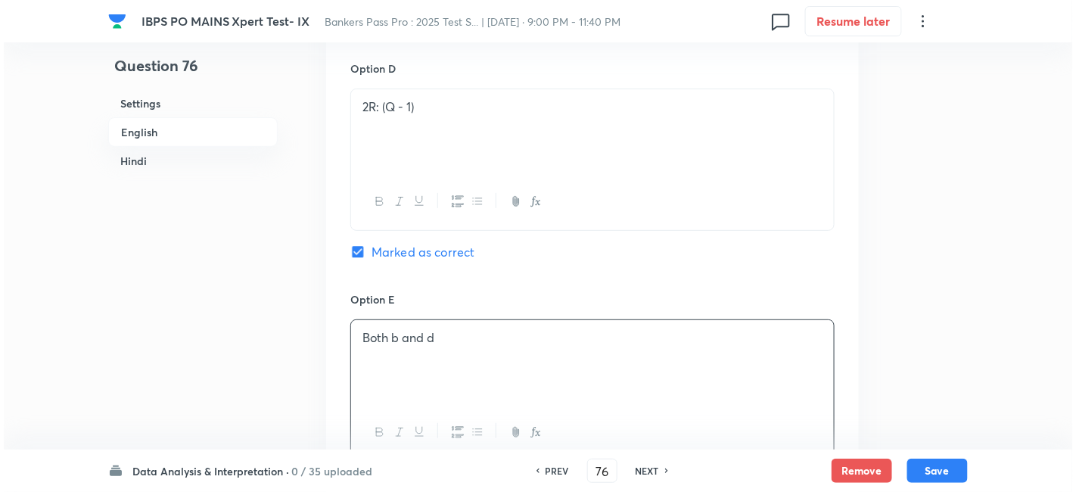
scroll to position [2229, 0]
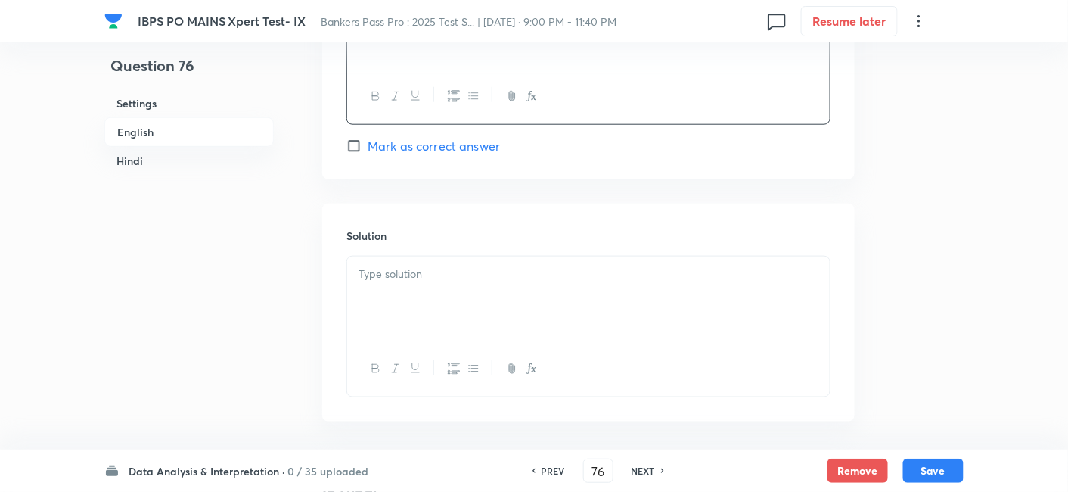
click at [561, 302] on div at bounding box center [588, 298] width 483 height 85
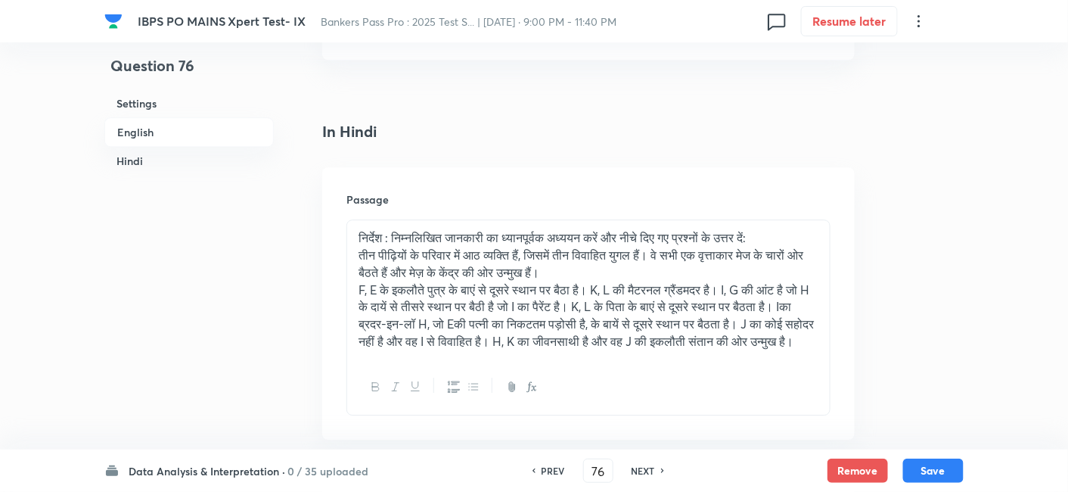
scroll to position [3123, 0]
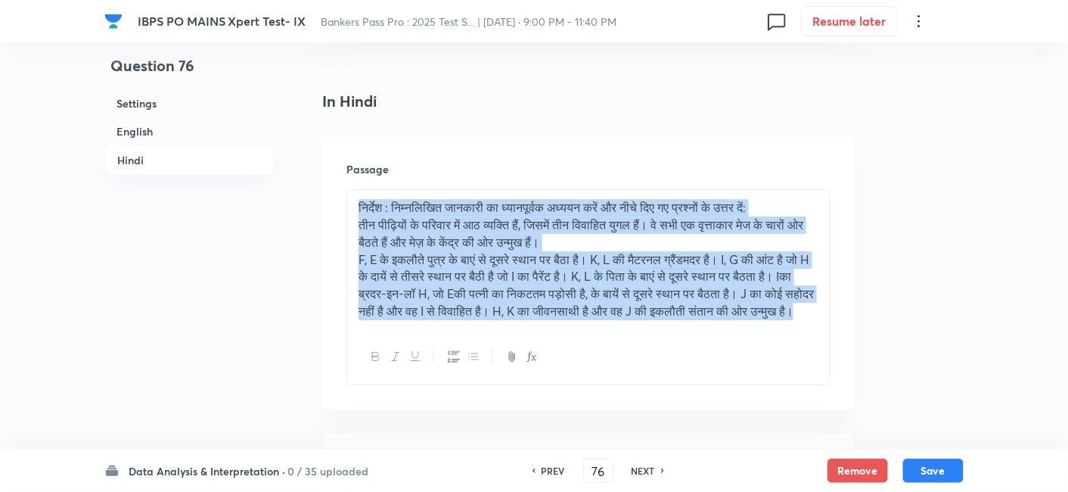
drag, startPoint x: 491, startPoint y: 319, endPoint x: 329, endPoint y: 197, distance: 202.1
click at [329, 197] on div "Passage निर्देश : निम्नलिखित जानकारी का ध्यानपूर्वक अध्ययन करें और नीचे दिए गए …" at bounding box center [588, 273] width 533 height 272
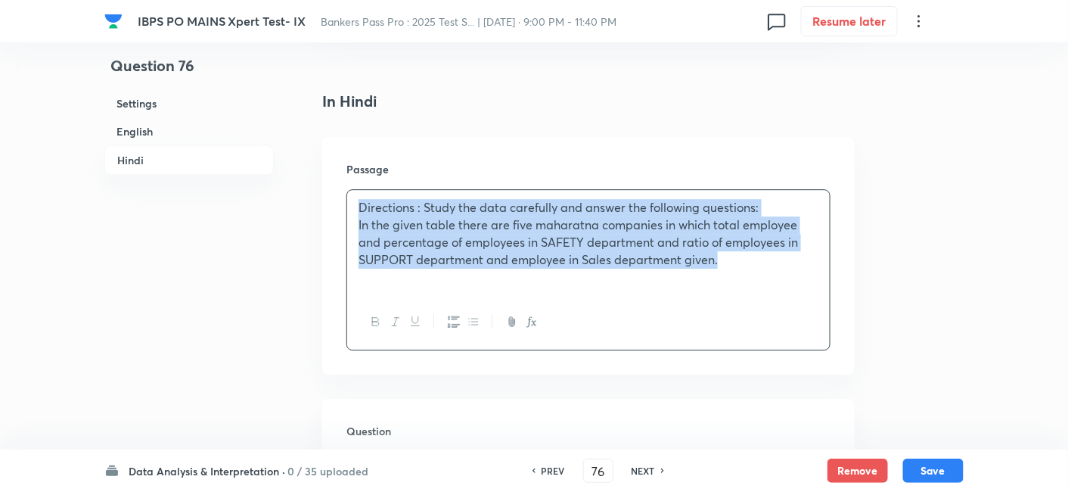
drag, startPoint x: 744, startPoint y: 253, endPoint x: 302, endPoint y: 181, distance: 447.6
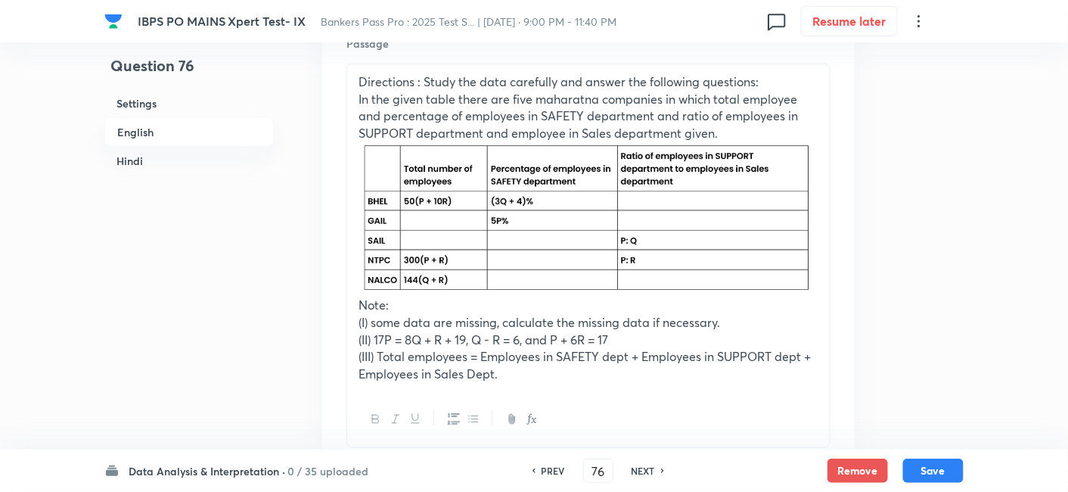
scroll to position [480, 0]
drag, startPoint x: 361, startPoint y: 157, endPoint x: 547, endPoint y: 183, distance: 188.0
click at [547, 183] on img at bounding box center [589, 218] width 460 height 151
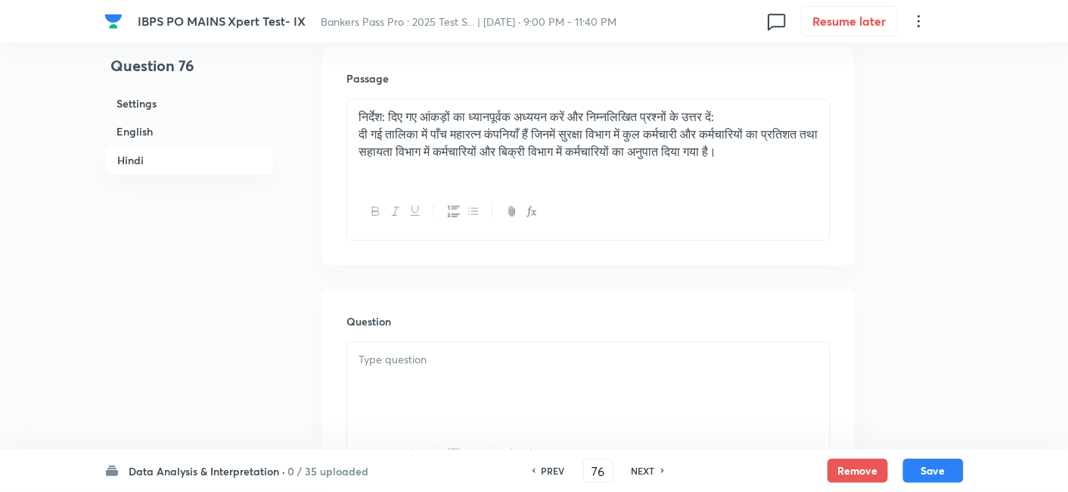
scroll to position [3212, 0]
click at [828, 151] on div "निर्देश: दिए गए आंकड़ों का ध्यानपूर्वक अध्ययन करें और निम्नलिखित प्रश्नों के उत…" at bounding box center [588, 143] width 483 height 85
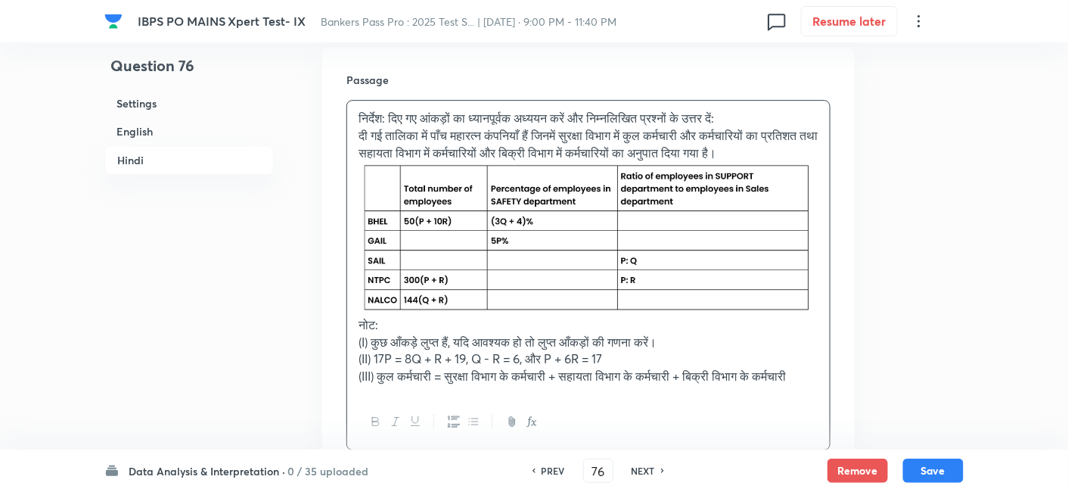
scroll to position [3557, 0]
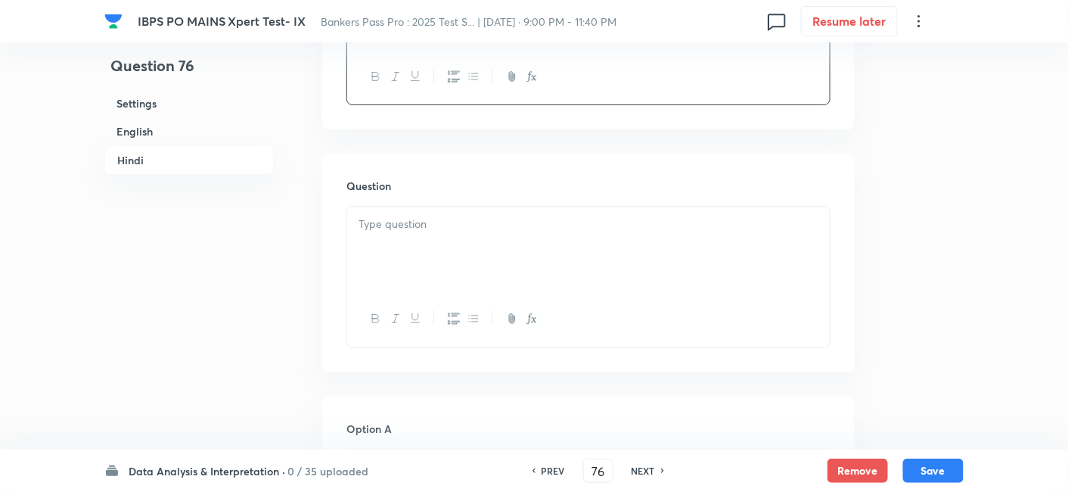
click at [555, 280] on div at bounding box center [588, 249] width 483 height 85
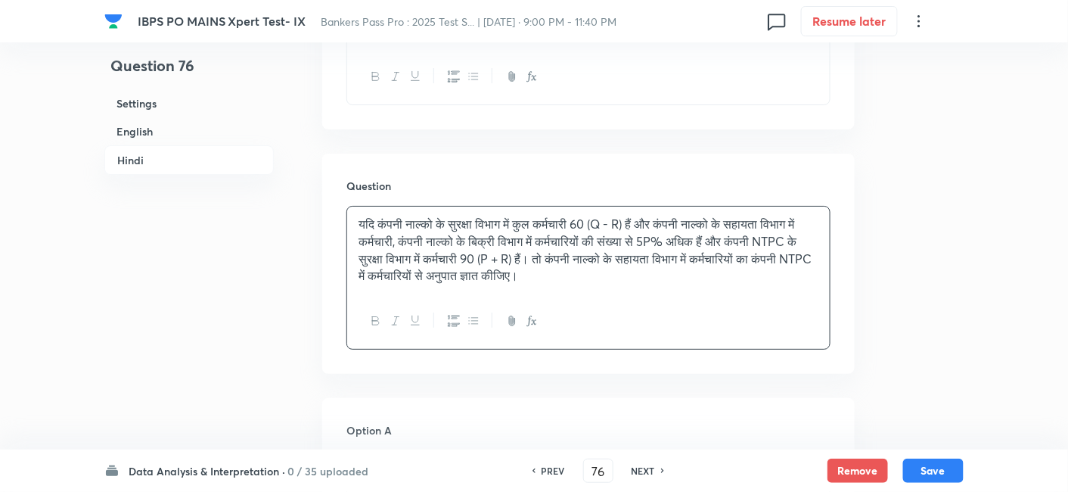
scroll to position [3871, 0]
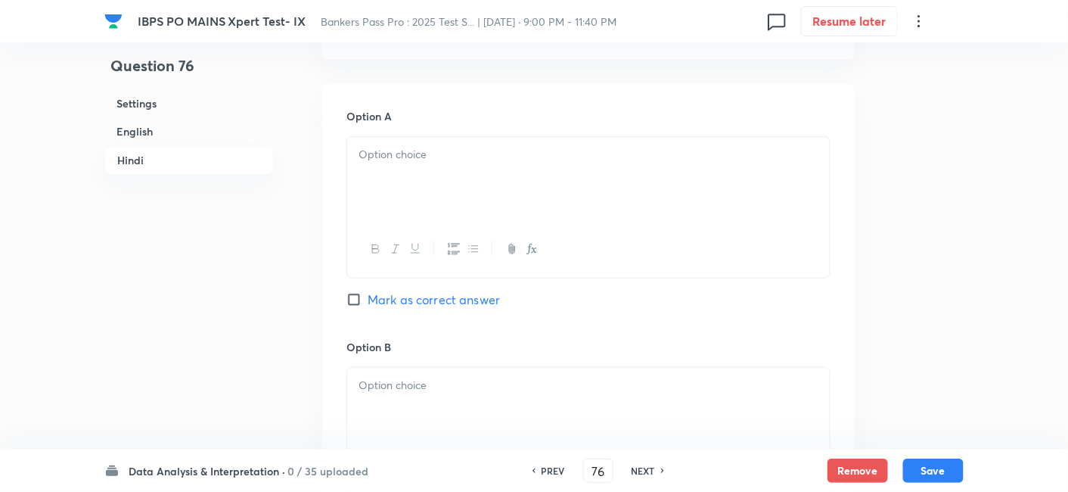
click at [530, 200] on div at bounding box center [588, 179] width 483 height 85
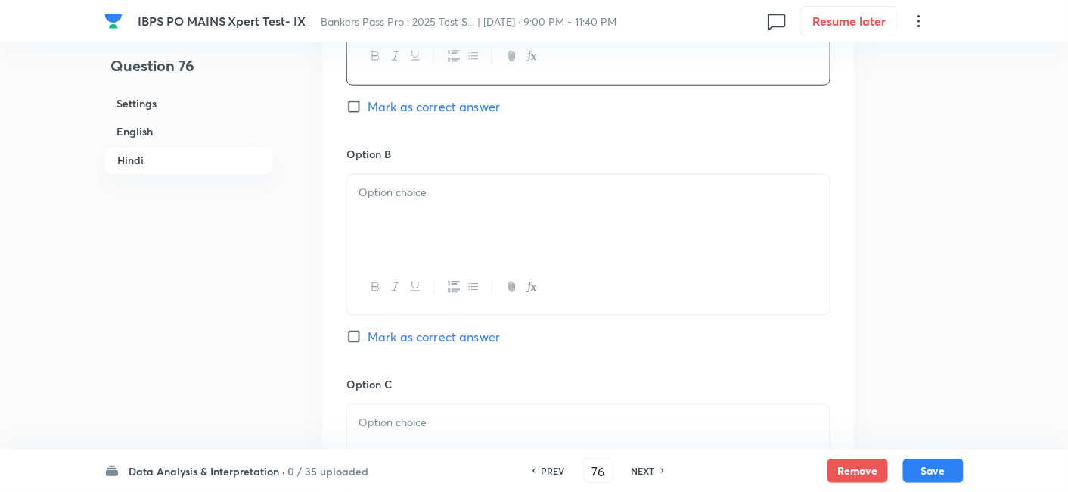
scroll to position [4066, 0]
click at [577, 200] on p "3P: (R + 1)" at bounding box center [589, 190] width 460 height 17
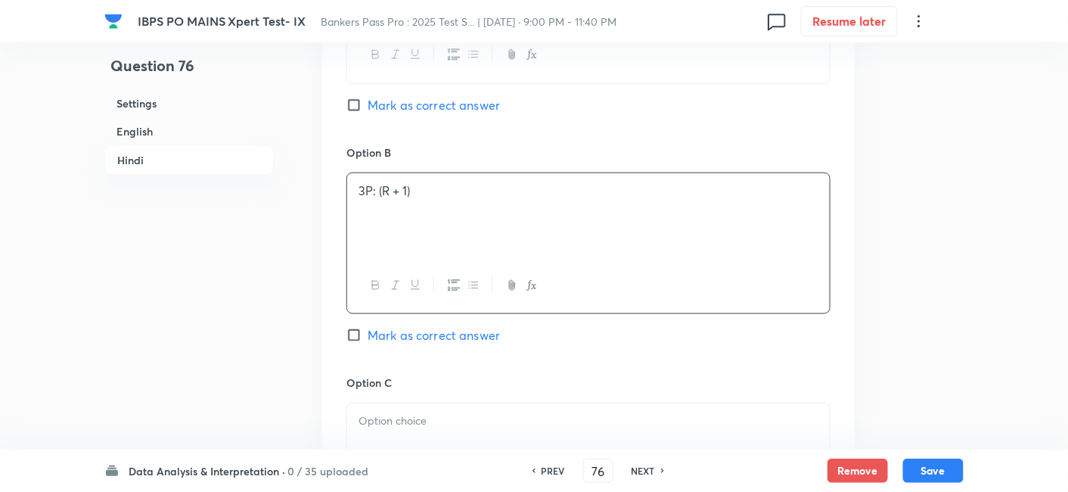
click at [541, 427] on p at bounding box center [589, 420] width 460 height 17
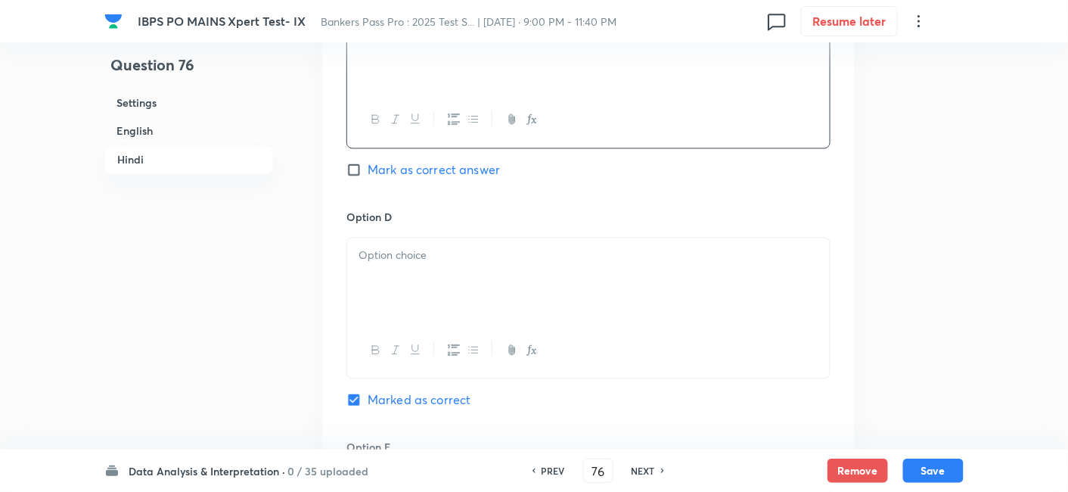
scroll to position [4470, 0]
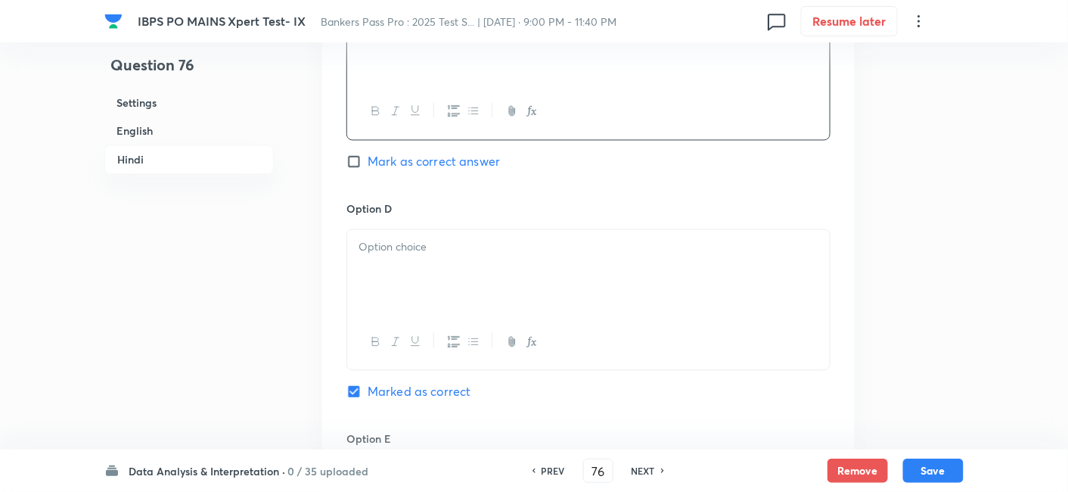
click at [525, 287] on div at bounding box center [588, 272] width 483 height 85
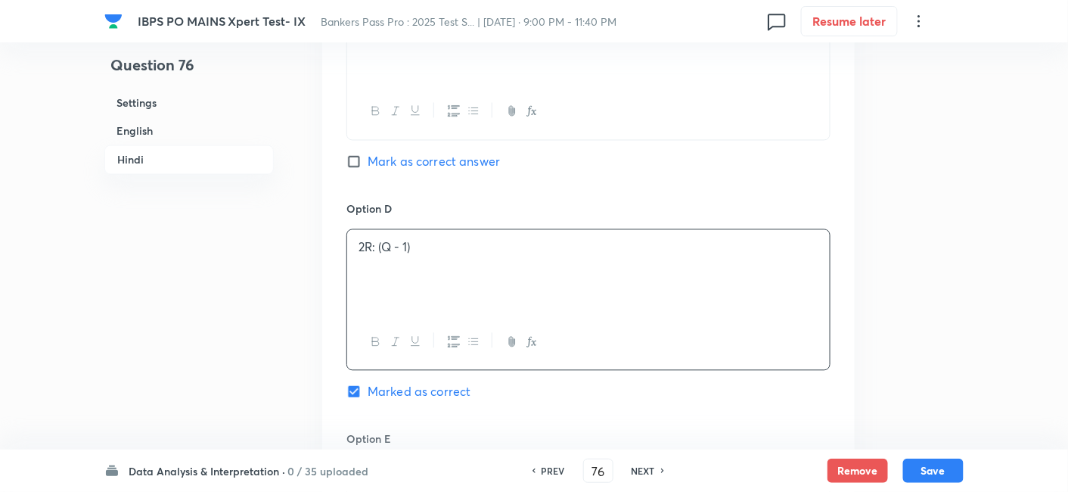
scroll to position [4697, 0]
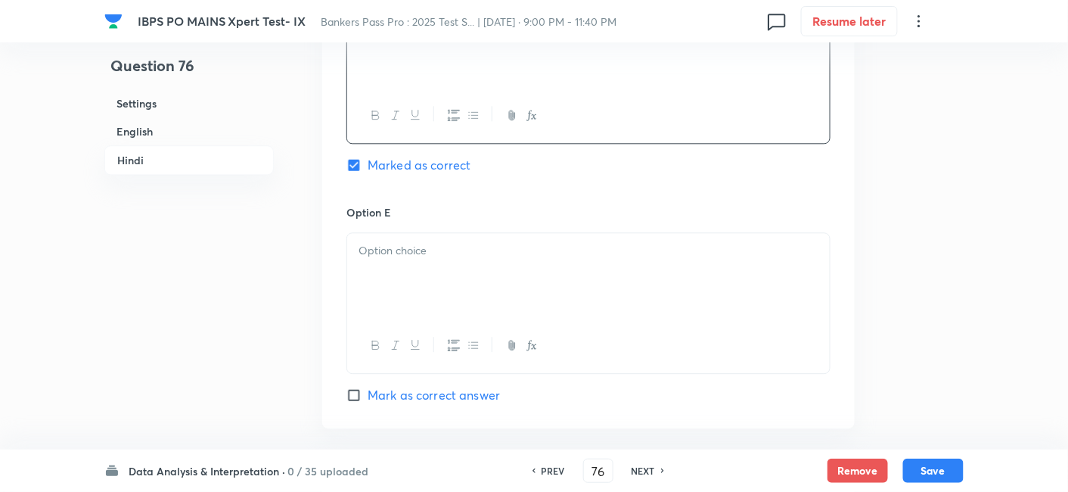
click at [578, 249] on div at bounding box center [588, 275] width 483 height 85
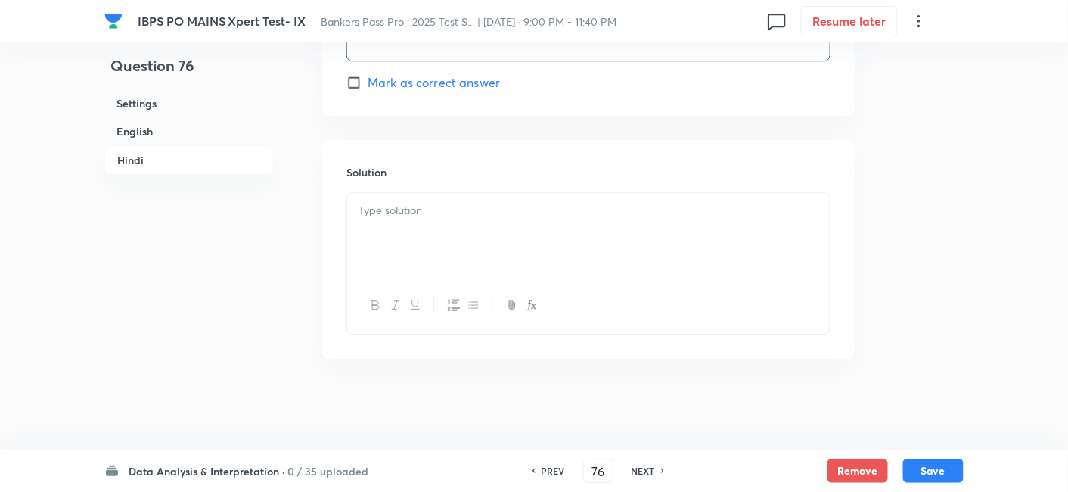
scroll to position [5011, 0]
click at [592, 266] on div at bounding box center [588, 235] width 483 height 85
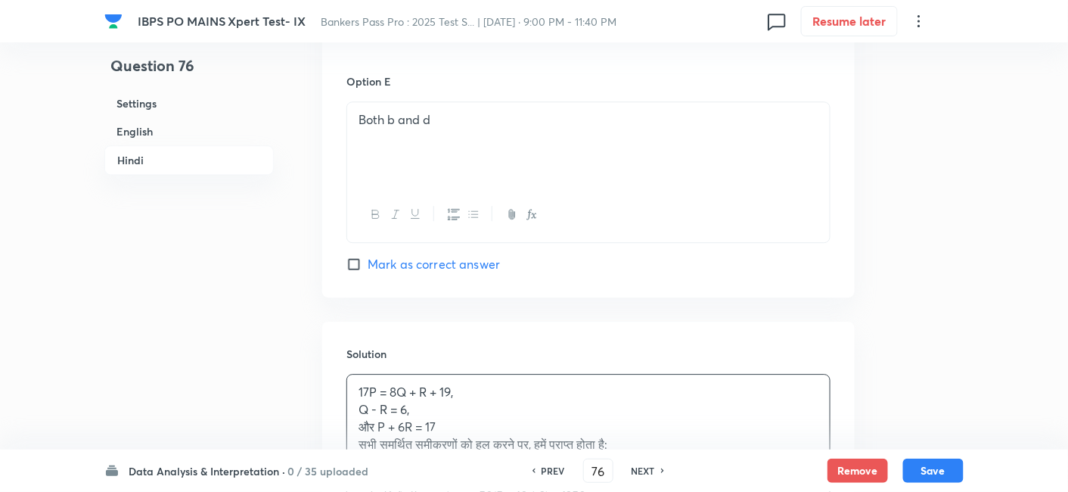
scroll to position [4613, 0]
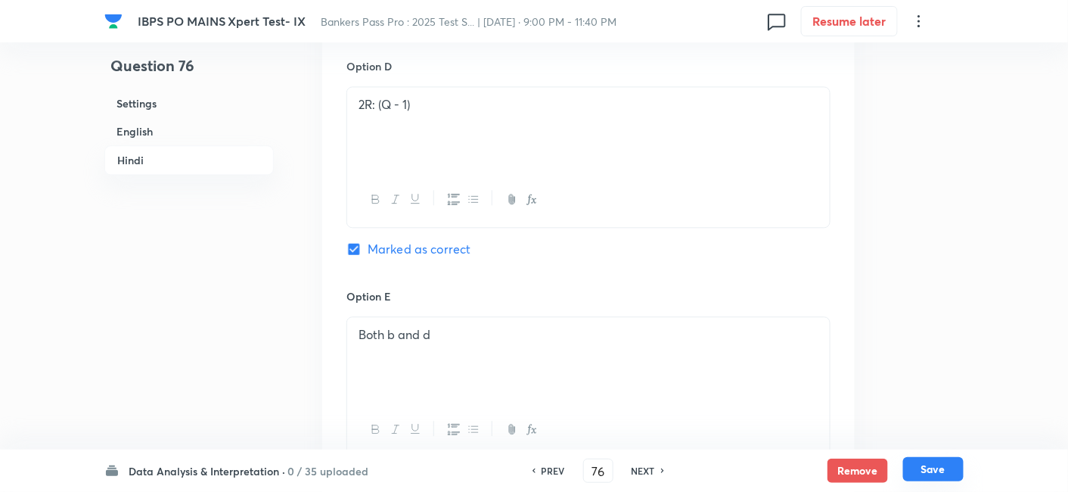
click at [926, 467] on button "Save" at bounding box center [933, 469] width 61 height 24
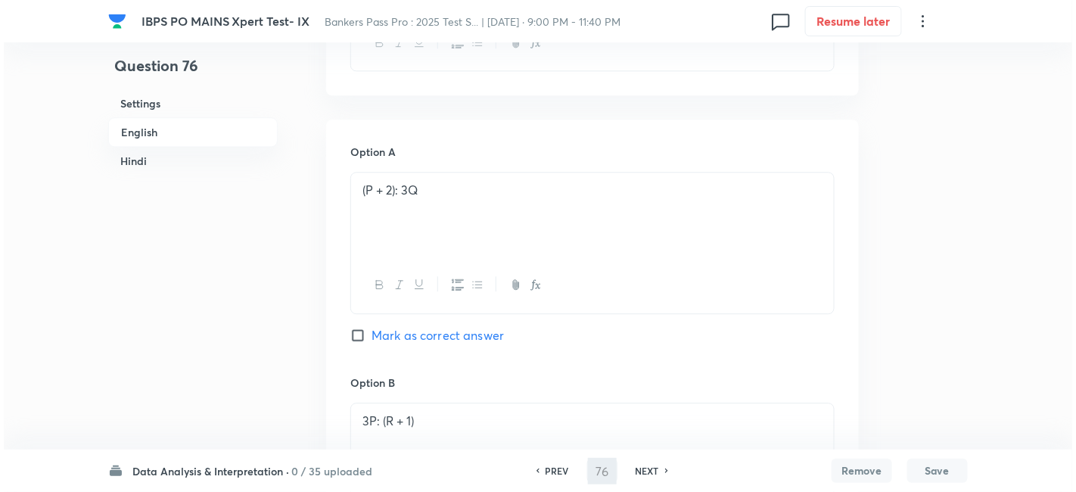
scroll to position [0, 0]
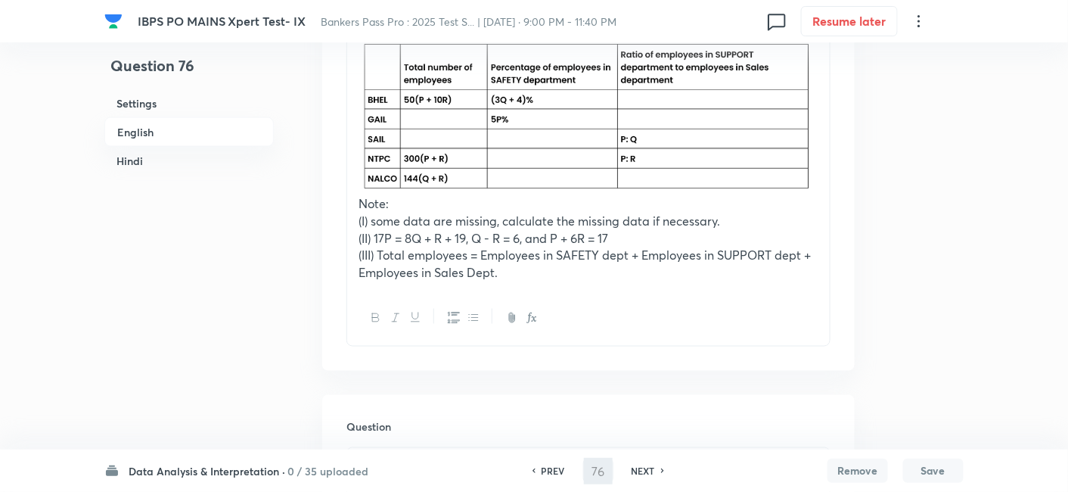
type input "77"
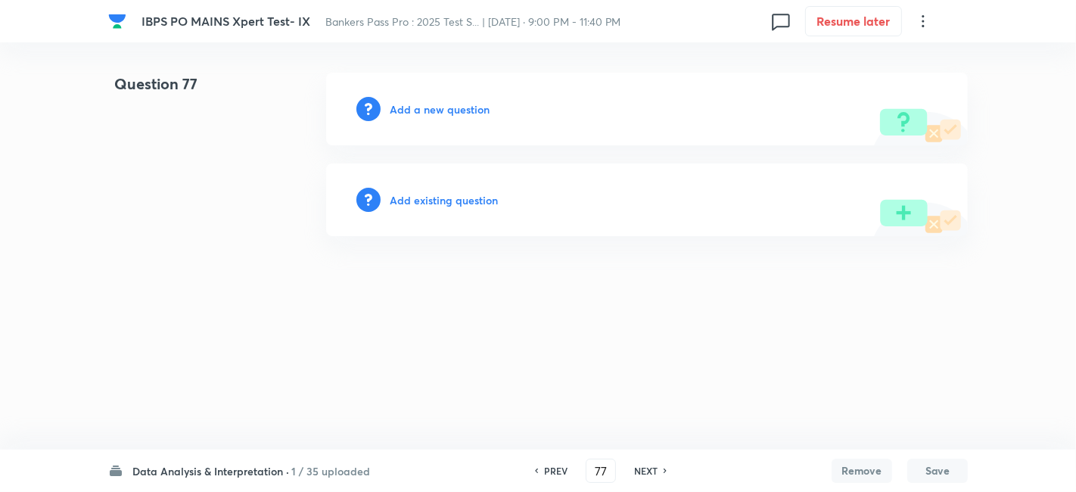
click at [473, 102] on h6 "Add a new question" at bounding box center [440, 109] width 100 height 16
click at [473, 102] on h6 "Choose a question type" at bounding box center [448, 109] width 117 height 16
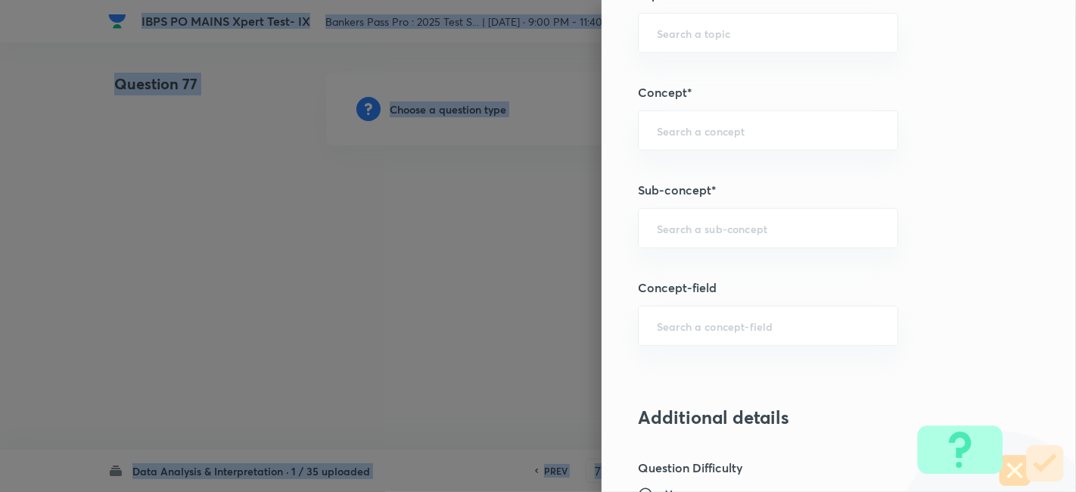
scroll to position [788, 0]
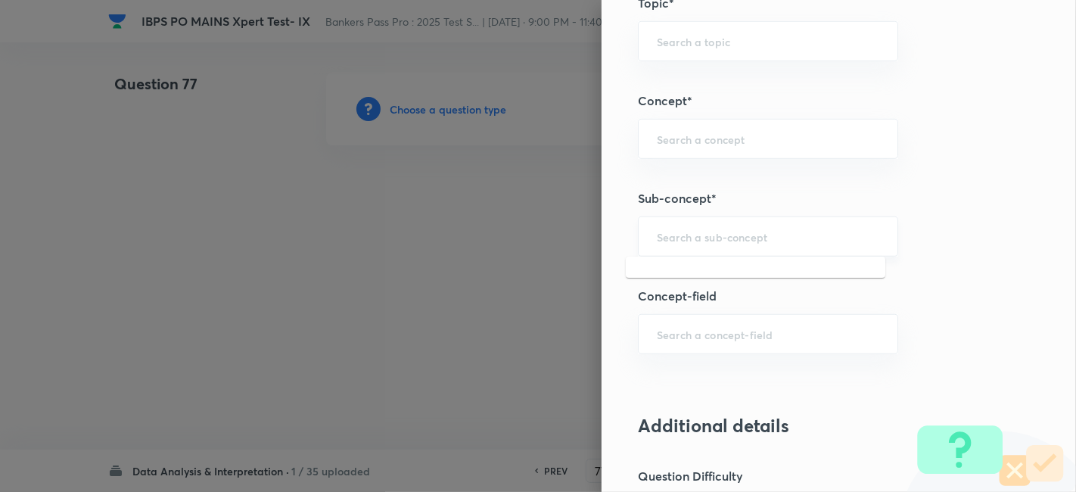
click at [769, 229] on input "text" at bounding box center [768, 236] width 222 height 14
type input ","
type input "m"
click at [667, 301] on li "Missing Chart" at bounding box center [755, 303] width 259 height 27
type input "Missing Chart"
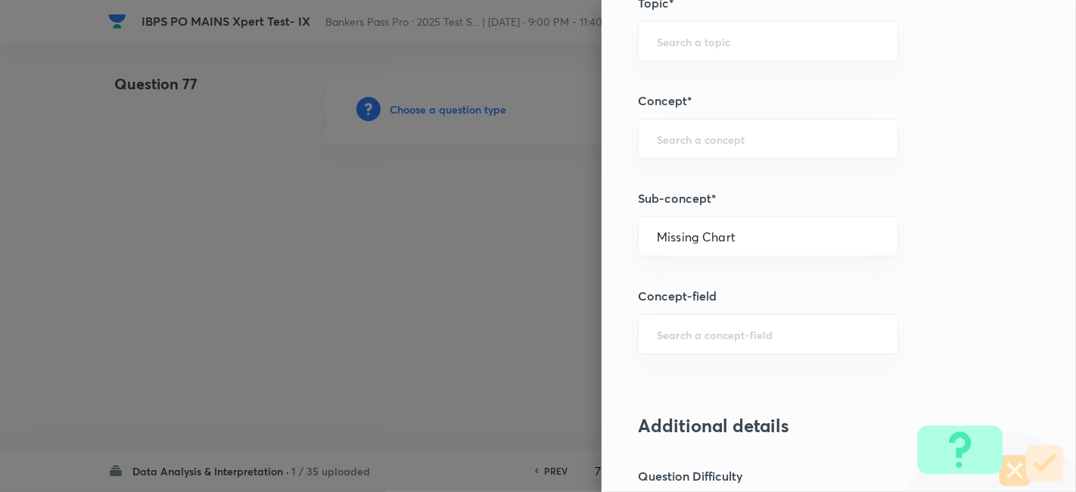
type input "Quantitative Aptitude"
type input "Data Interpretation"
type input "Missing Chart"
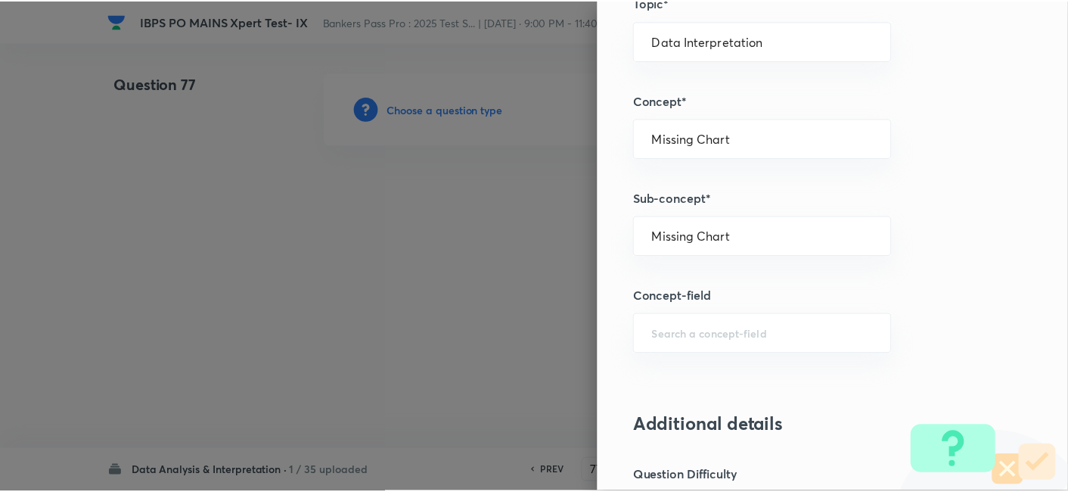
scroll to position [1566, 0]
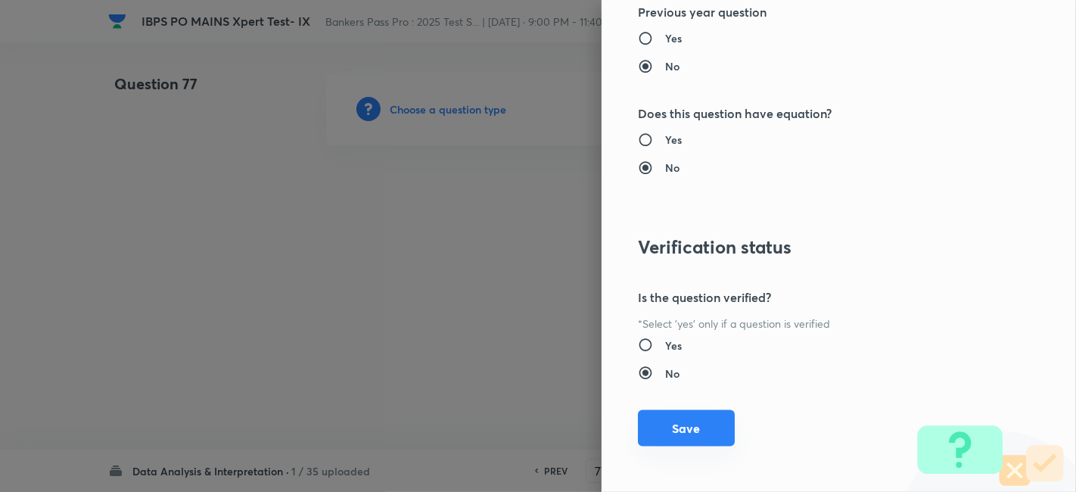
click at [667, 430] on button "Save" at bounding box center [686, 428] width 97 height 36
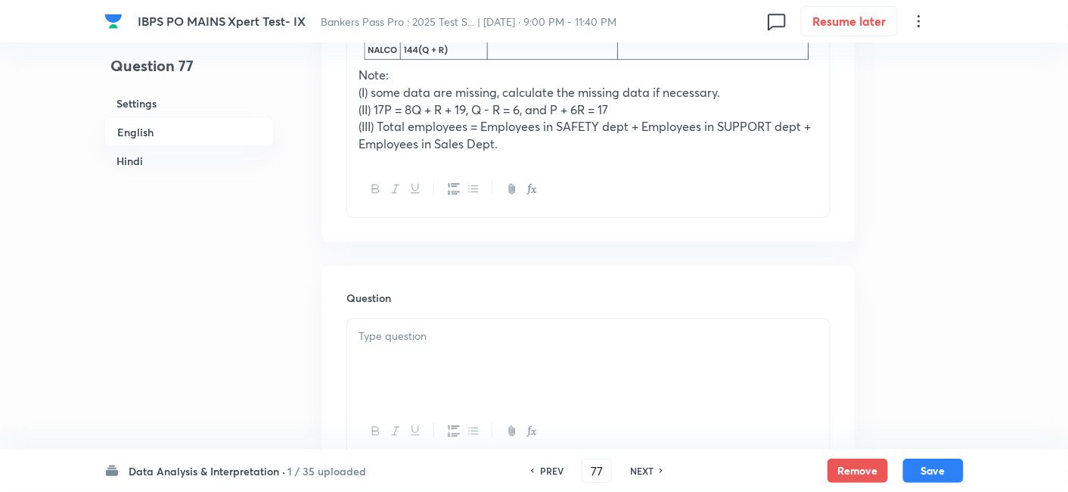
scroll to position [832, 0]
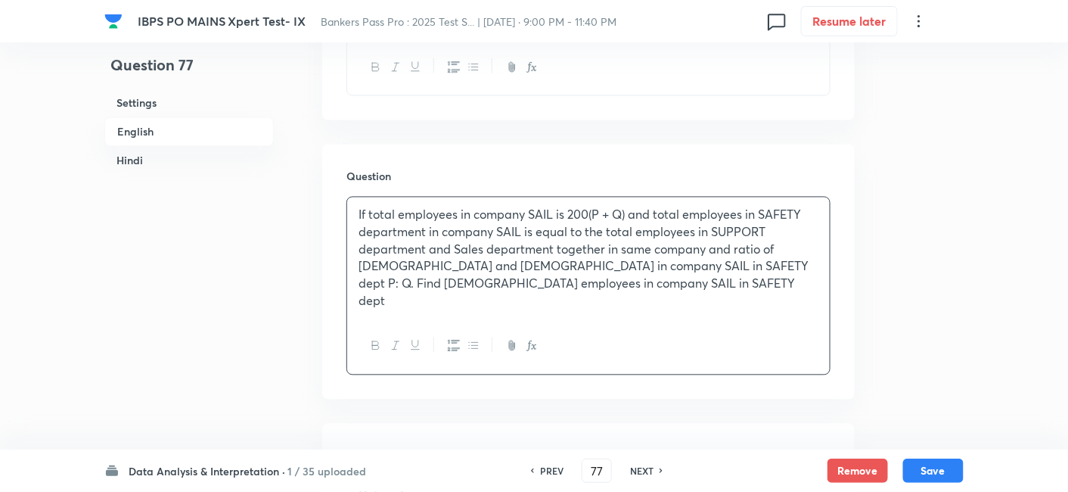
click at [472, 242] on div "If total employees in company SAIL is 200(P + Q) and total employees in SAFETY …" at bounding box center [588, 257] width 483 height 121
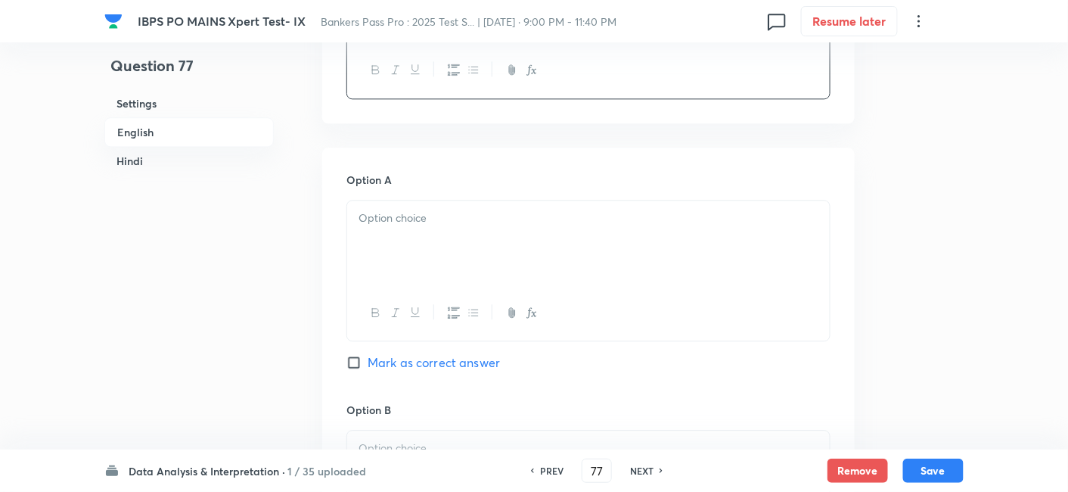
scroll to position [1108, 0]
click at [455, 213] on div at bounding box center [588, 243] width 483 height 85
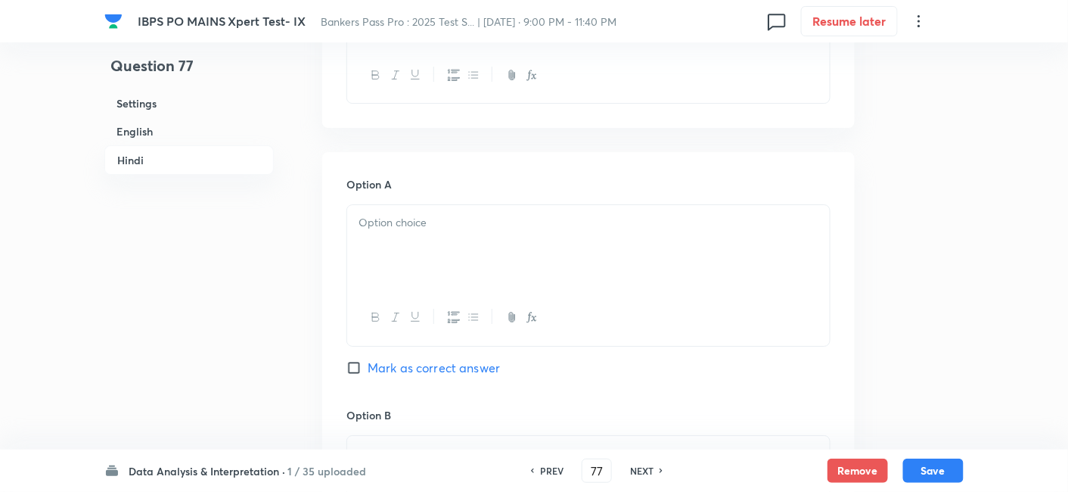
scroll to position [3357, 0]
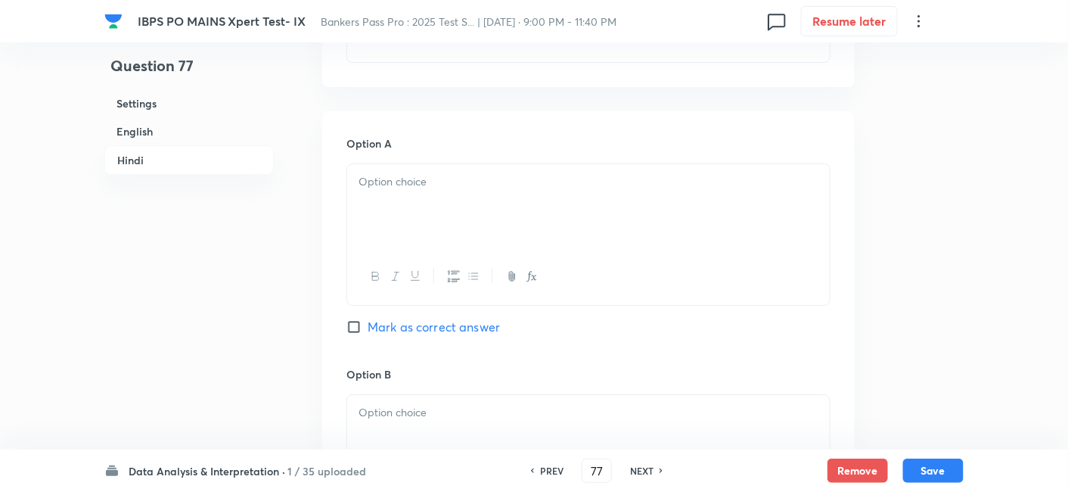
click at [455, 213] on div at bounding box center [588, 206] width 483 height 85
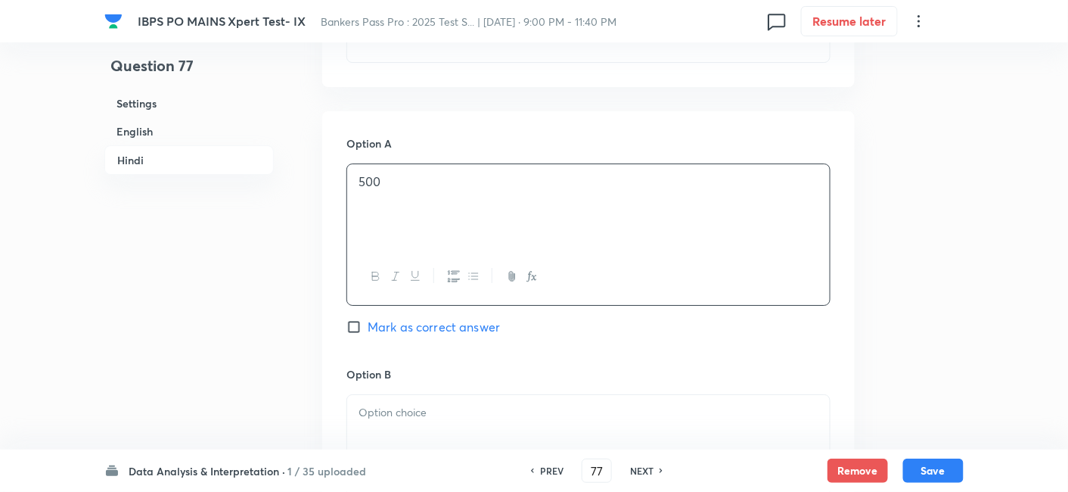
click at [451, 415] on p at bounding box center [589, 412] width 460 height 17
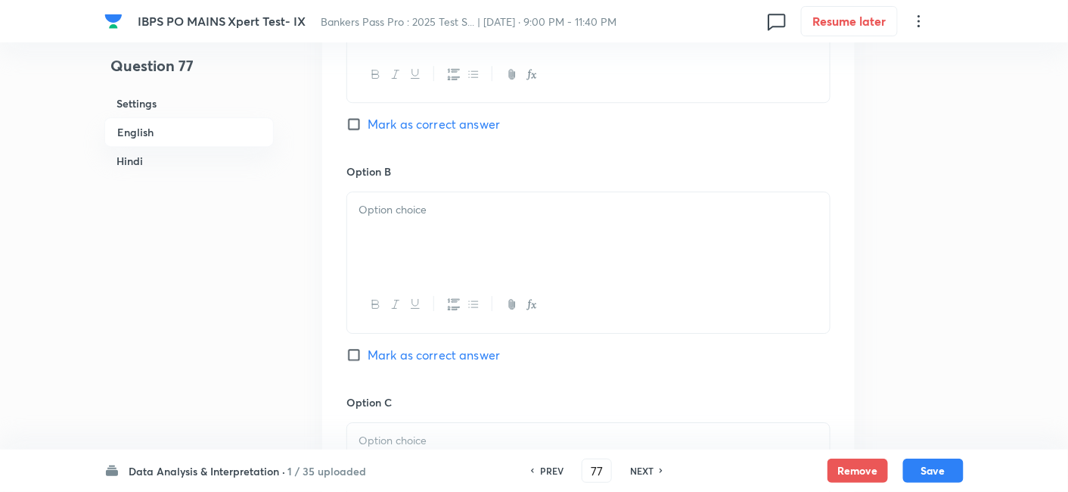
scroll to position [1346, 0]
click at [456, 241] on div at bounding box center [588, 235] width 483 height 85
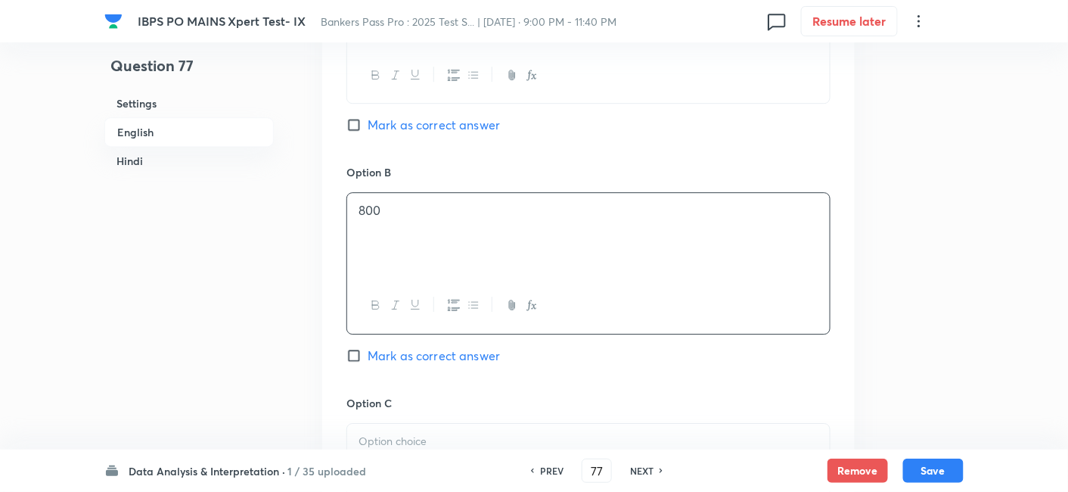
click at [488, 346] on span "Mark as correct answer" at bounding box center [434, 355] width 132 height 18
click at [368, 348] on input "Mark as correct answer" at bounding box center [356, 355] width 21 height 15
checkbox input "true"
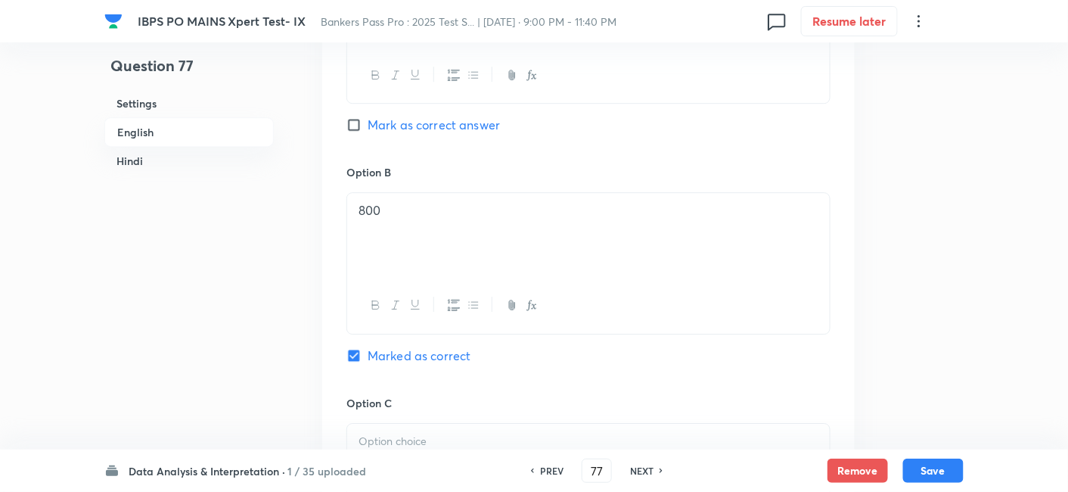
checkbox input "true"
click at [474, 433] on div at bounding box center [588, 466] width 483 height 85
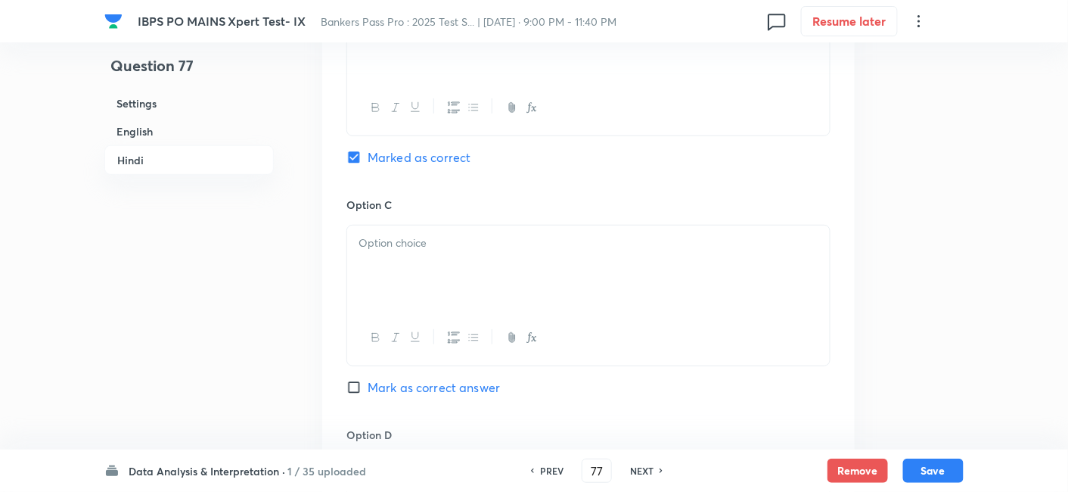
scroll to position [3762, 0]
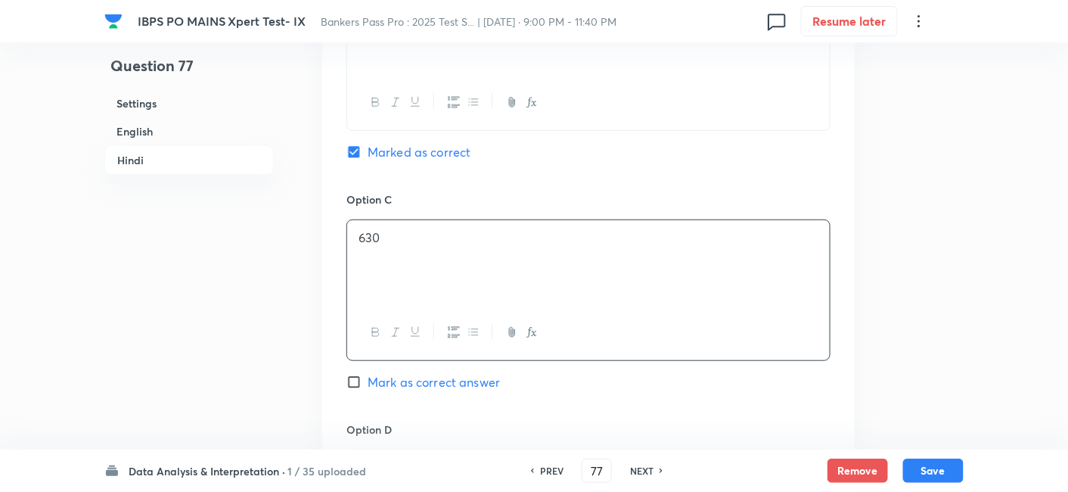
click at [443, 275] on div "630" at bounding box center [588, 262] width 483 height 85
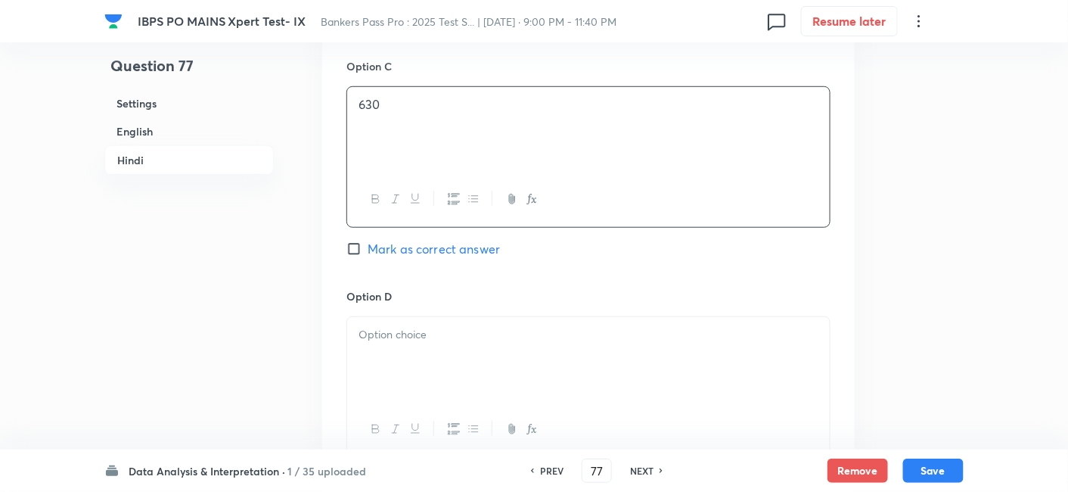
click at [518, 344] on div at bounding box center [588, 359] width 483 height 85
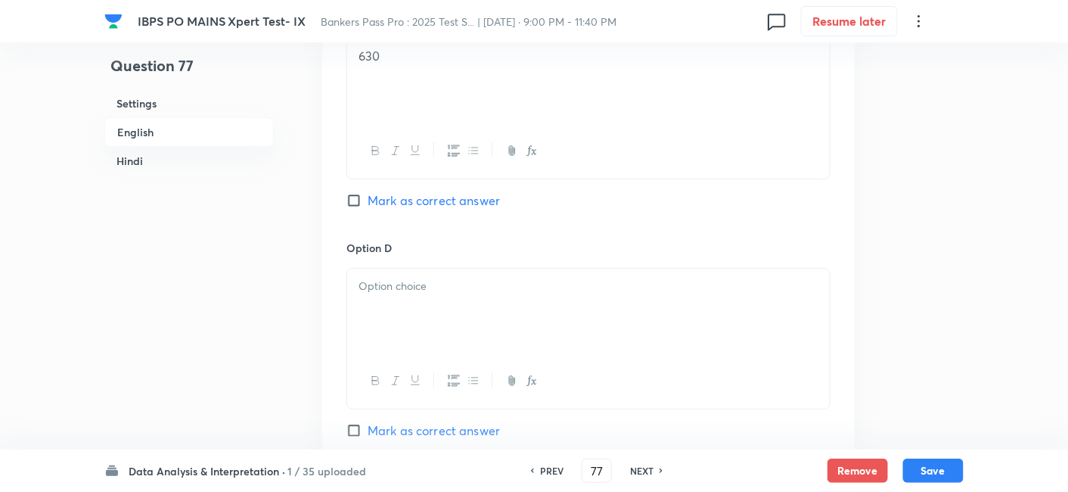
scroll to position [1761, 0]
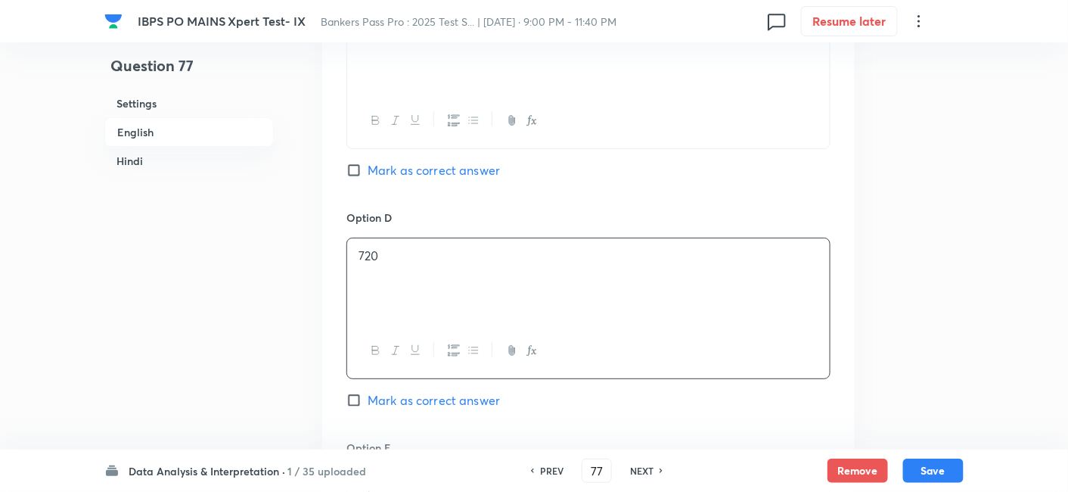
click at [473, 263] on div "720" at bounding box center [588, 280] width 483 height 85
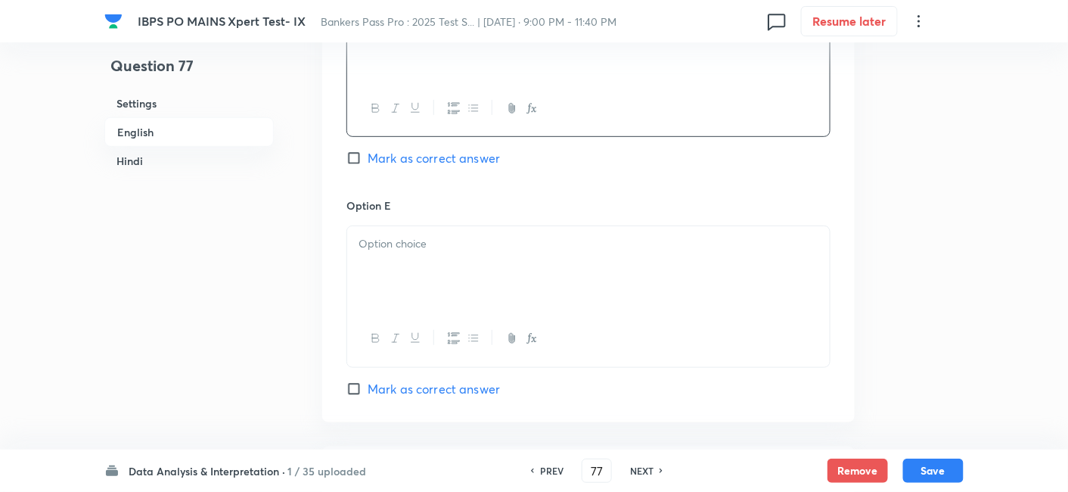
click at [406, 235] on div at bounding box center [588, 268] width 483 height 85
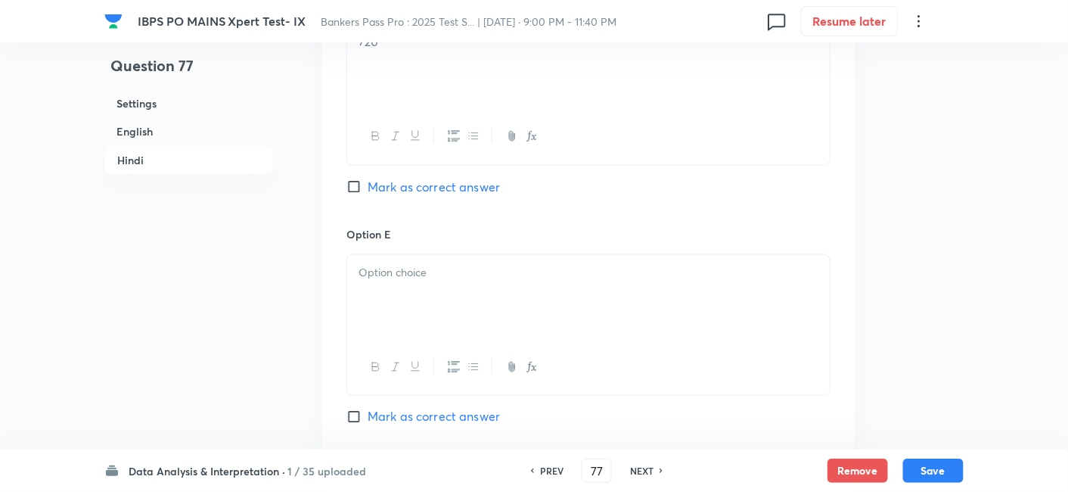
scroll to position [4189, 0]
click at [395, 273] on p at bounding box center [589, 271] width 460 height 17
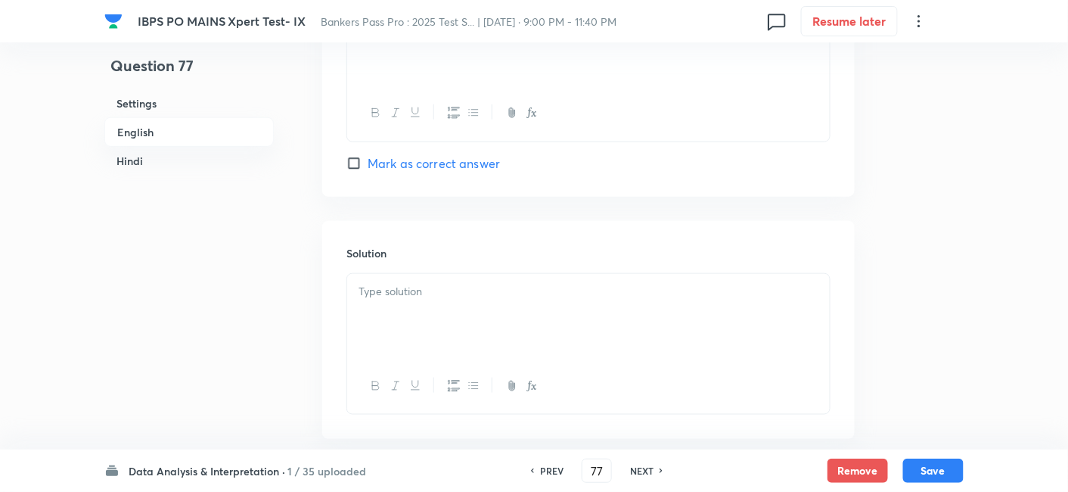
scroll to position [2284, 0]
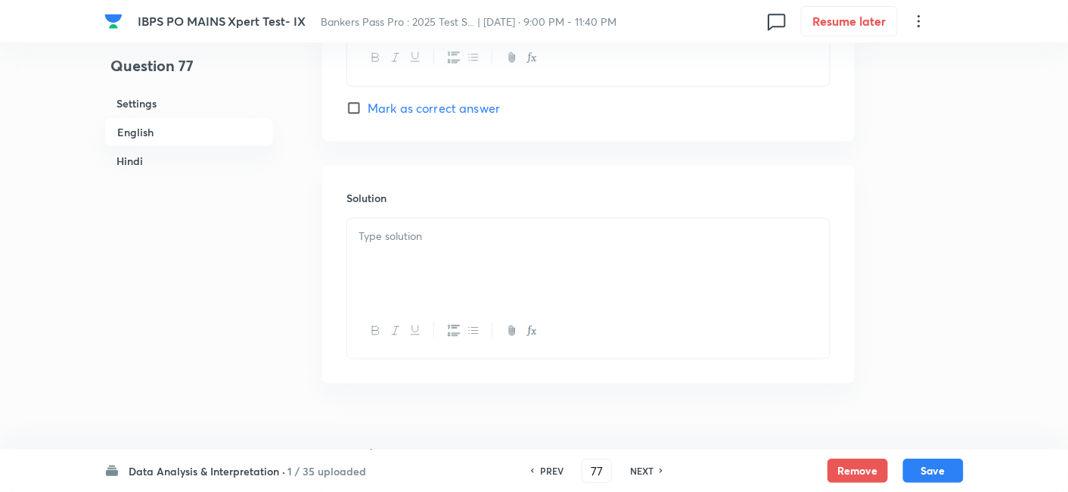
click at [490, 244] on div at bounding box center [588, 261] width 483 height 85
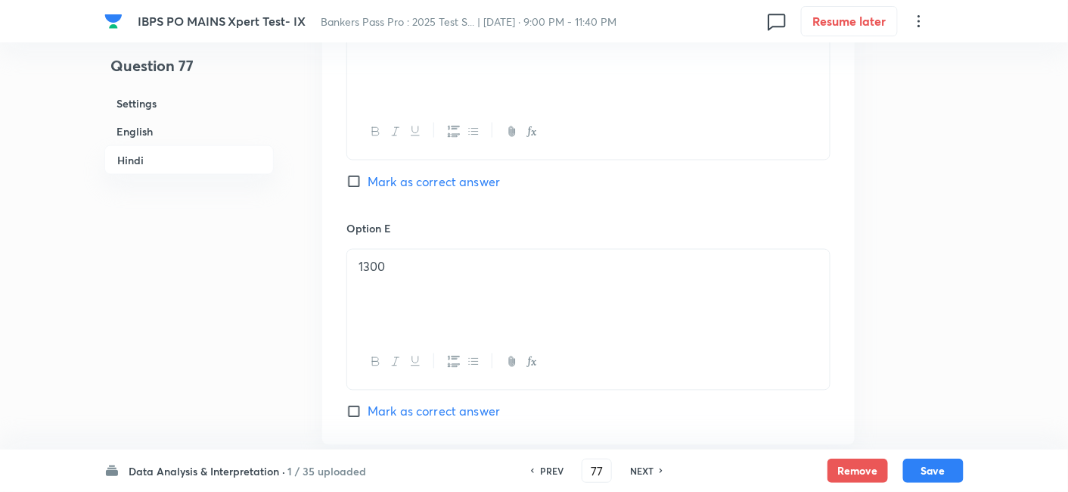
scroll to position [4586, 0]
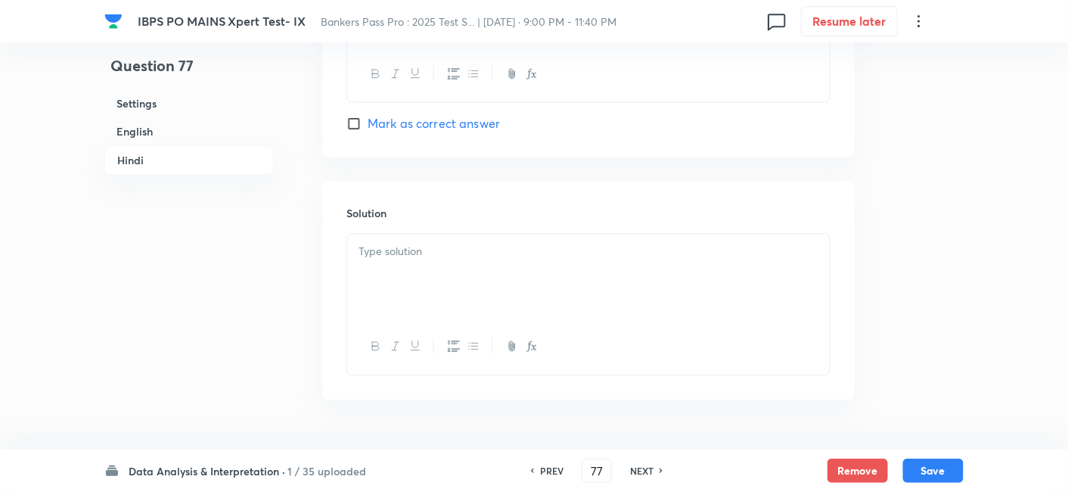
click at [558, 242] on div at bounding box center [588, 276] width 483 height 85
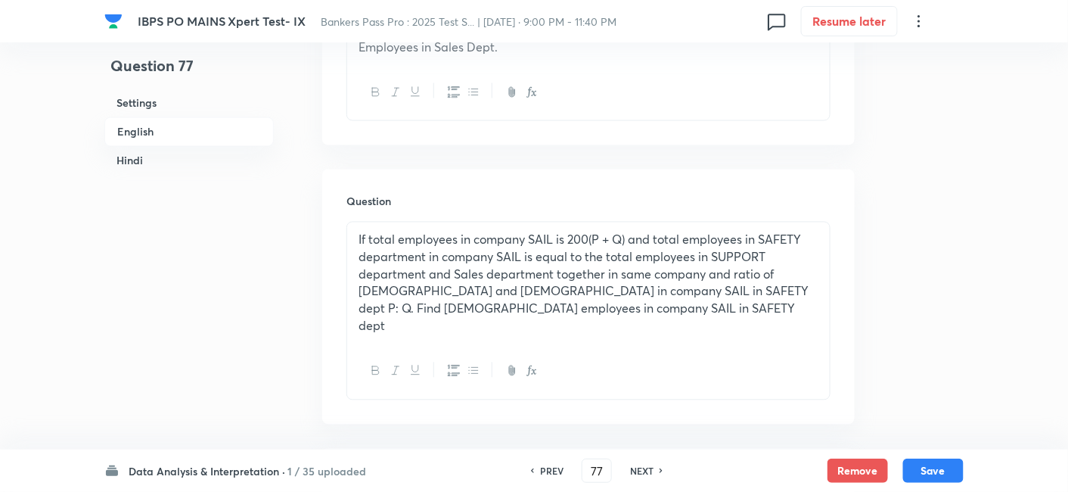
scroll to position [806, 0]
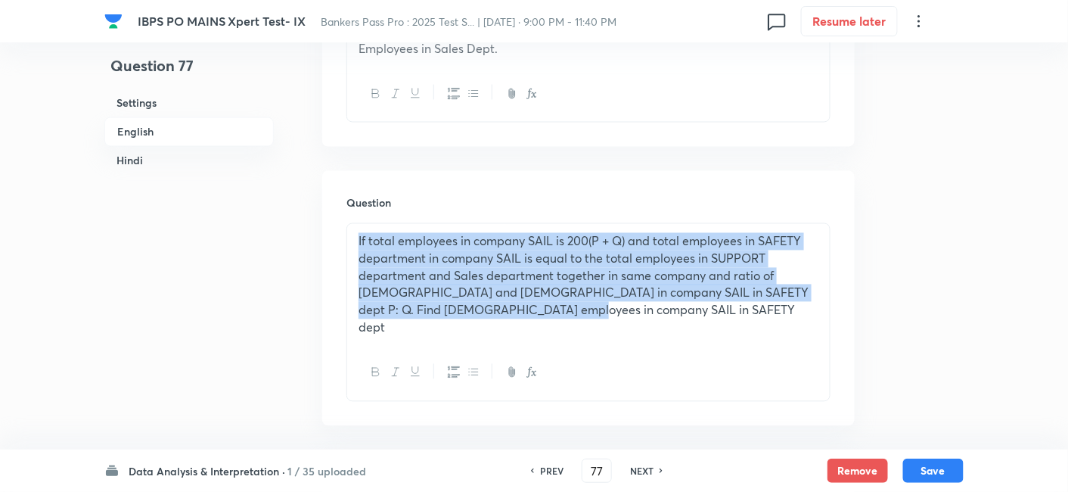
drag, startPoint x: 550, startPoint y: 306, endPoint x: 306, endPoint y: 224, distance: 257.7
copy p "If total employees in company SAIL is 200(P + Q) and total employees in SAFETY …"
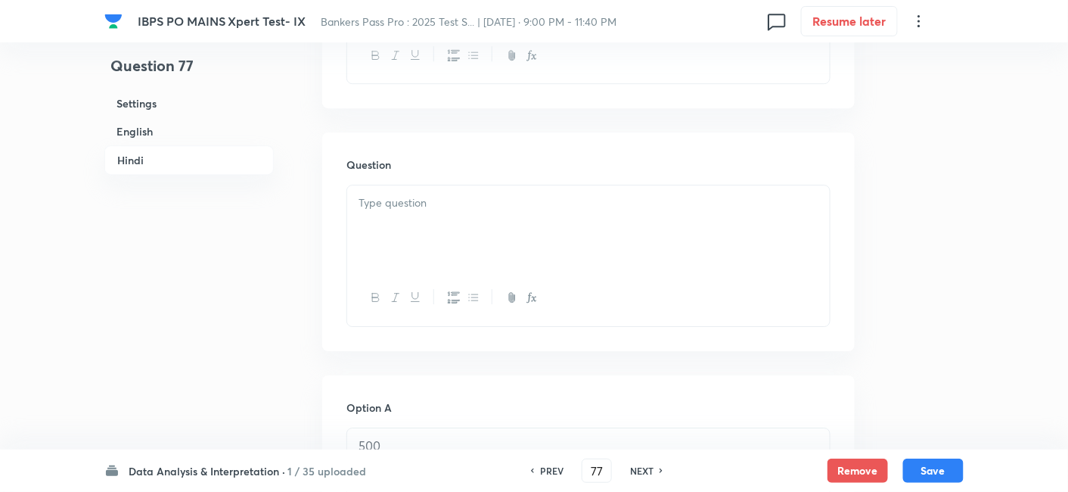
scroll to position [3199, 0]
click at [755, 202] on div at bounding box center [588, 227] width 483 height 85
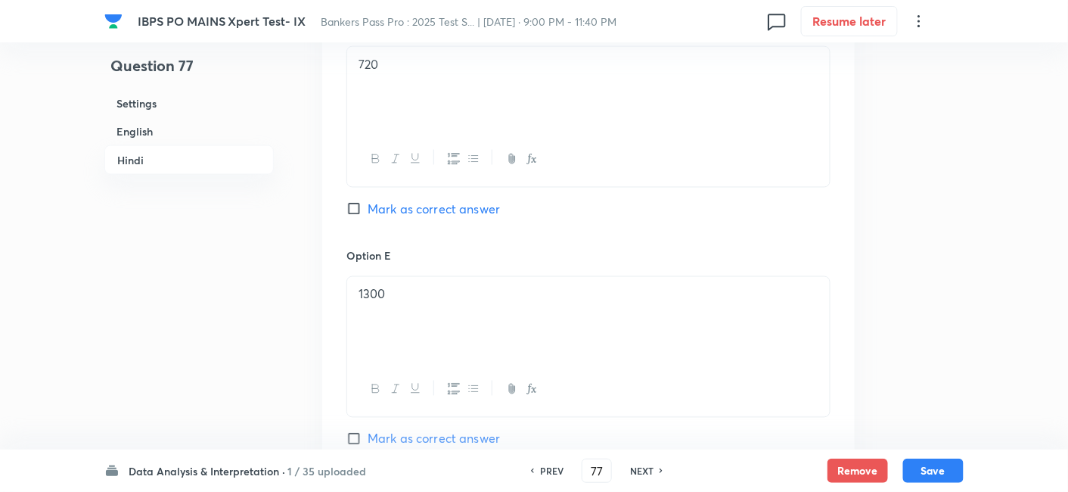
scroll to position [4660, 0]
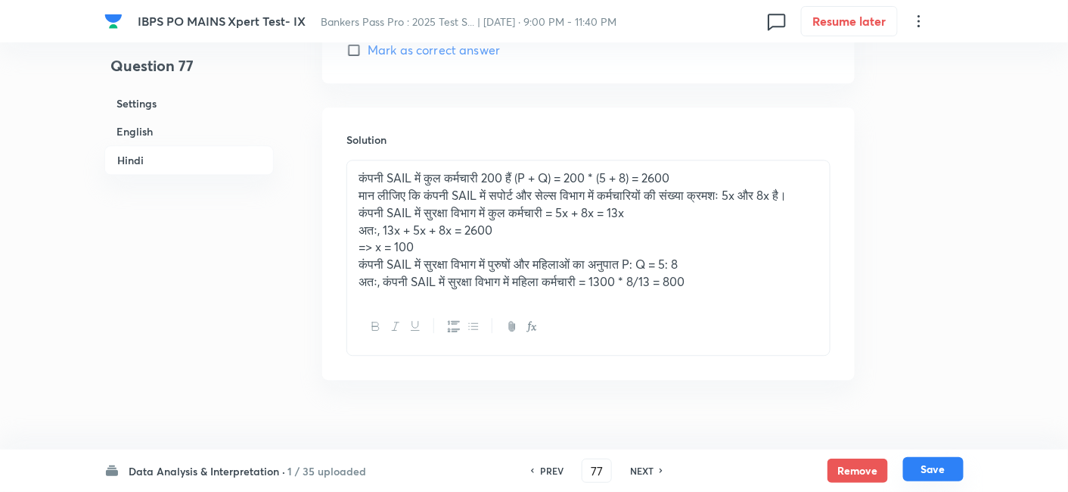
click at [911, 463] on button "Save" at bounding box center [933, 469] width 61 height 24
type input "78"
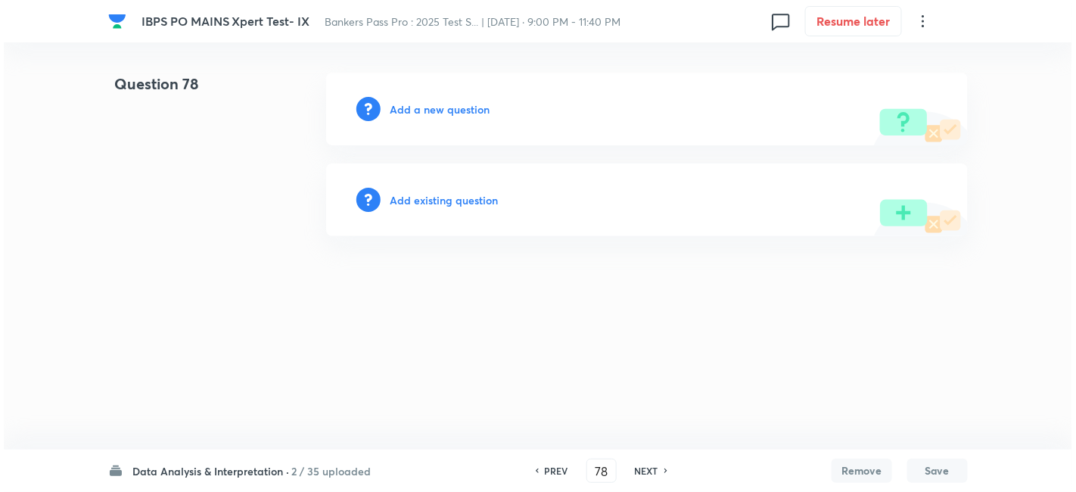
scroll to position [0, 0]
click at [471, 109] on h6 "Add a new question" at bounding box center [440, 109] width 100 height 16
click at [471, 109] on h6 "Choose a question type" at bounding box center [448, 109] width 117 height 16
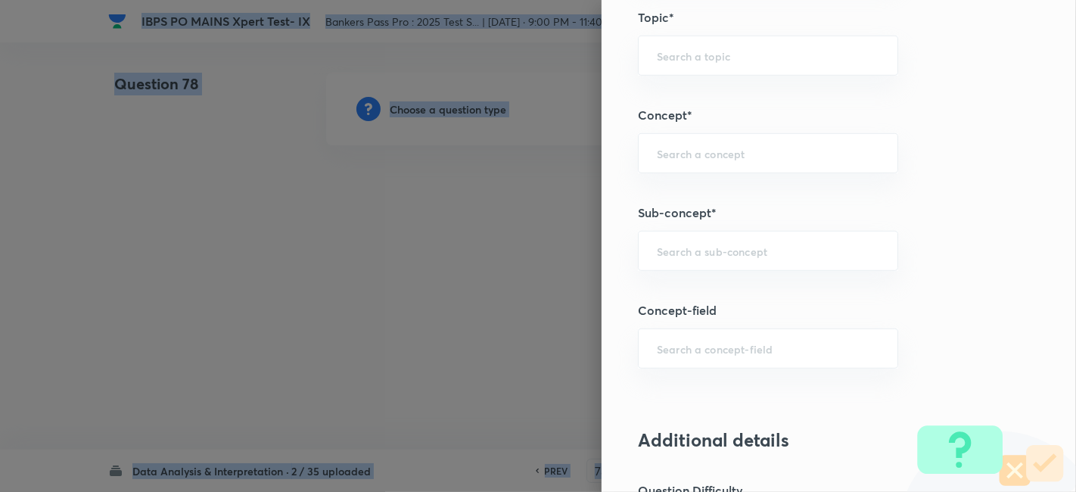
scroll to position [772, 0]
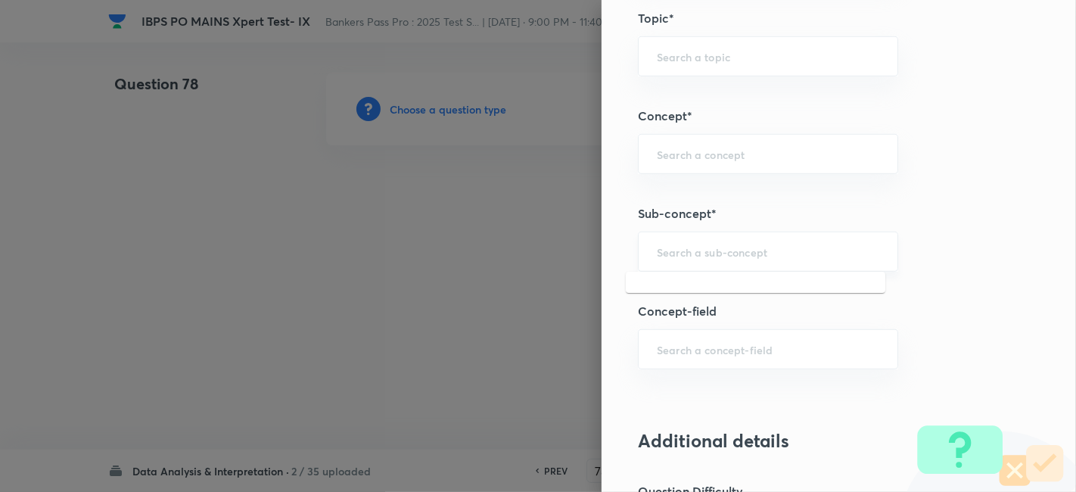
click at [743, 244] on input "text" at bounding box center [768, 251] width 222 height 14
type input "c"
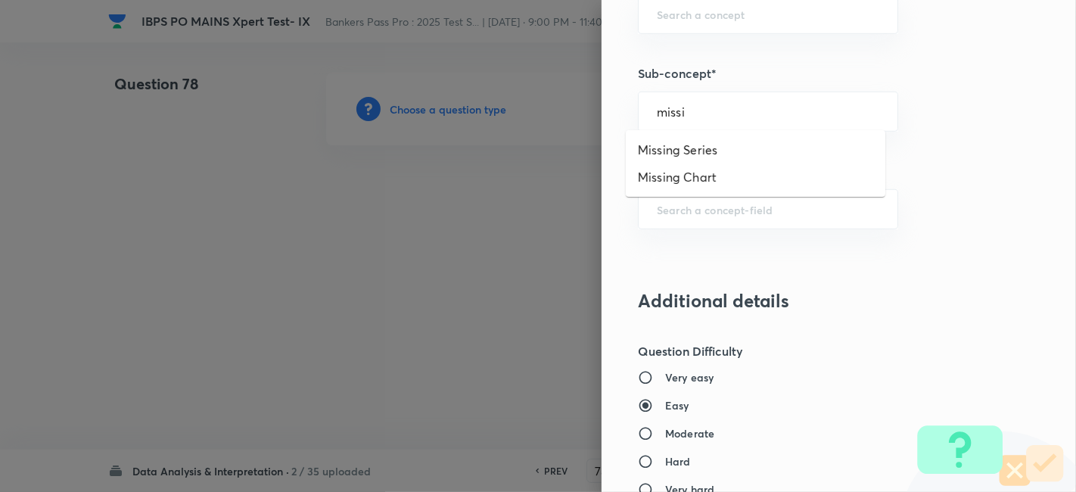
scroll to position [914, 0]
click at [704, 170] on li "Missing Chart" at bounding box center [755, 176] width 259 height 27
type input "Missing Chart"
type input "Quantitative Aptitude"
type input "Data Interpretation"
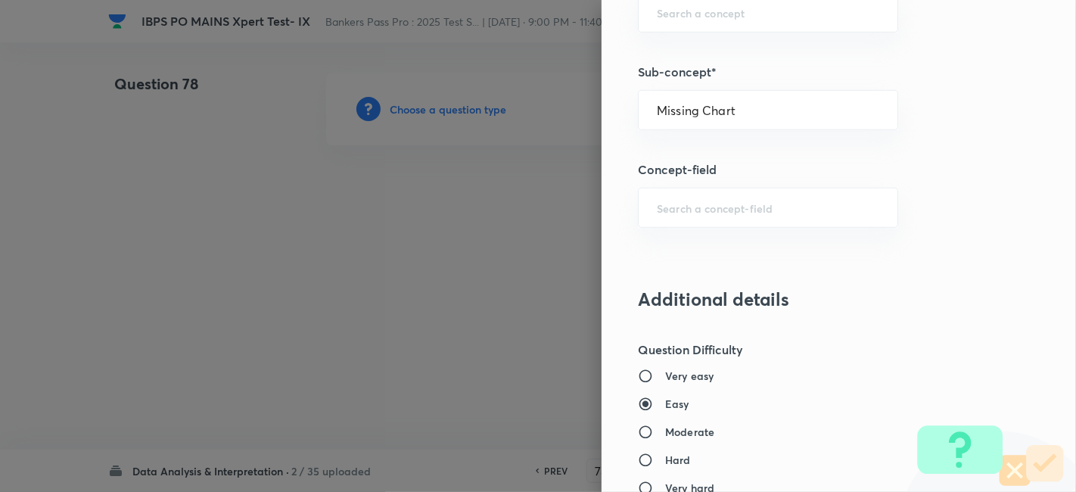
type input "Missing Chart"
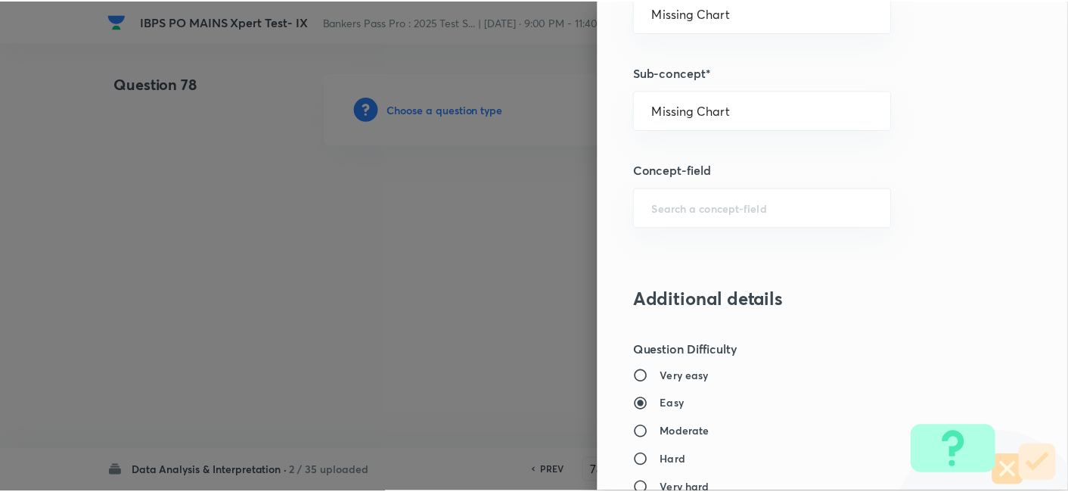
scroll to position [1566, 0]
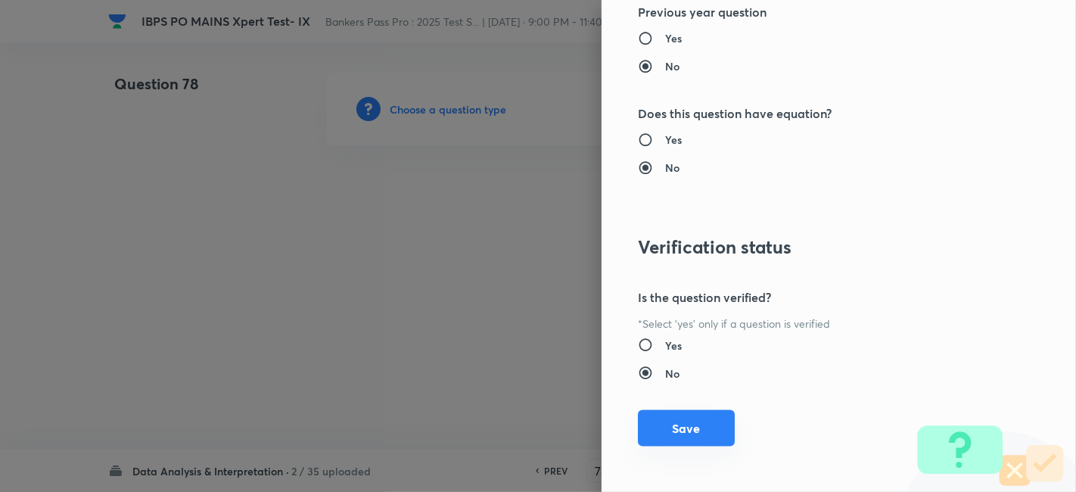
click at [649, 430] on button "Save" at bounding box center [686, 428] width 97 height 36
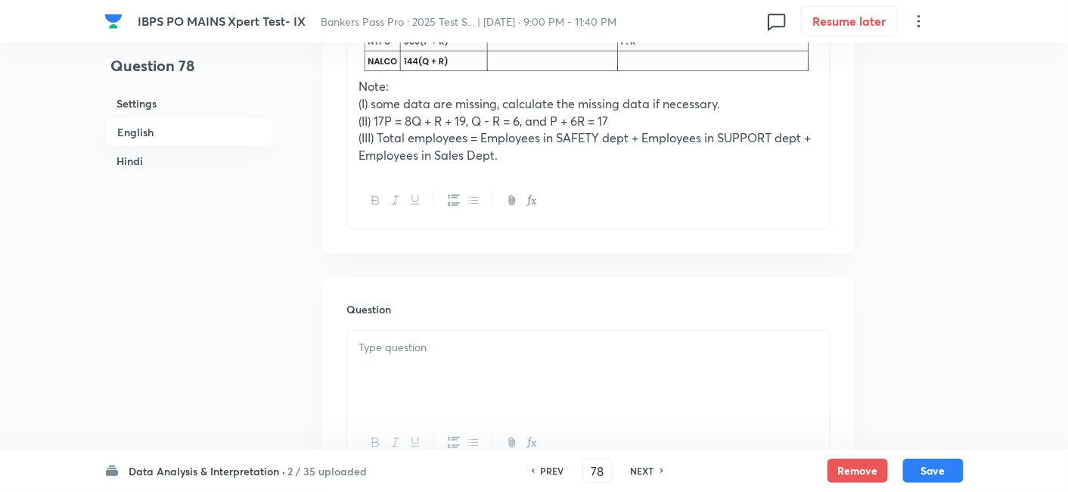
scroll to position [702, 0]
click at [505, 369] on div at bounding box center [588, 370] width 483 height 85
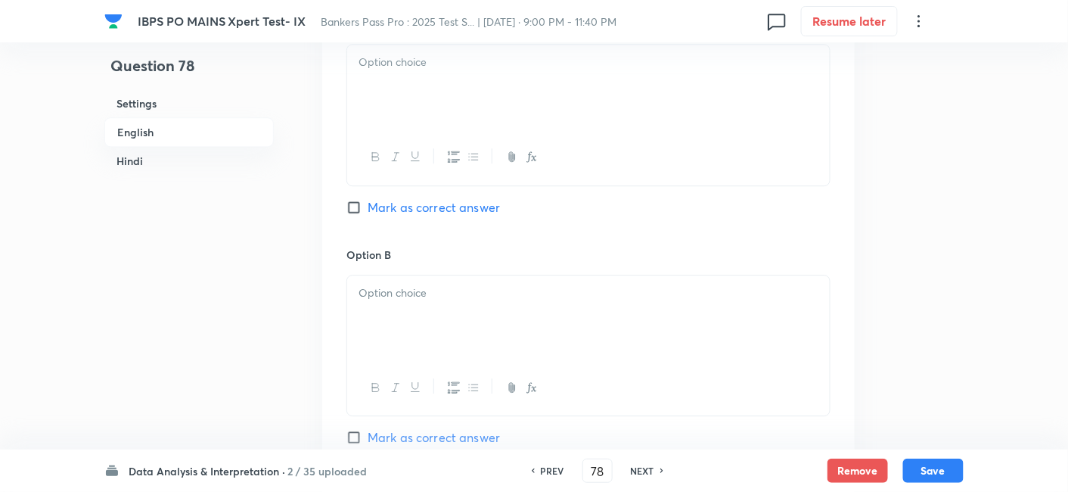
click at [539, 360] on div at bounding box center [588, 387] width 483 height 55
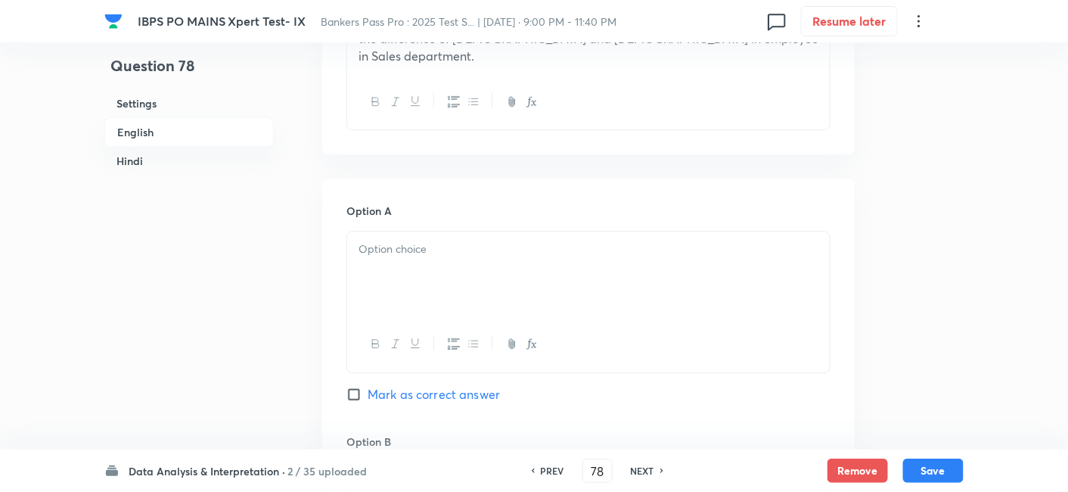
click at [473, 269] on div at bounding box center [588, 274] width 483 height 85
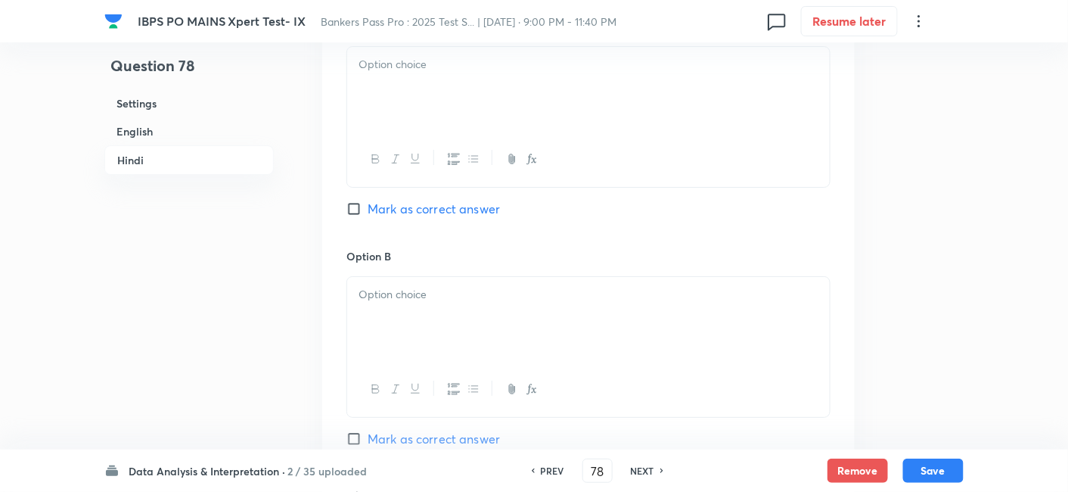
scroll to position [3296, 0]
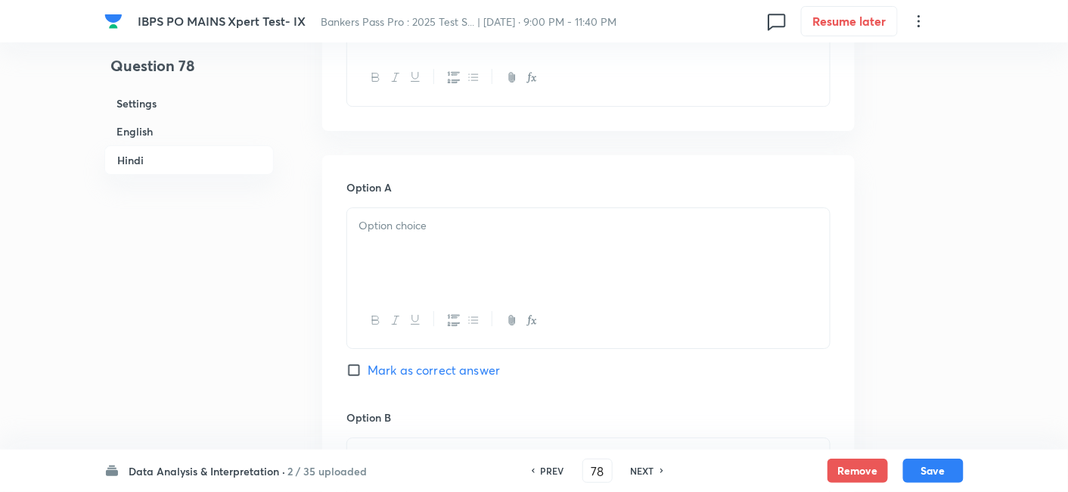
click at [473, 269] on div at bounding box center [588, 250] width 483 height 85
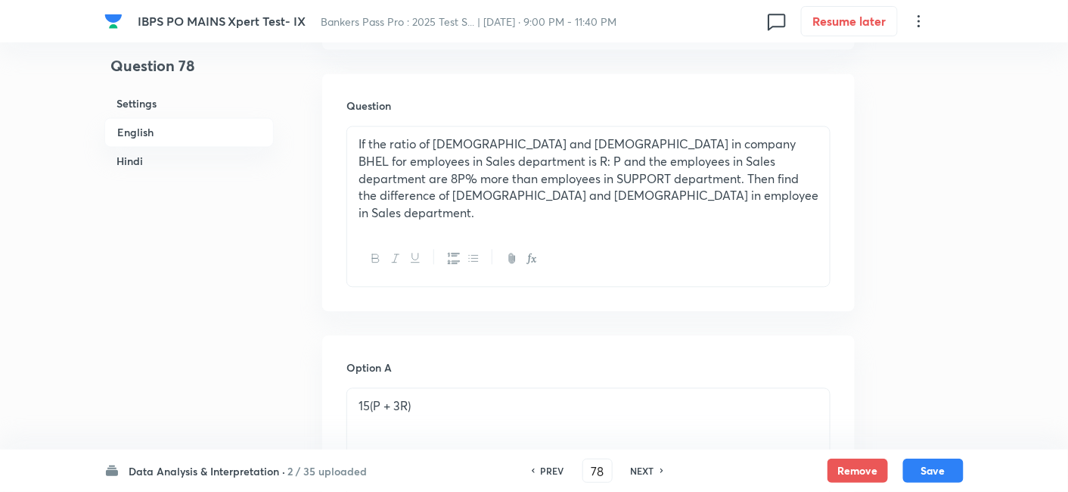
scroll to position [875, 0]
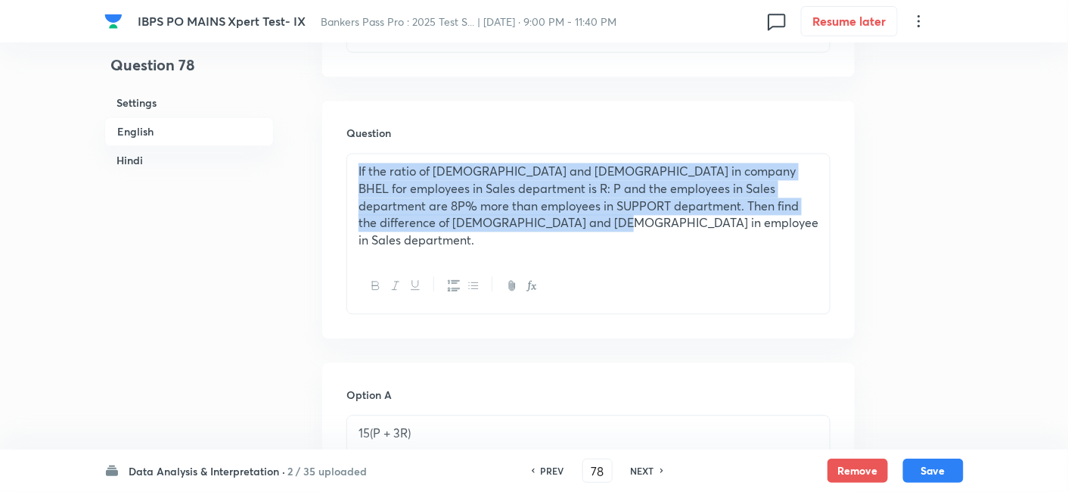
drag, startPoint x: 359, startPoint y: 176, endPoint x: 679, endPoint y: 259, distance: 331.6
click at [679, 259] on div "If the ratio of [DEMOGRAPHIC_DATA] and [DEMOGRAPHIC_DATA] in company BHEL for e…" at bounding box center [588, 234] width 484 height 161
copy p "If the ratio of [DEMOGRAPHIC_DATA] and [DEMOGRAPHIC_DATA] in company BHEL for e…"
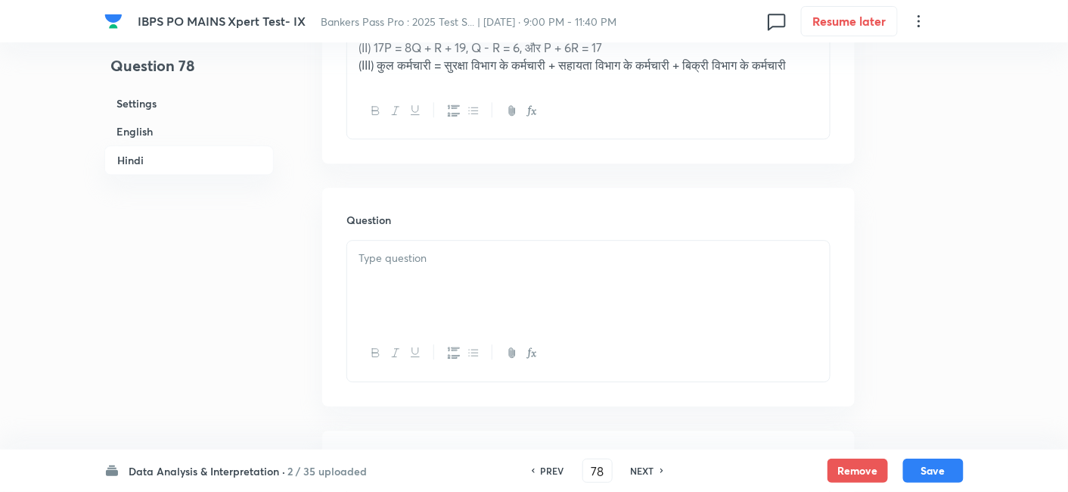
scroll to position [3022, 0]
click at [430, 284] on div at bounding box center [588, 282] width 483 height 85
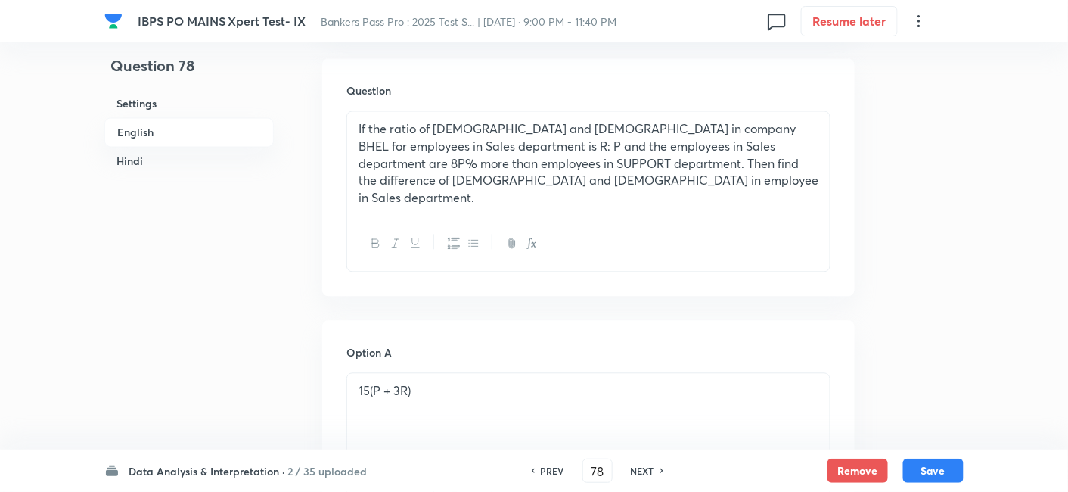
scroll to position [1247, 0]
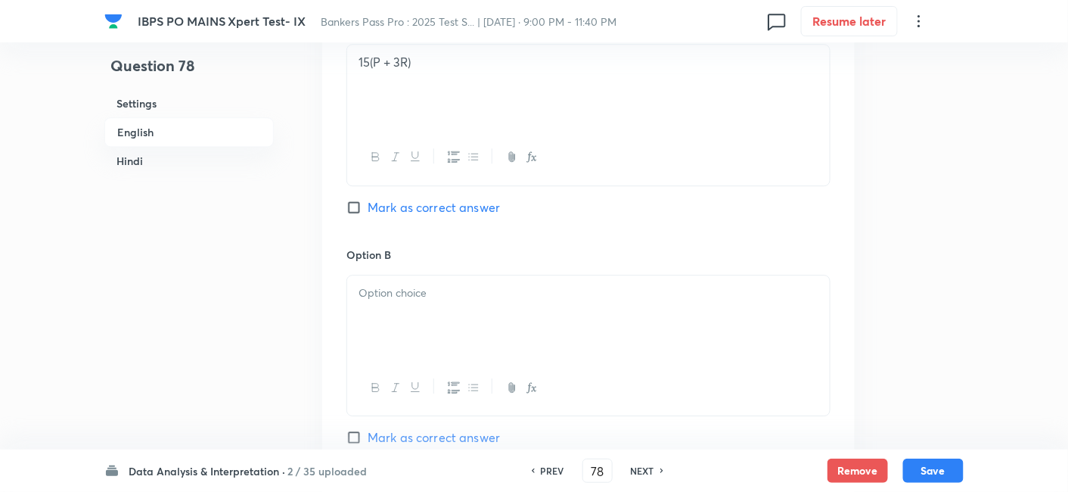
click at [437, 284] on p at bounding box center [589, 292] width 460 height 17
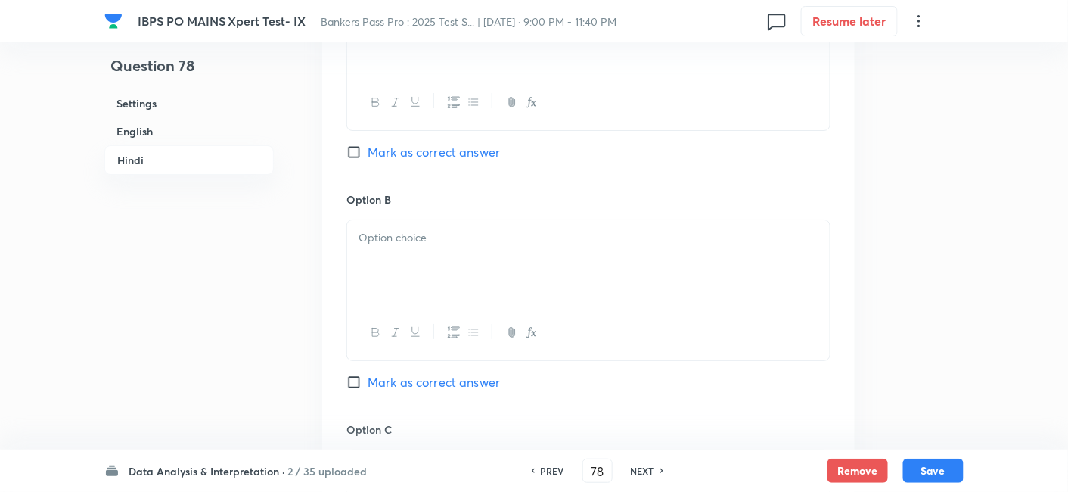
click at [437, 275] on div at bounding box center [588, 262] width 483 height 85
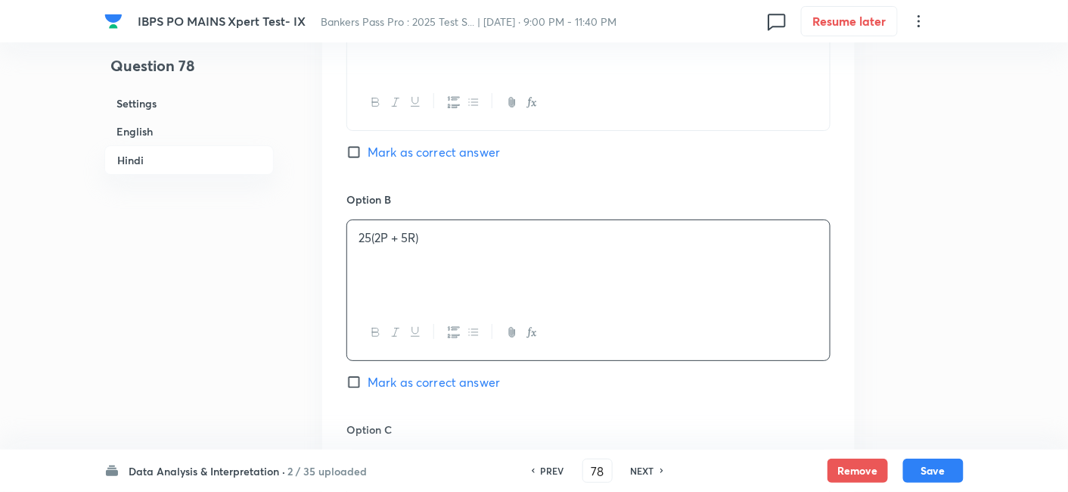
scroll to position [3672, 0]
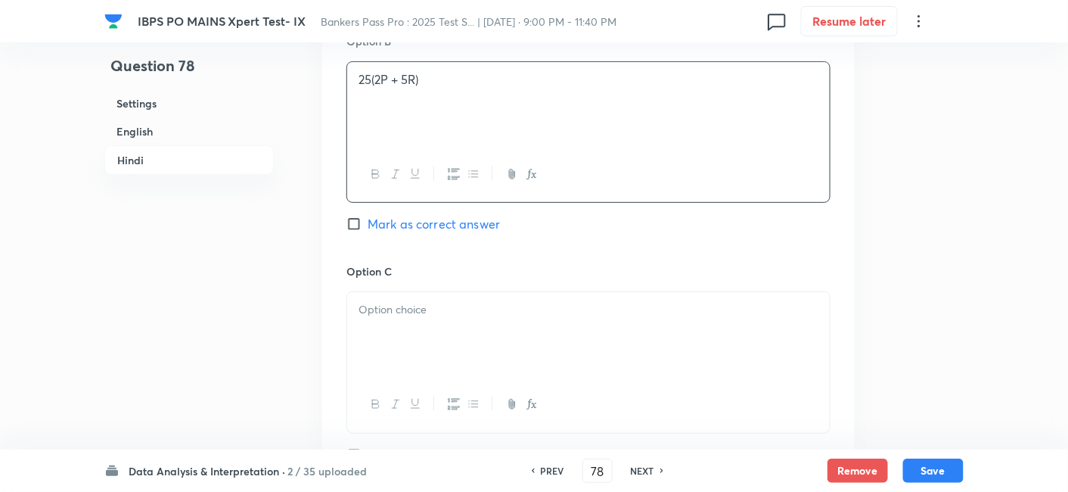
click at [488, 334] on div at bounding box center [588, 334] width 483 height 85
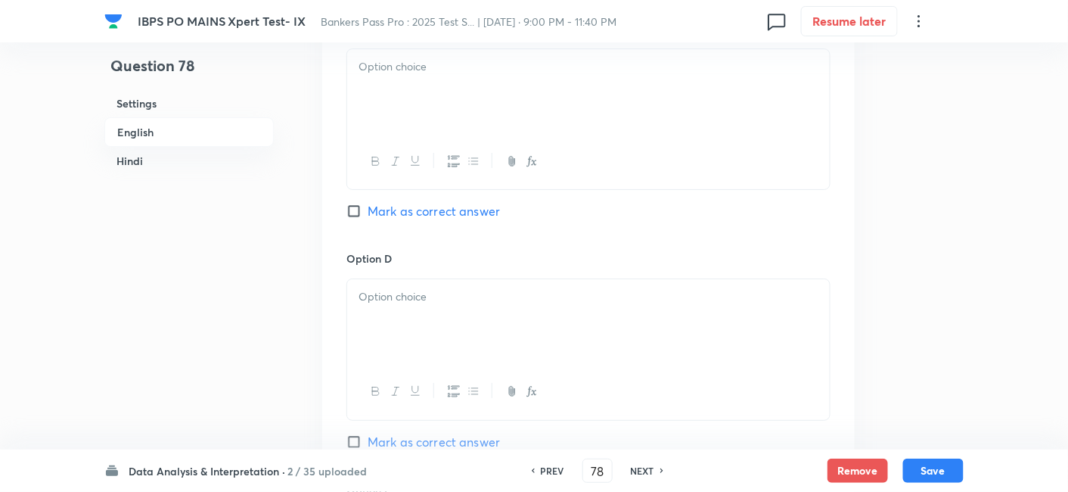
scroll to position [1695, 0]
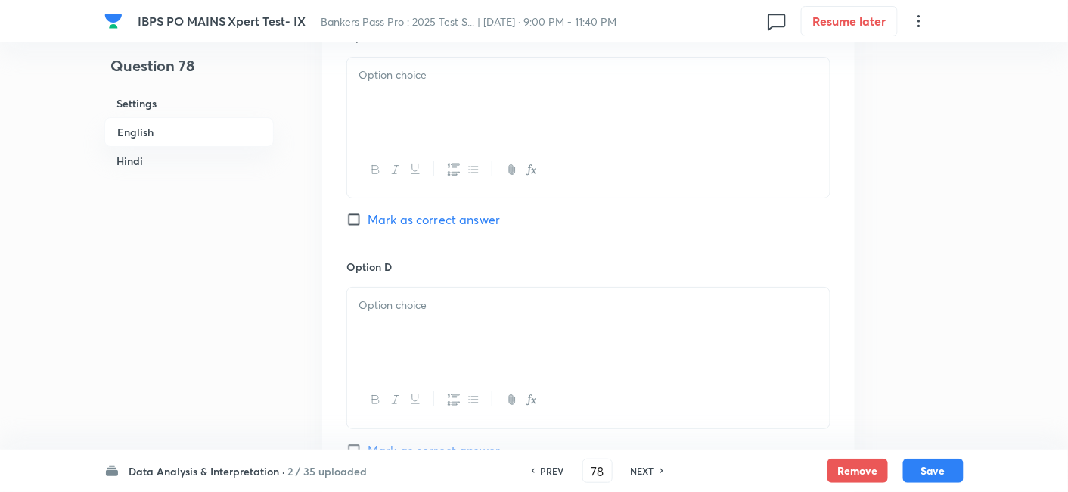
click at [452, 66] on div at bounding box center [588, 99] width 483 height 85
click at [444, 306] on div at bounding box center [588, 329] width 483 height 85
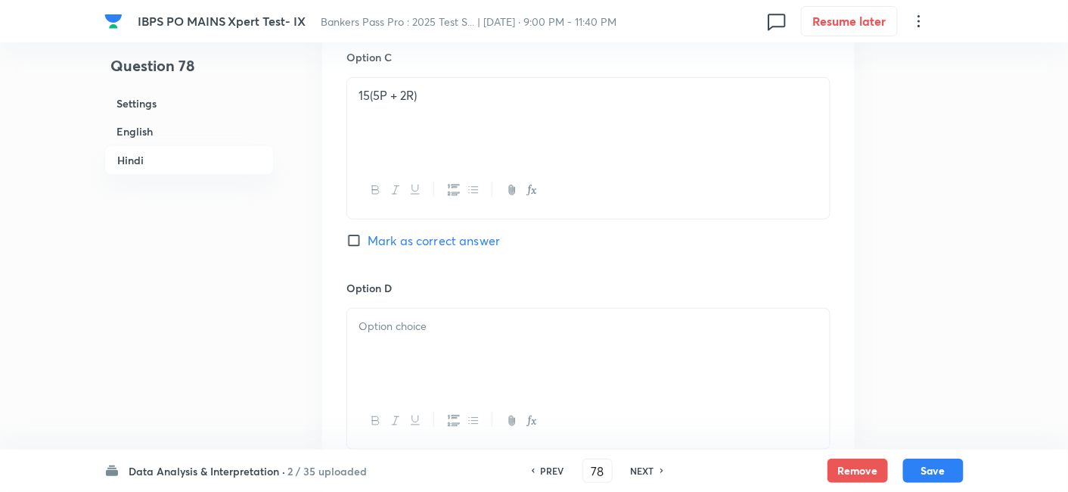
scroll to position [3891, 0]
click at [444, 306] on div at bounding box center [588, 346] width 483 height 85
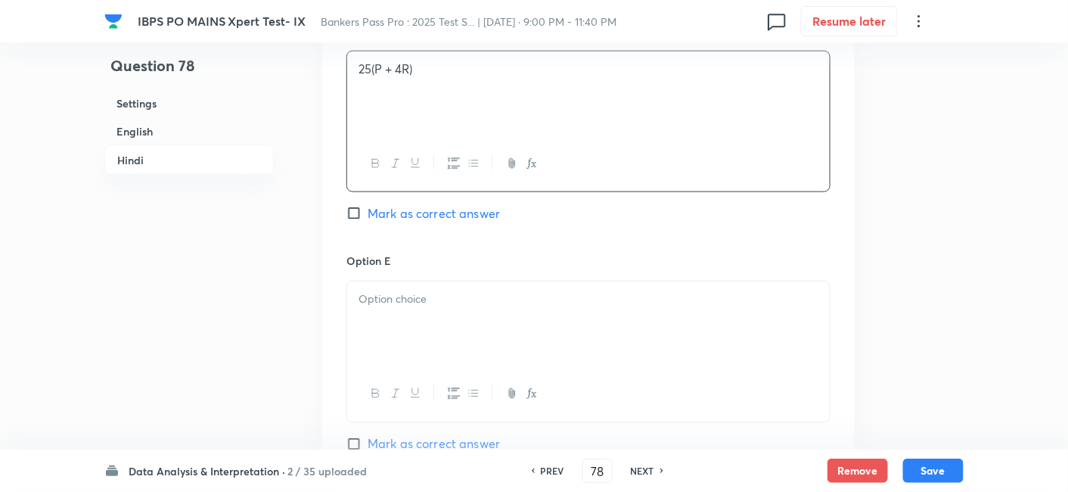
click at [452, 336] on div at bounding box center [588, 323] width 483 height 85
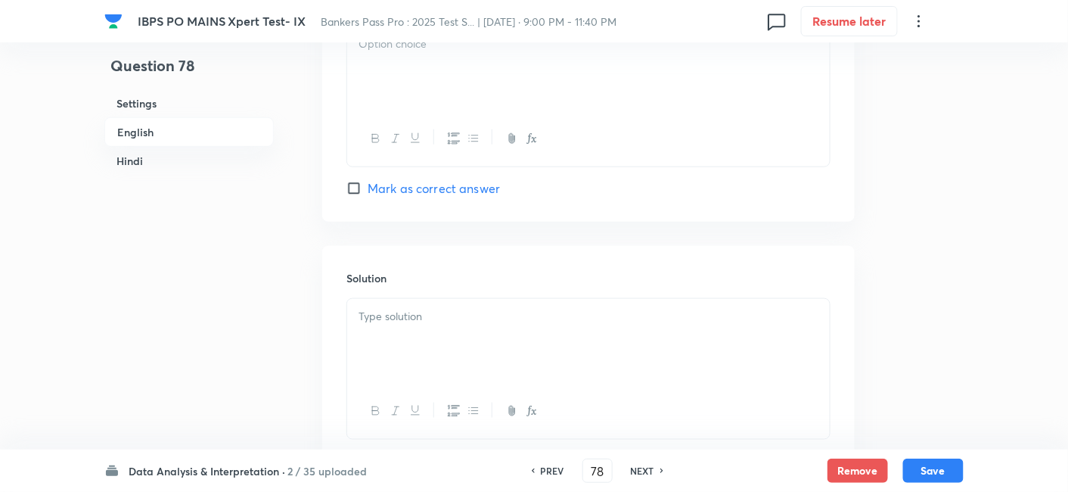
scroll to position [2180, 0]
click at [452, 61] on div at bounding box center [588, 75] width 483 height 85
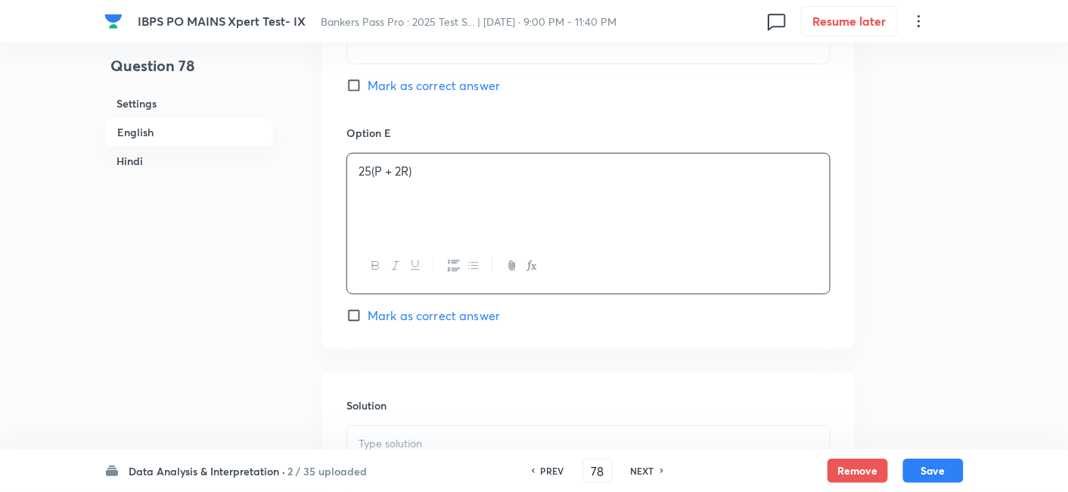
scroll to position [2161, 0]
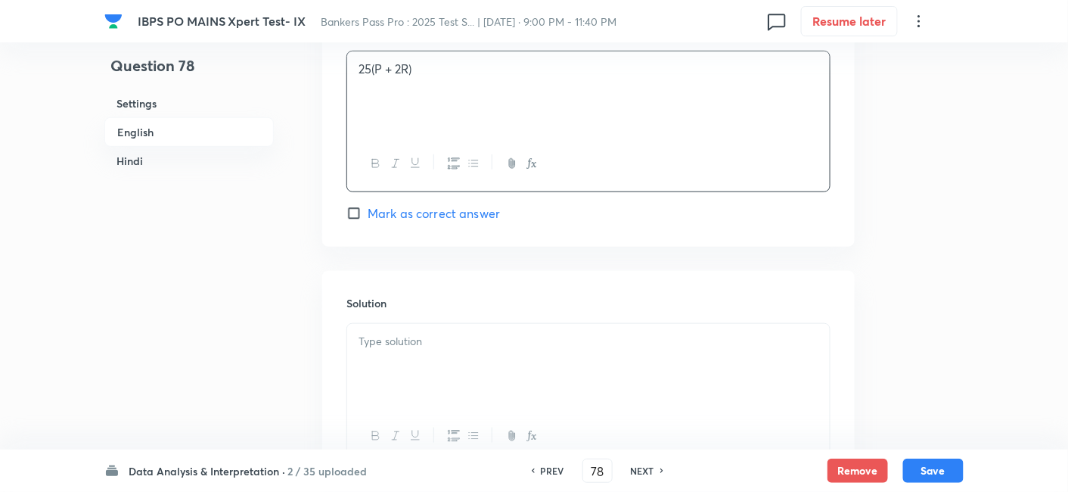
click at [424, 340] on div at bounding box center [588, 366] width 483 height 85
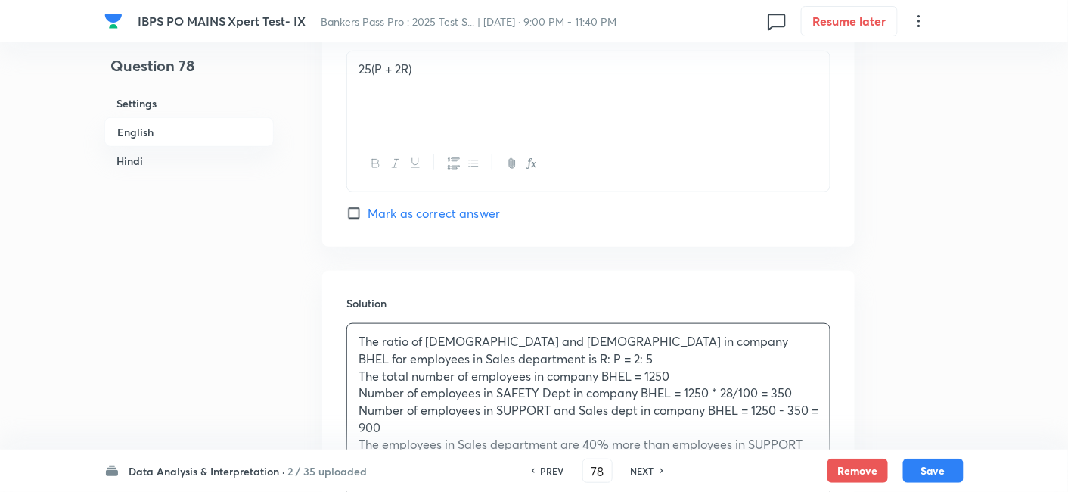
click at [465, 204] on span "Mark as correct answer" at bounding box center [434, 213] width 132 height 18
click at [368, 206] on input "Mark as correct answer" at bounding box center [356, 213] width 21 height 15
checkbox input "true"
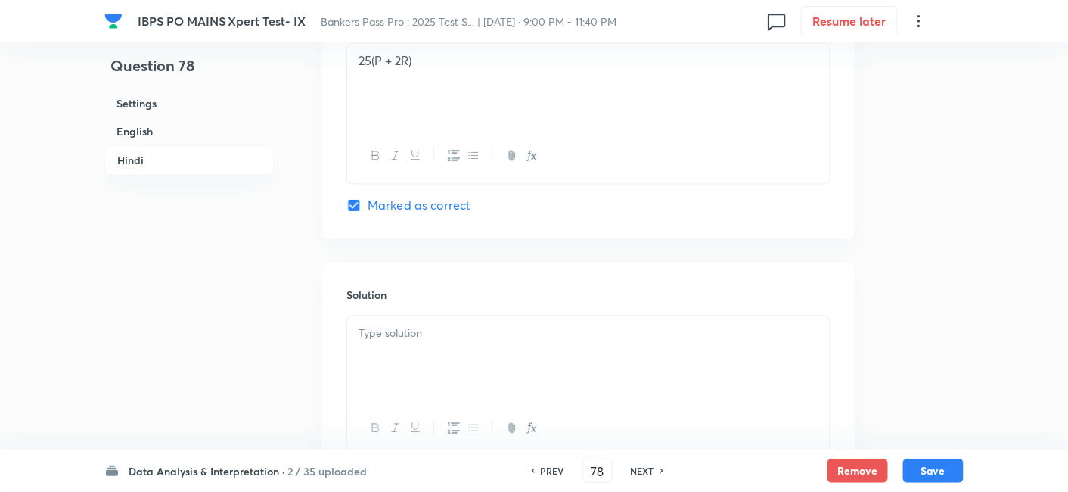
scroll to position [4656, 0]
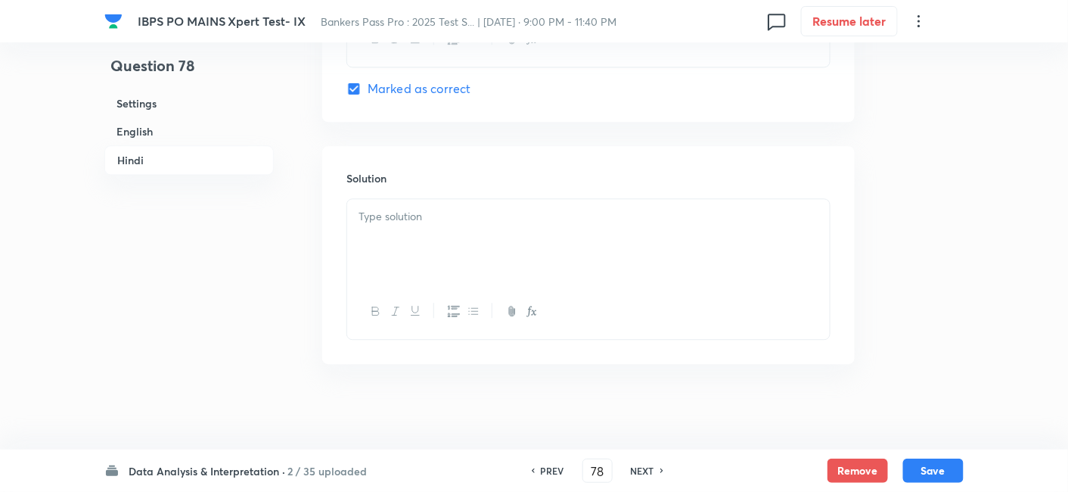
click at [496, 259] on div at bounding box center [588, 241] width 483 height 85
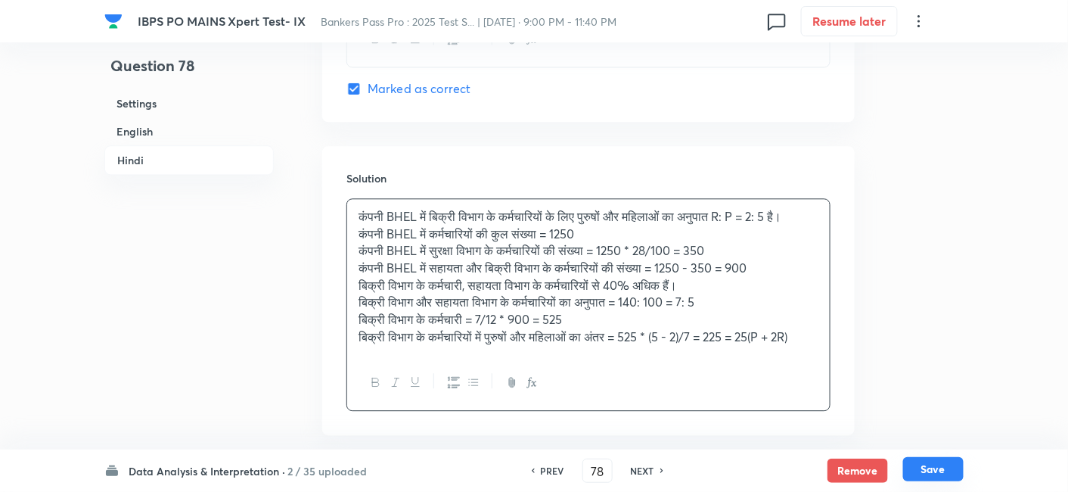
click at [922, 463] on button "Save" at bounding box center [933, 469] width 61 height 24
type input "79"
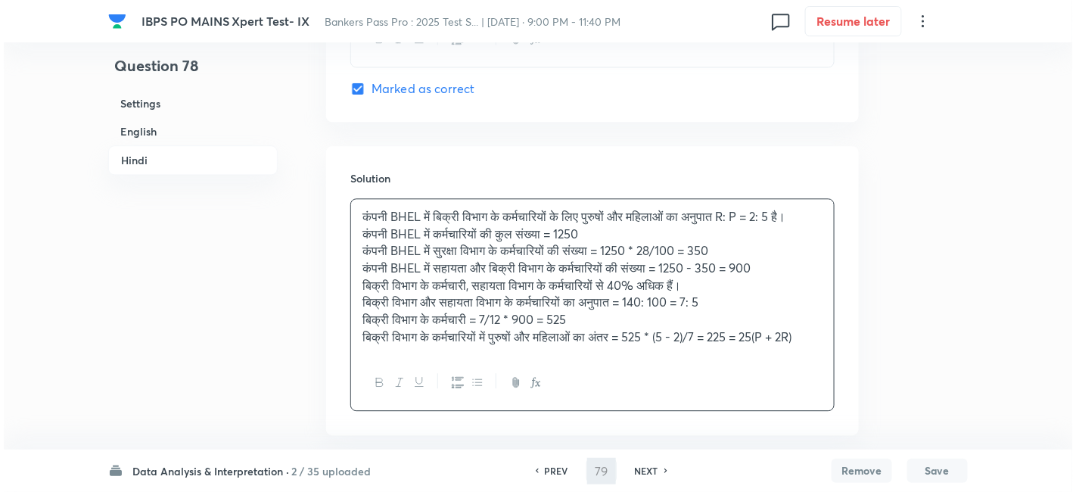
scroll to position [0, 0]
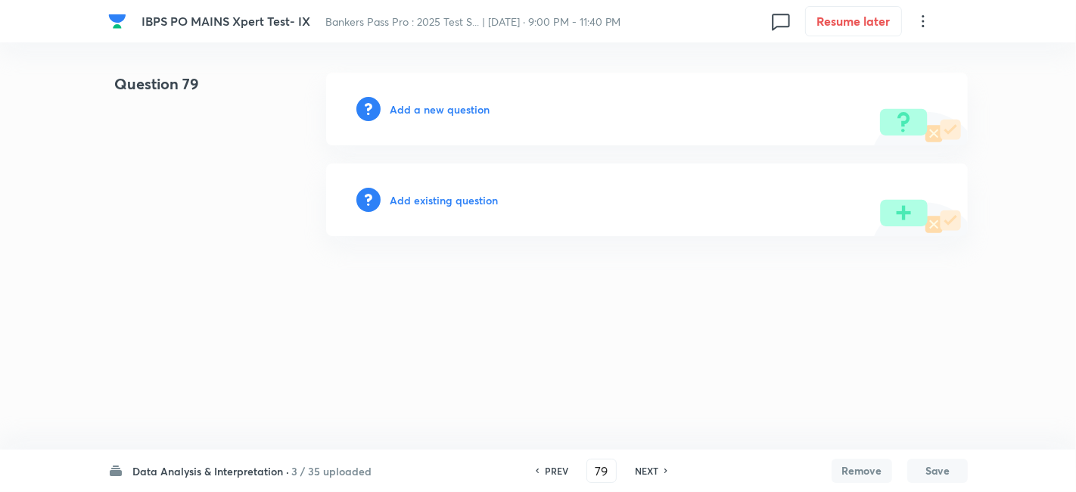
click at [462, 106] on h6 "Add a new question" at bounding box center [440, 109] width 100 height 16
click at [462, 106] on h6 "Choose a question type" at bounding box center [448, 109] width 117 height 16
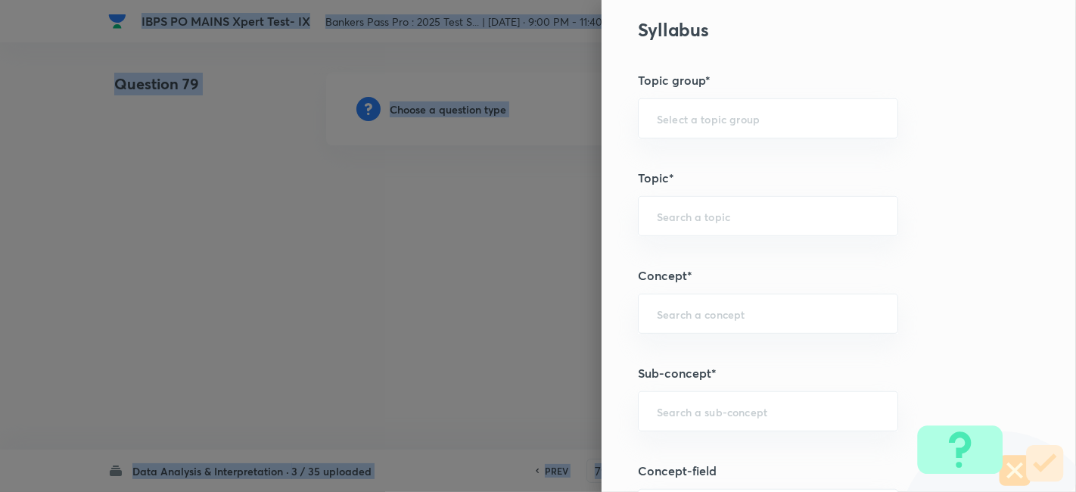
scroll to position [662, 0]
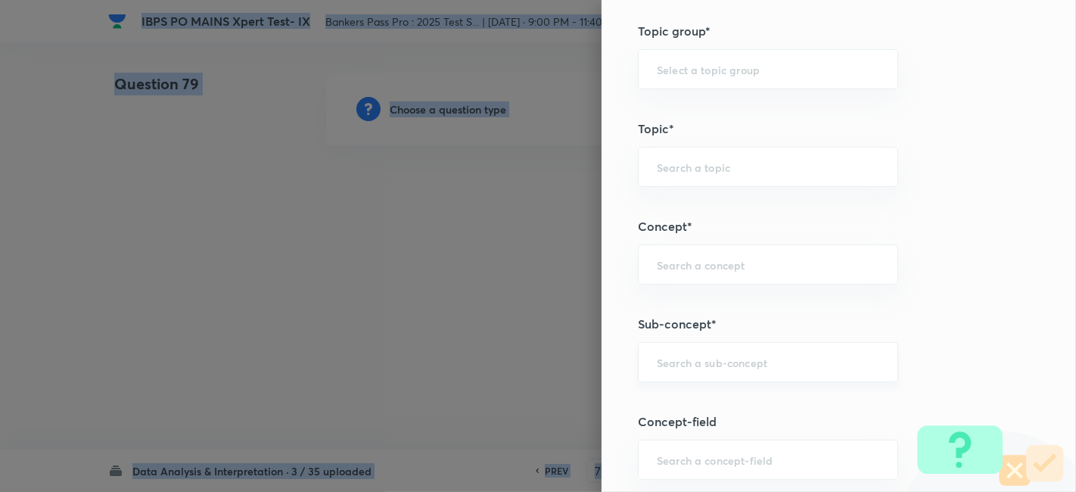
click at [710, 350] on div "​" at bounding box center [768, 362] width 260 height 40
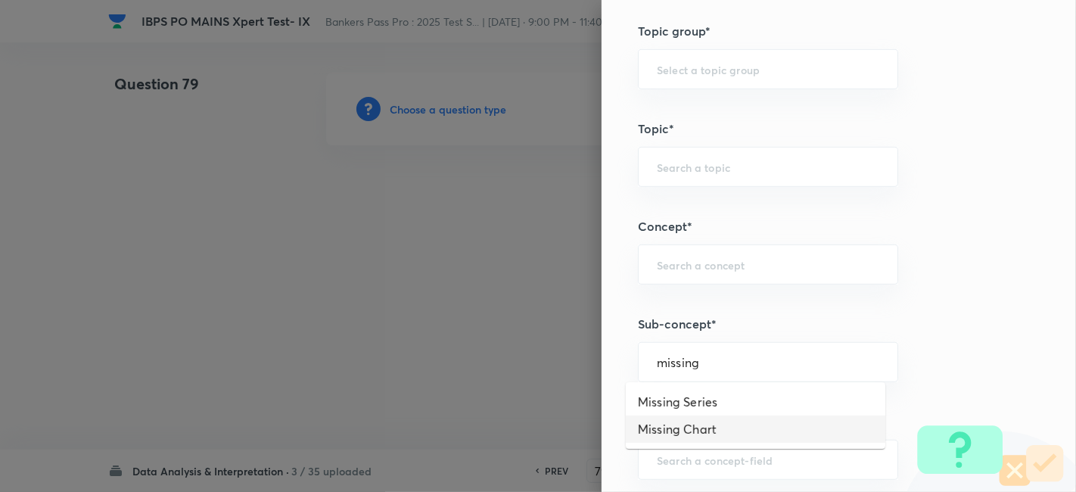
click at [694, 430] on li "Missing Chart" at bounding box center [755, 428] width 259 height 27
type input "Missing Chart"
type input "Quantitative Aptitude"
type input "Data Interpretation"
type input "Missing Chart"
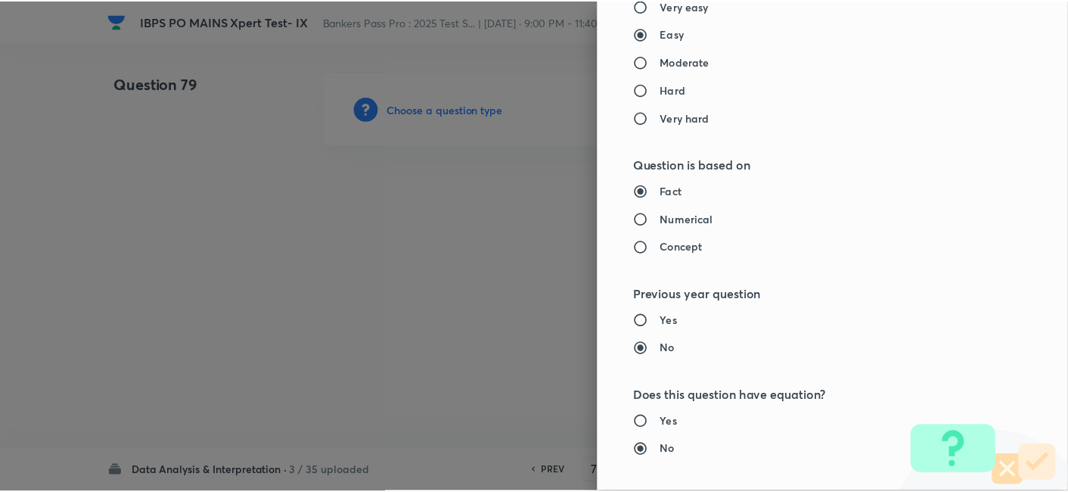
scroll to position [1566, 0]
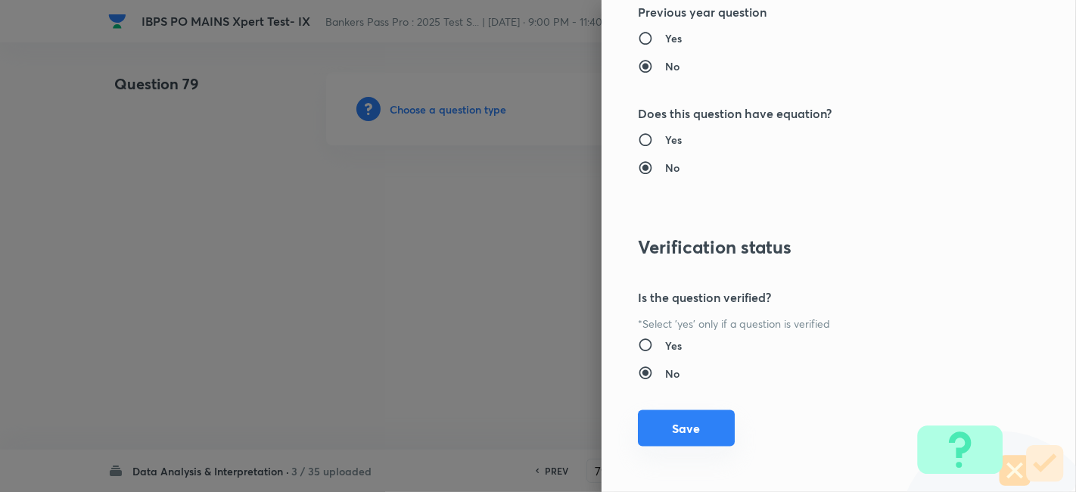
click at [685, 431] on button "Save" at bounding box center [686, 428] width 97 height 36
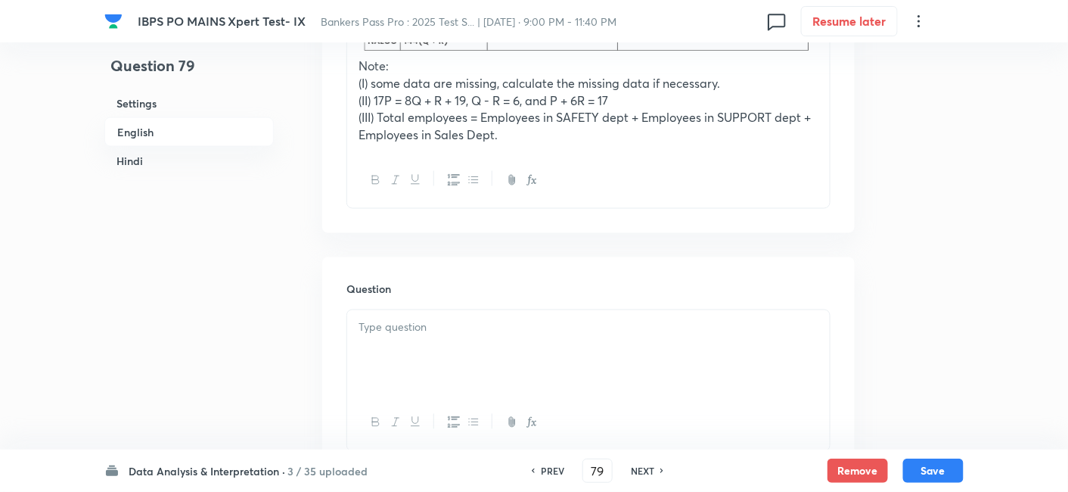
scroll to position [722, 0]
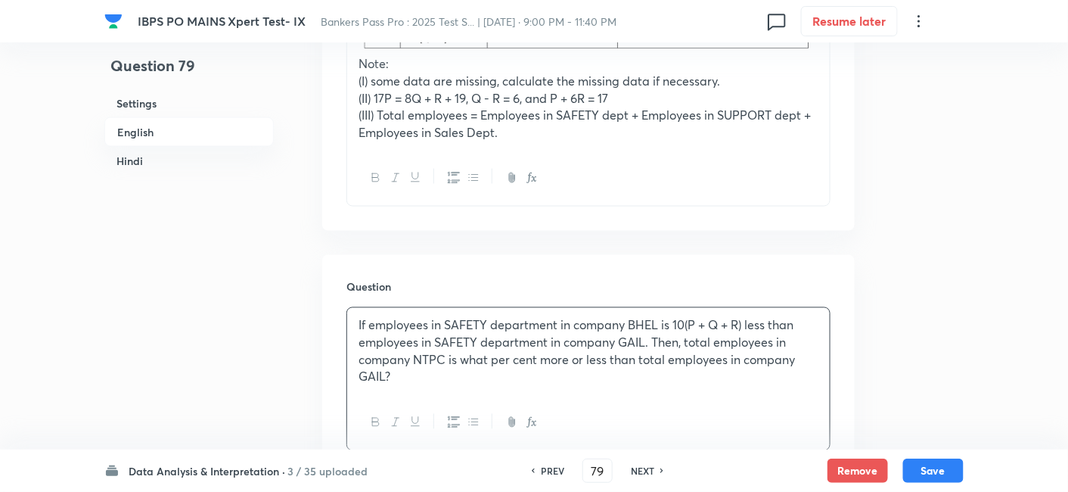
click at [515, 346] on div "If employees in SAFETY department in company BHEL is 10(P + Q + R) less than em…" at bounding box center [588, 351] width 483 height 87
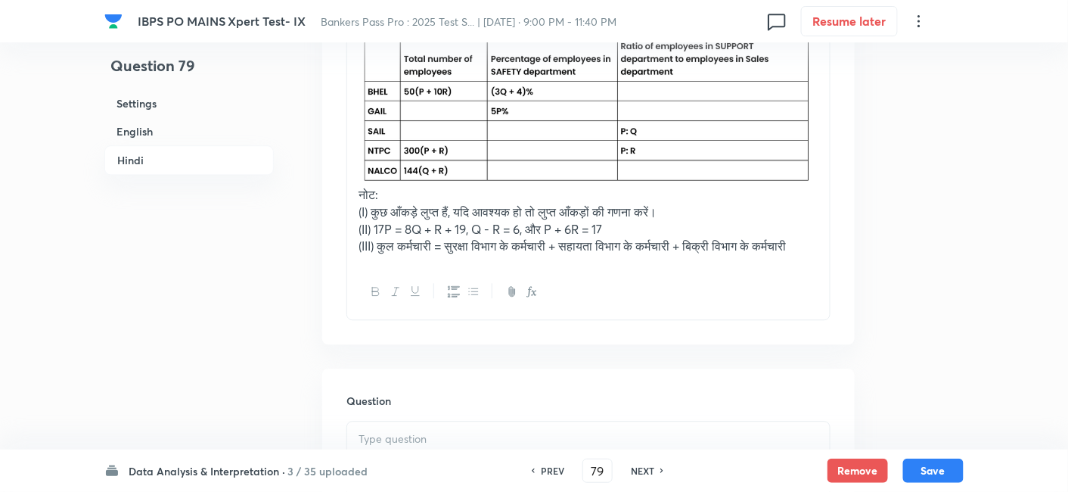
scroll to position [2957, 0]
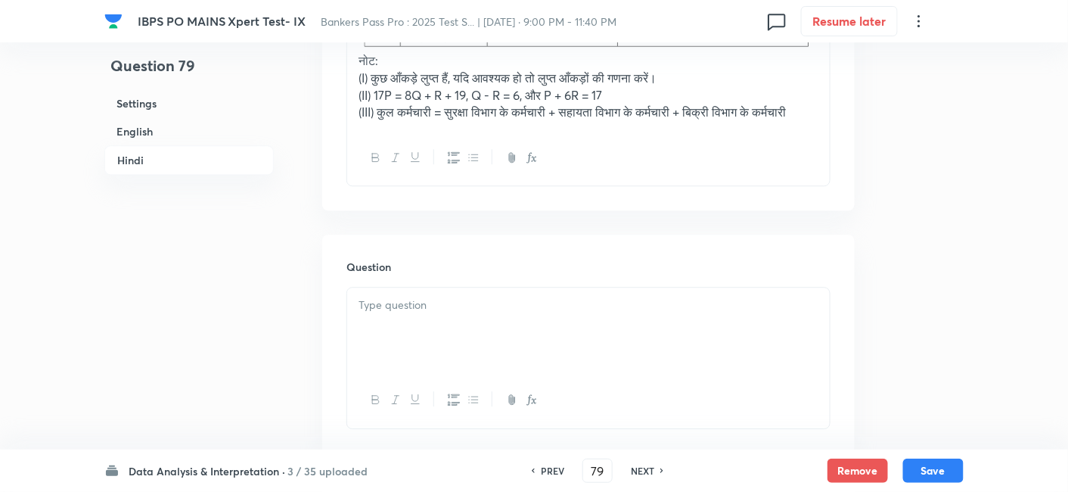
click at [629, 368] on div at bounding box center [588, 329] width 483 height 85
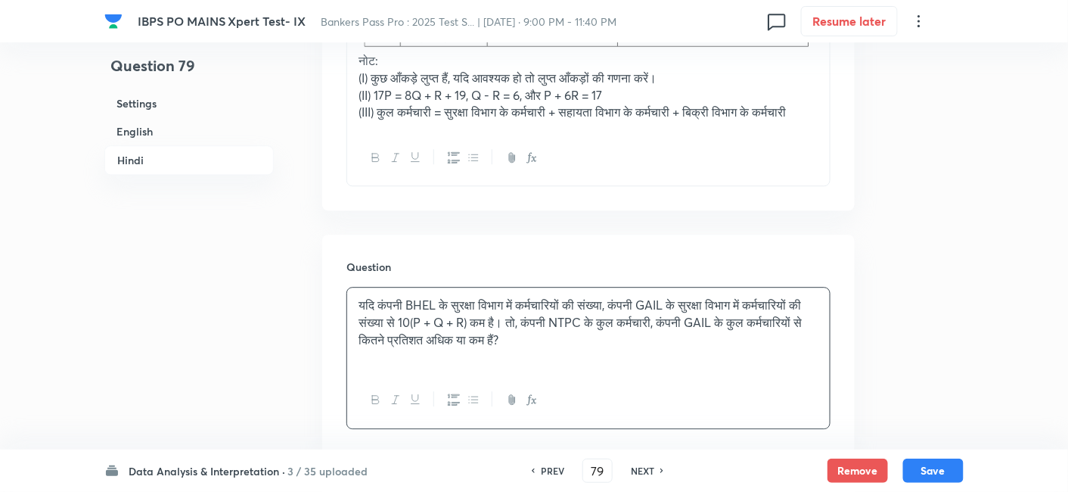
scroll to position [3195, 0]
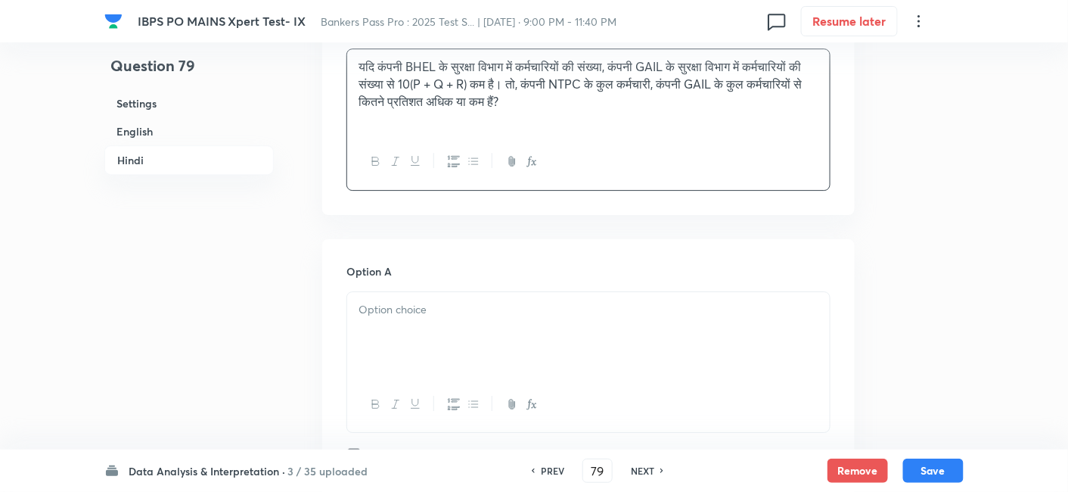
click at [455, 362] on div at bounding box center [588, 334] width 483 height 85
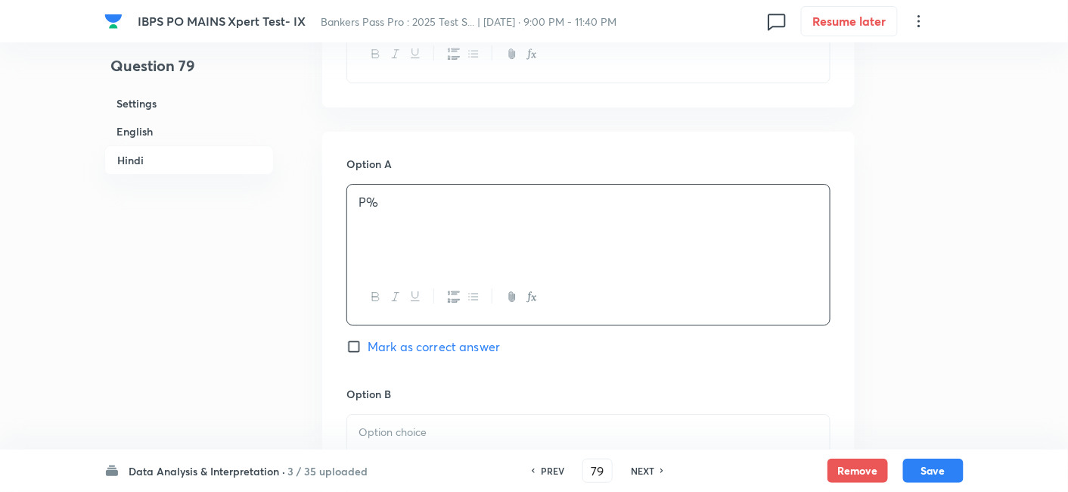
click at [455, 356] on span "Mark as correct answer" at bounding box center [434, 346] width 132 height 18
click at [368, 354] on input "Mark as correct answer" at bounding box center [356, 346] width 21 height 15
checkbox input "true"
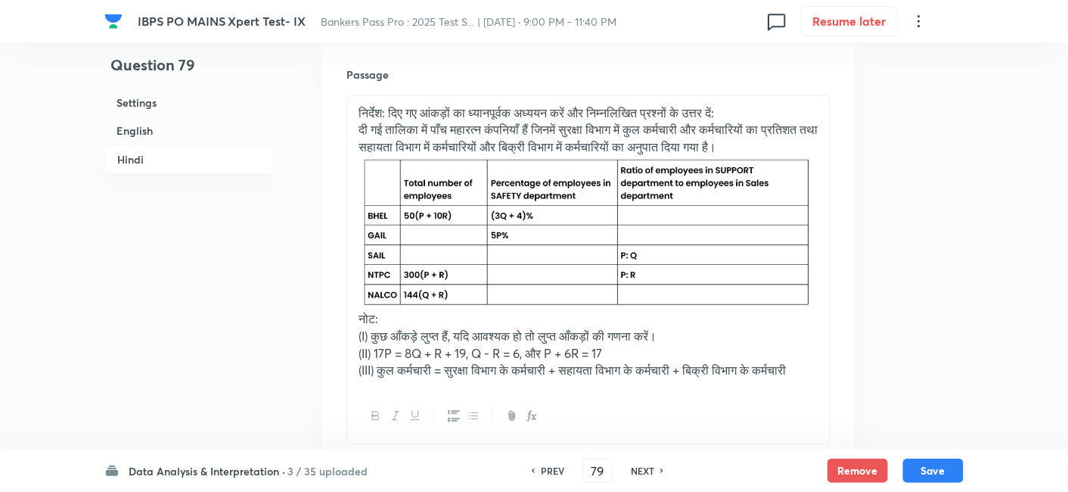
checkbox input "true"
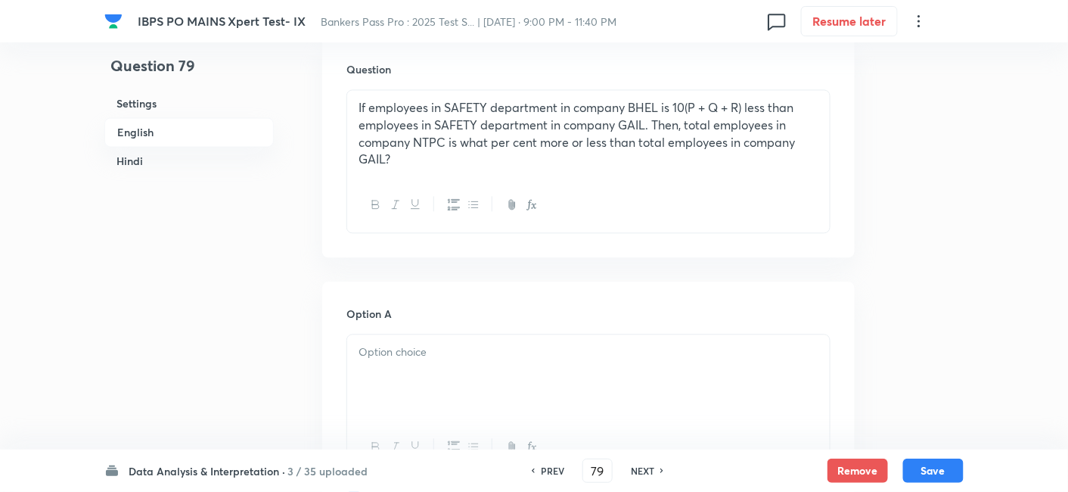
scroll to position [949, 0]
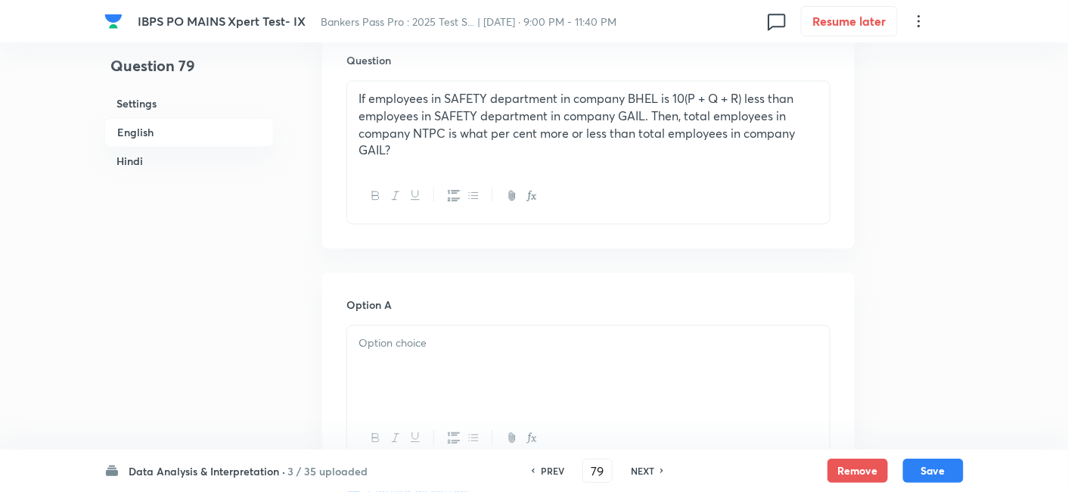
click at [455, 362] on div at bounding box center [588, 367] width 483 height 85
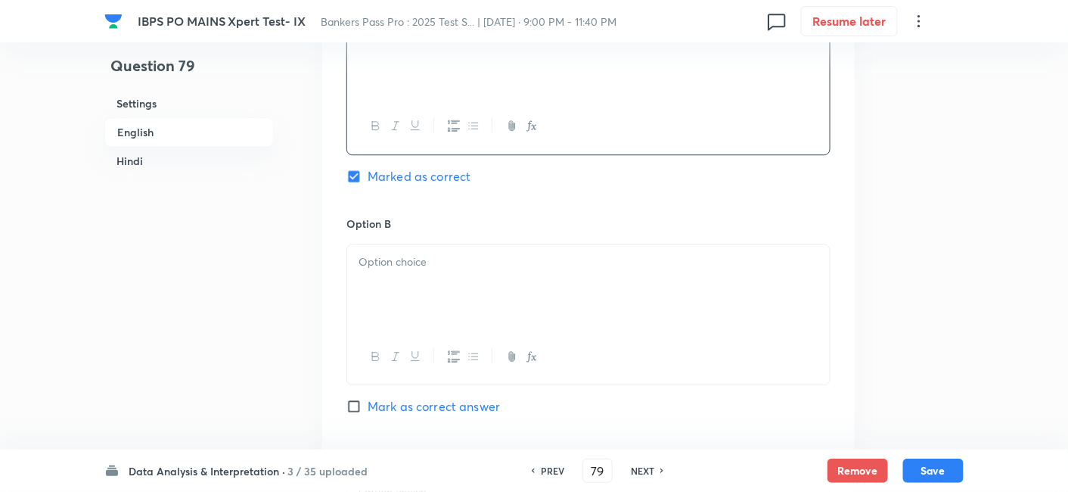
scroll to position [1277, 0]
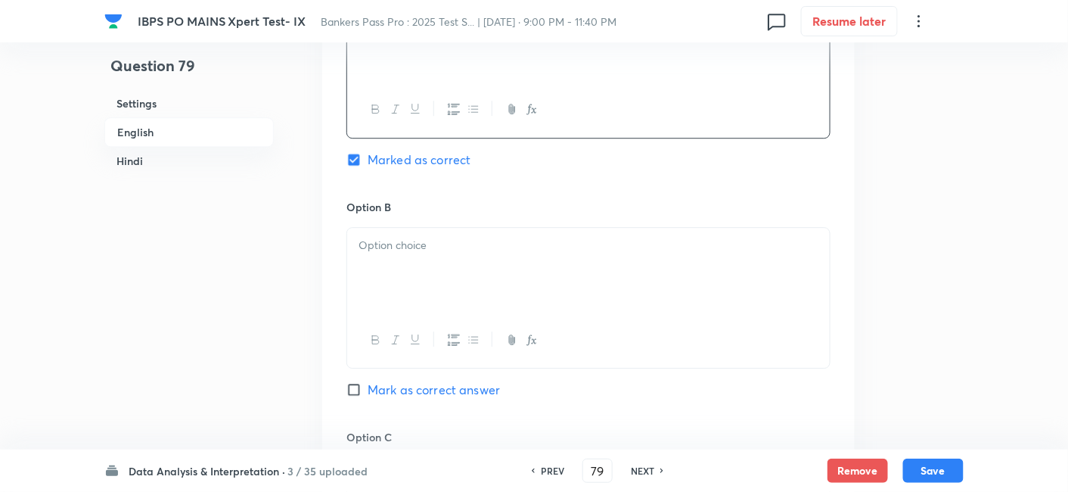
click at [429, 260] on div at bounding box center [588, 270] width 483 height 85
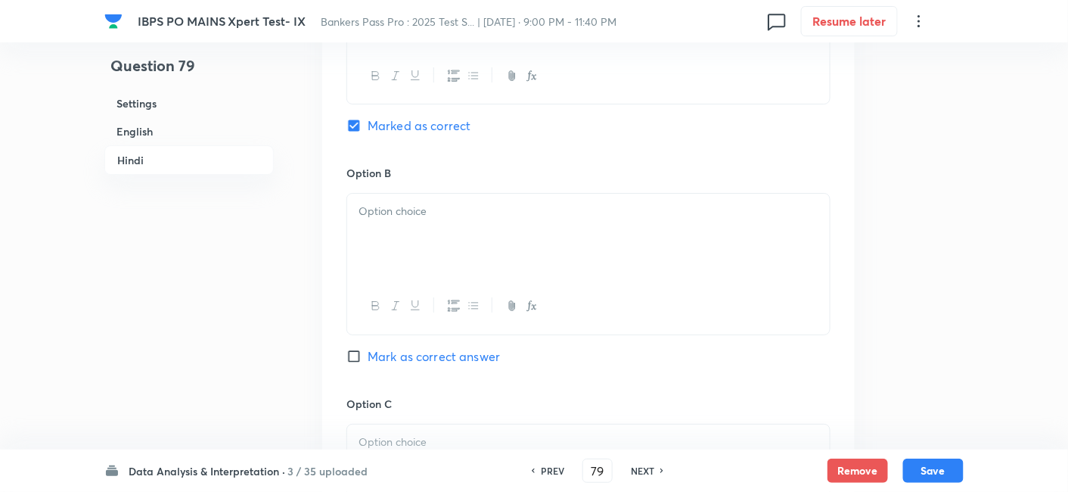
scroll to position [3525, 0]
click at [429, 260] on div at bounding box center [588, 234] width 483 height 85
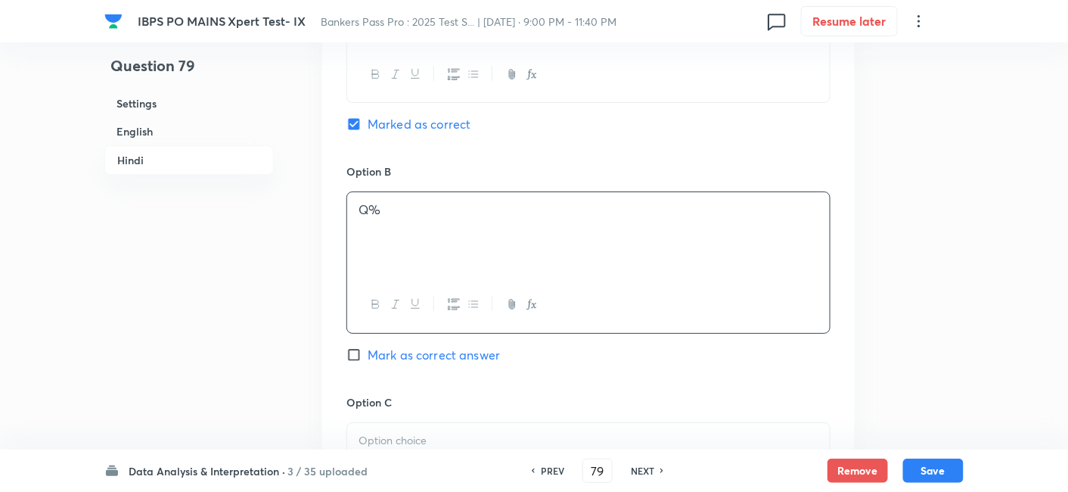
scroll to position [3739, 0]
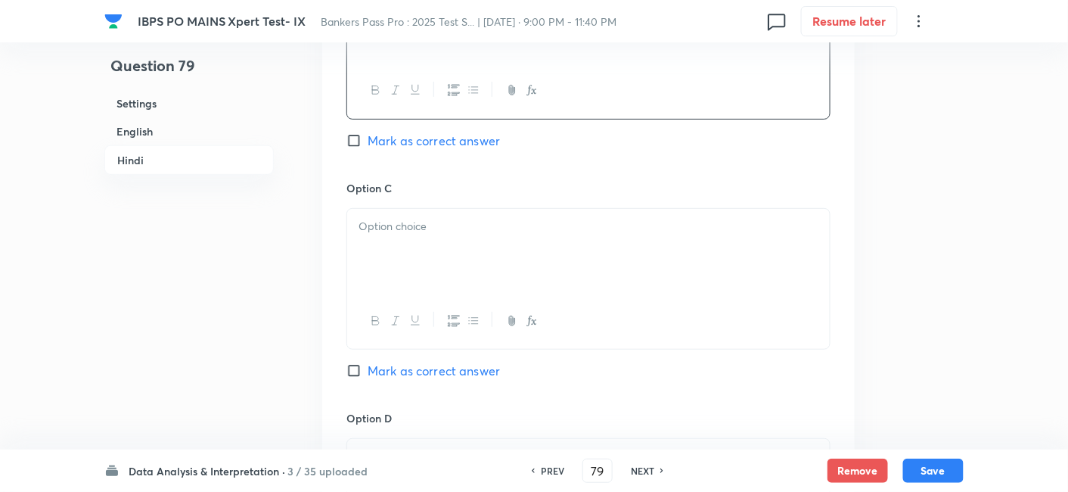
click at [440, 269] on div at bounding box center [588, 251] width 483 height 85
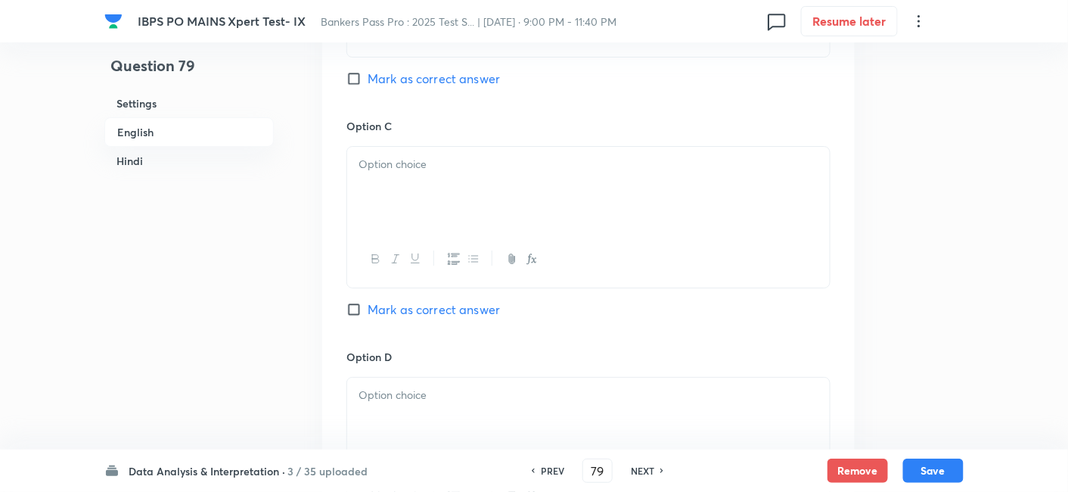
scroll to position [1586, 0]
click at [399, 162] on p at bounding box center [589, 165] width 460 height 17
click at [535, 384] on div at bounding box center [588, 421] width 483 height 85
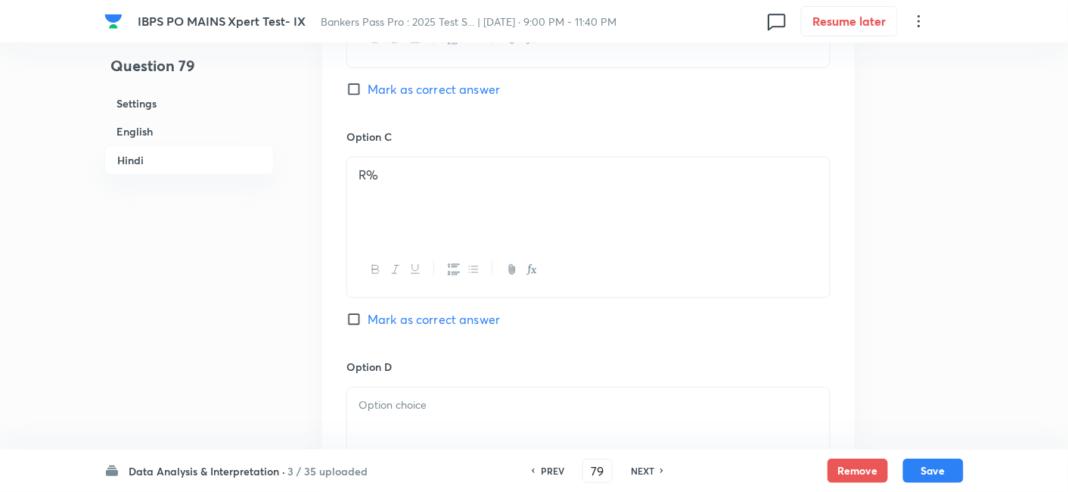
scroll to position [3822, 0]
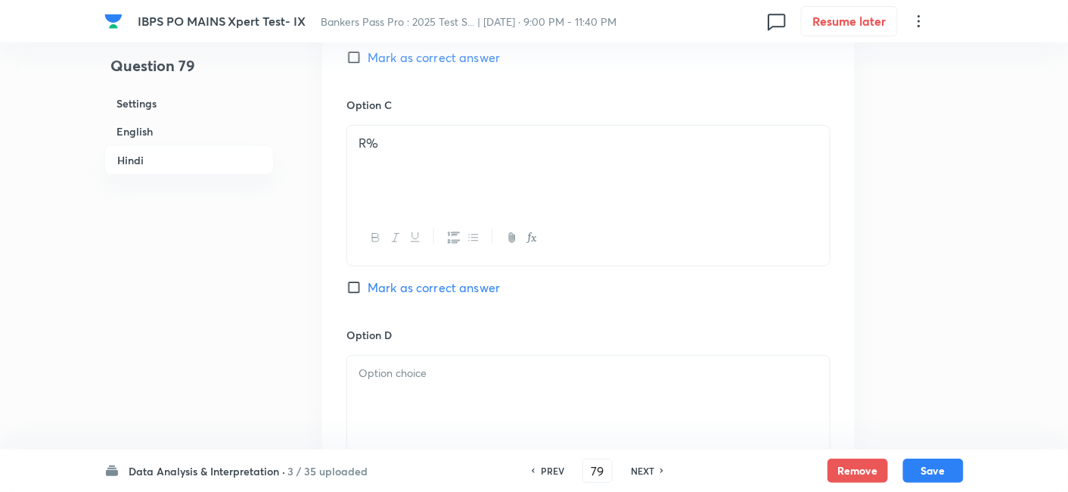
click at [489, 382] on p at bounding box center [589, 373] width 460 height 17
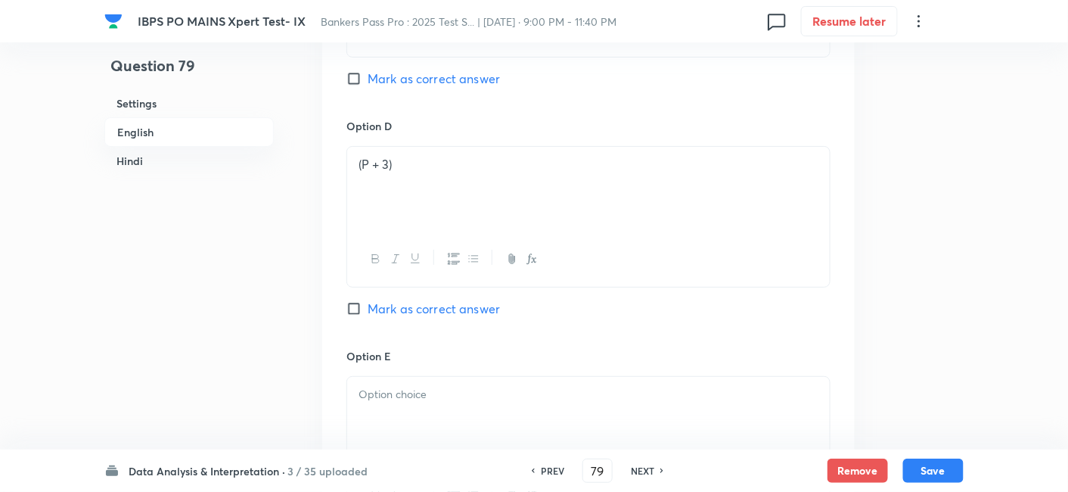
scroll to position [1818, 0]
click at [475, 408] on div "3R%" at bounding box center [588, 420] width 483 height 85
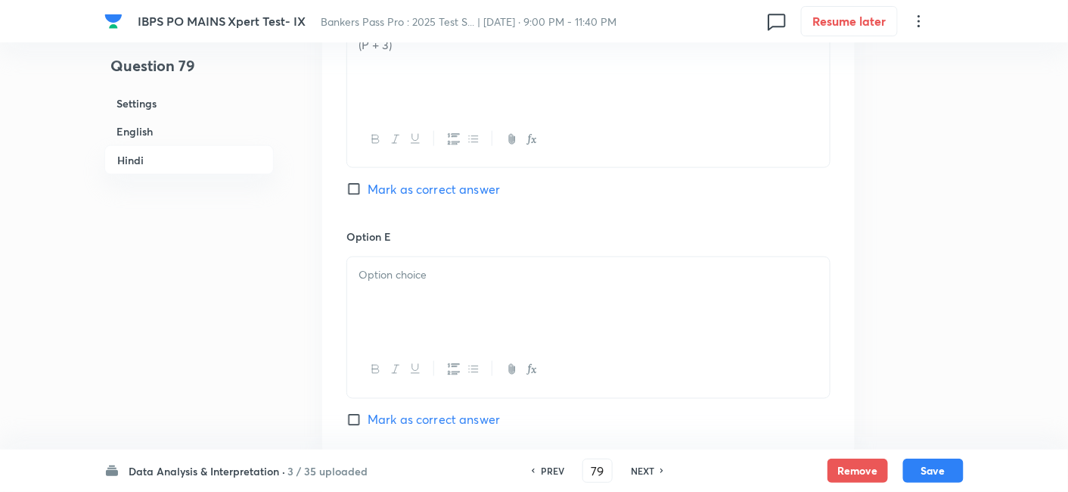
scroll to position [4155, 0]
click at [359, 295] on div at bounding box center [588, 295] width 483 height 85
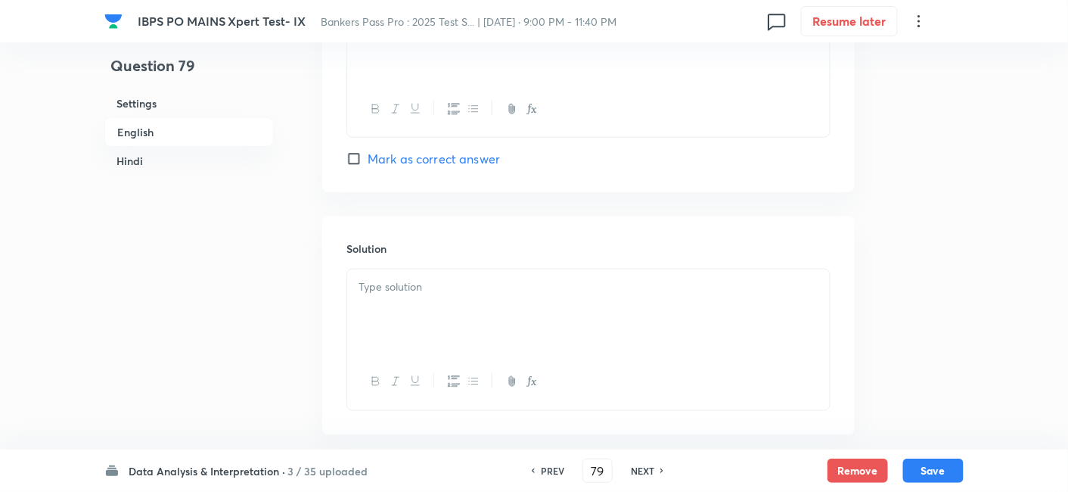
scroll to position [2198, 0]
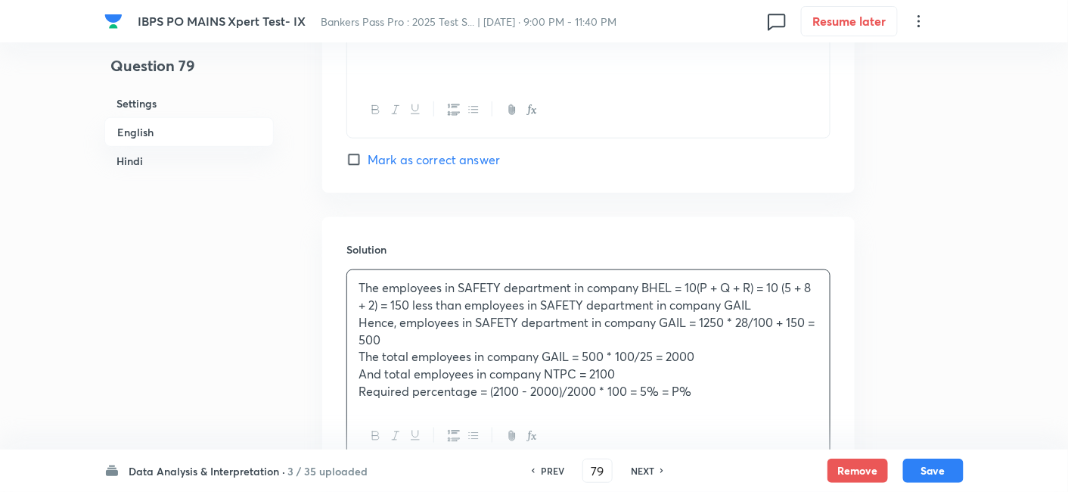
click at [471, 331] on div "The employees in SAFETY department in company BHEL = 10(P + Q + R) = 10 (5 + 8 …" at bounding box center [588, 339] width 483 height 138
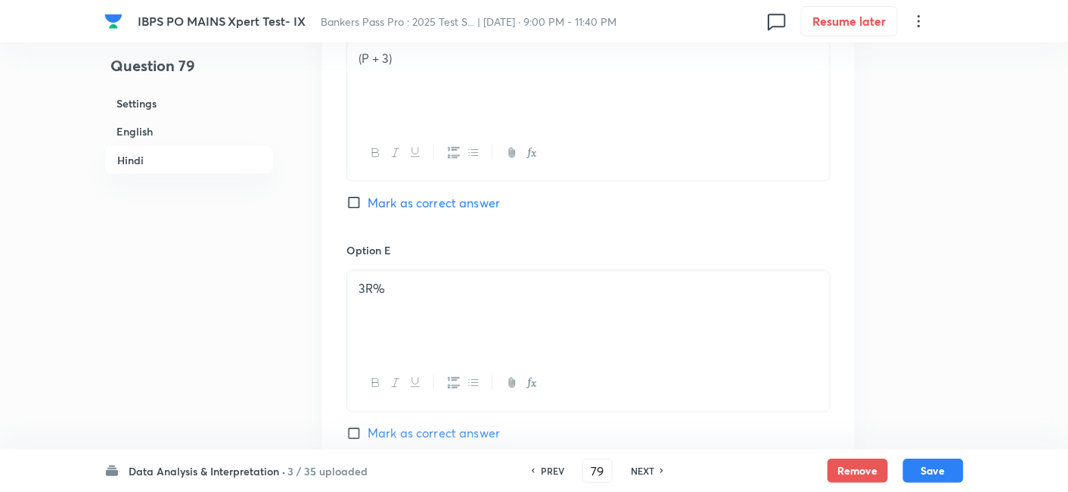
scroll to position [4552, 0]
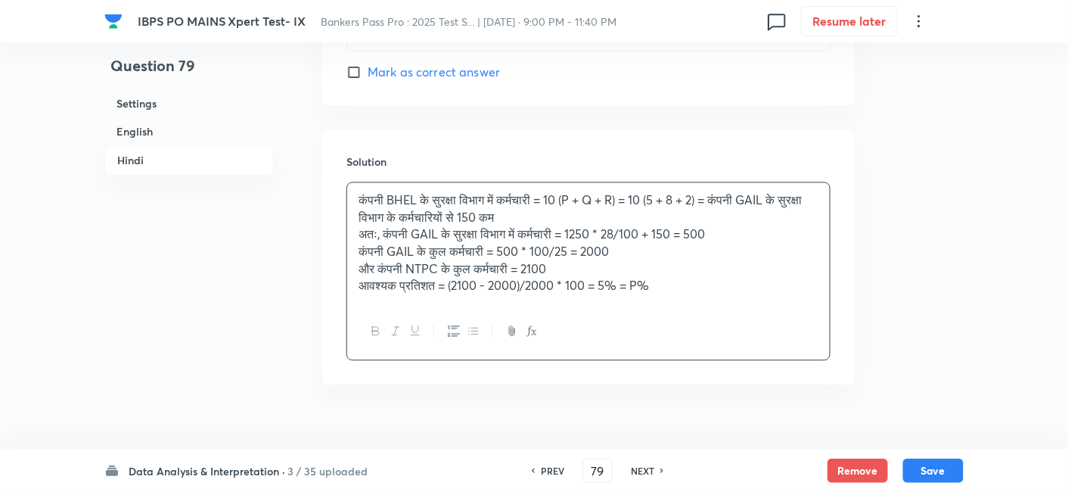
click at [494, 261] on div "कंपनी BHEL के सुरक्षा विभाग में कर्मचारी = 10 (P + Q + R) = 10 (5 + 8 + 2) = कं…" at bounding box center [588, 242] width 483 height 121
click at [934, 465] on button "Save" at bounding box center [933, 469] width 61 height 24
type input "80"
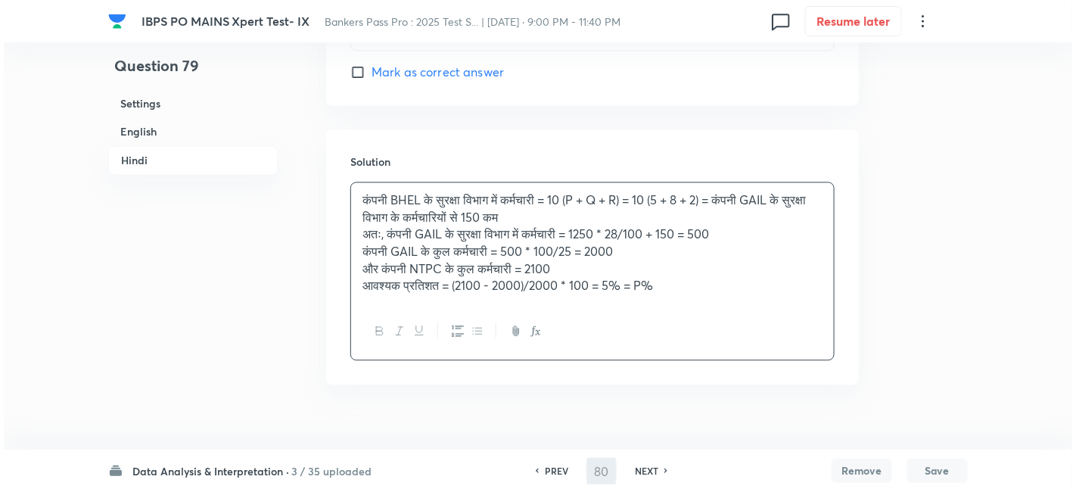
scroll to position [0, 0]
